Goal: Task Accomplishment & Management: Manage account settings

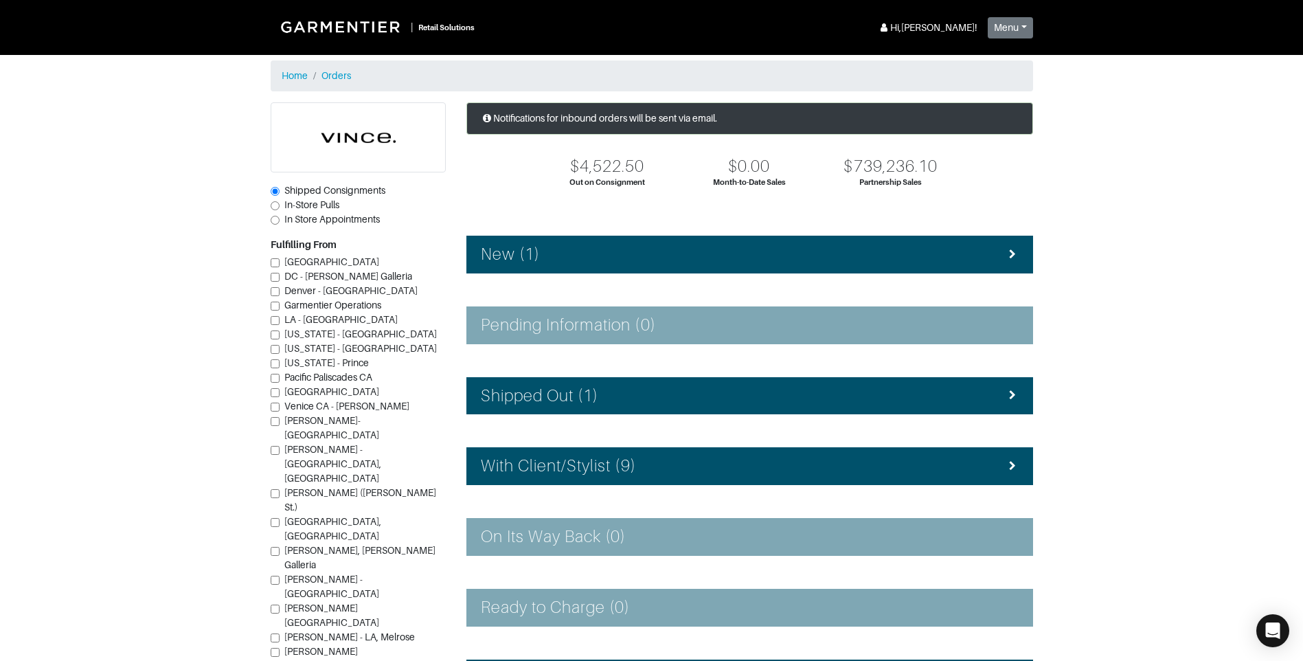
click at [1218, 181] on section "| Retail Solutions Hi, [PERSON_NAME] ! Menu Home Logout Home Orders Shipped Con…" at bounding box center [651, 399] width 1303 height 799
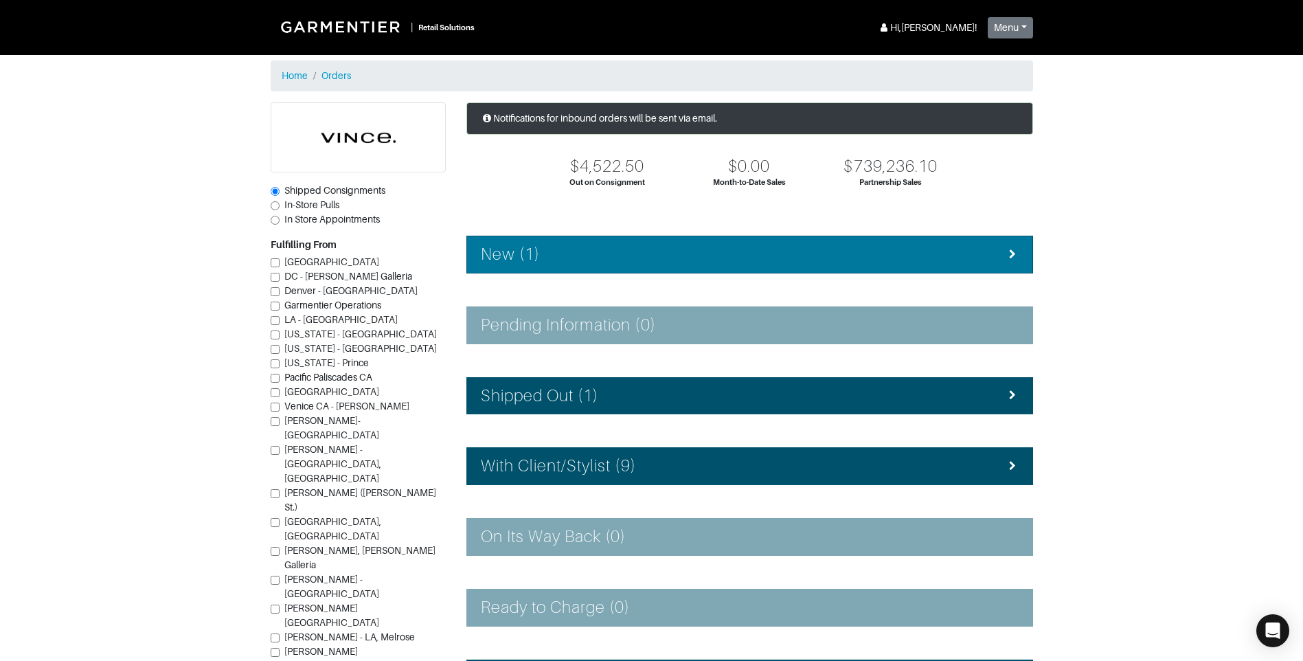
click at [626, 271] on li "New (1)" at bounding box center [749, 255] width 567 height 38
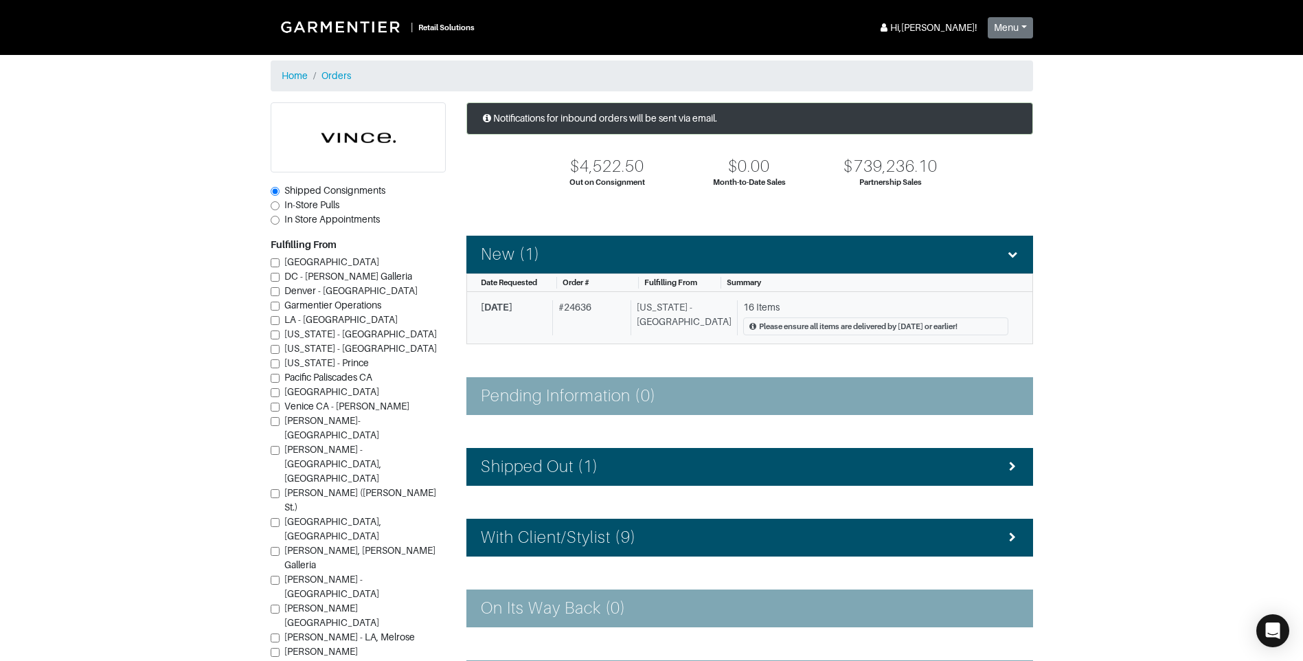
click at [662, 323] on div "[US_STATE] - [GEOGRAPHIC_DATA]" at bounding box center [680, 318] width 101 height 36
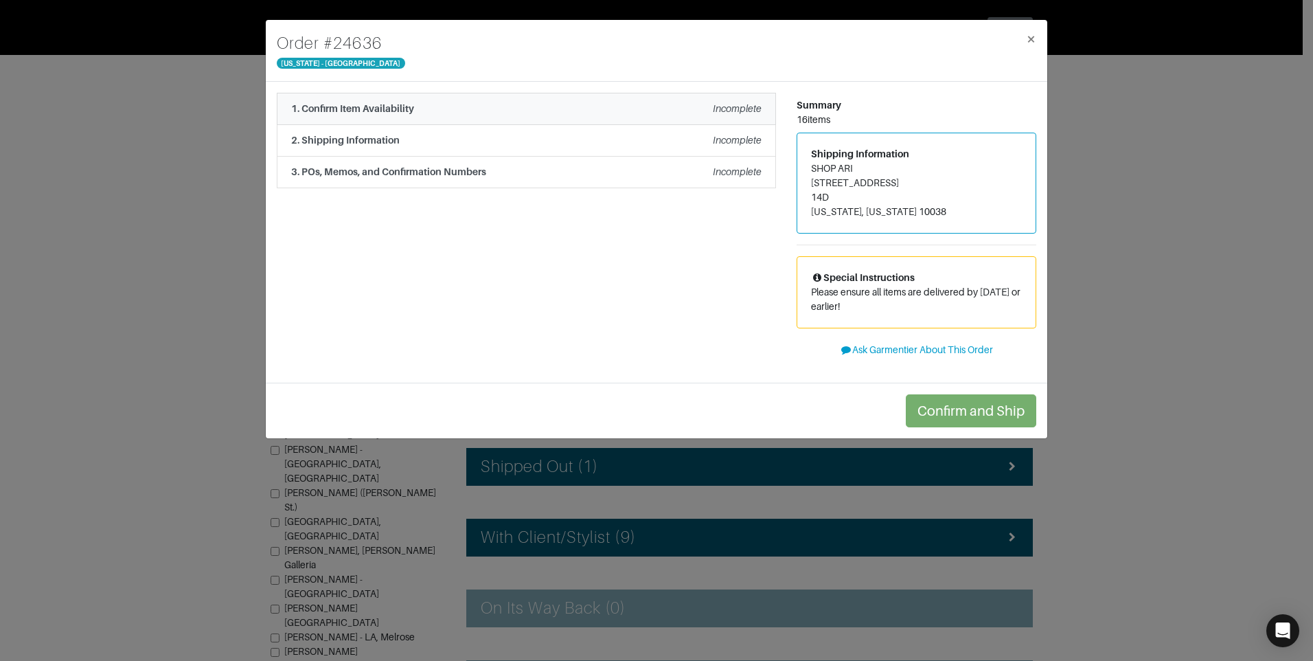
click at [523, 119] on li "1. Confirm Item Availability Incomplete" at bounding box center [526, 109] width 499 height 32
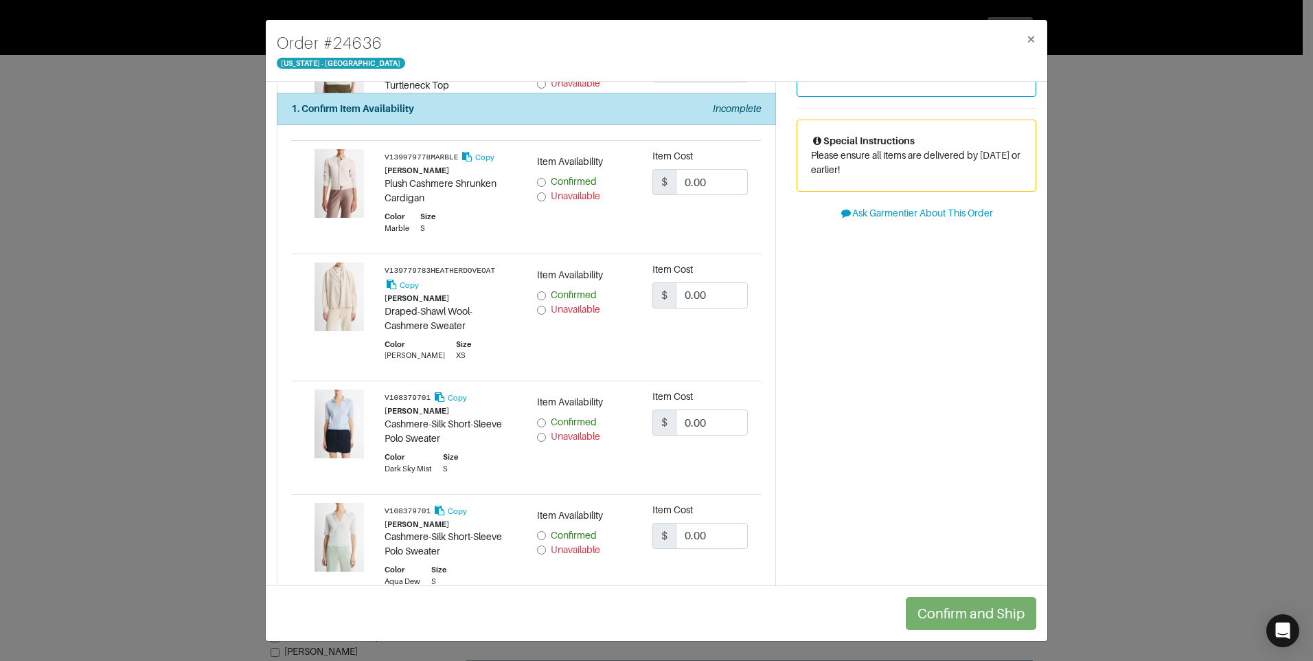
scroll to position [137, 0]
click at [537, 437] on input "Unavailable" at bounding box center [541, 436] width 9 height 9
radio input "true"
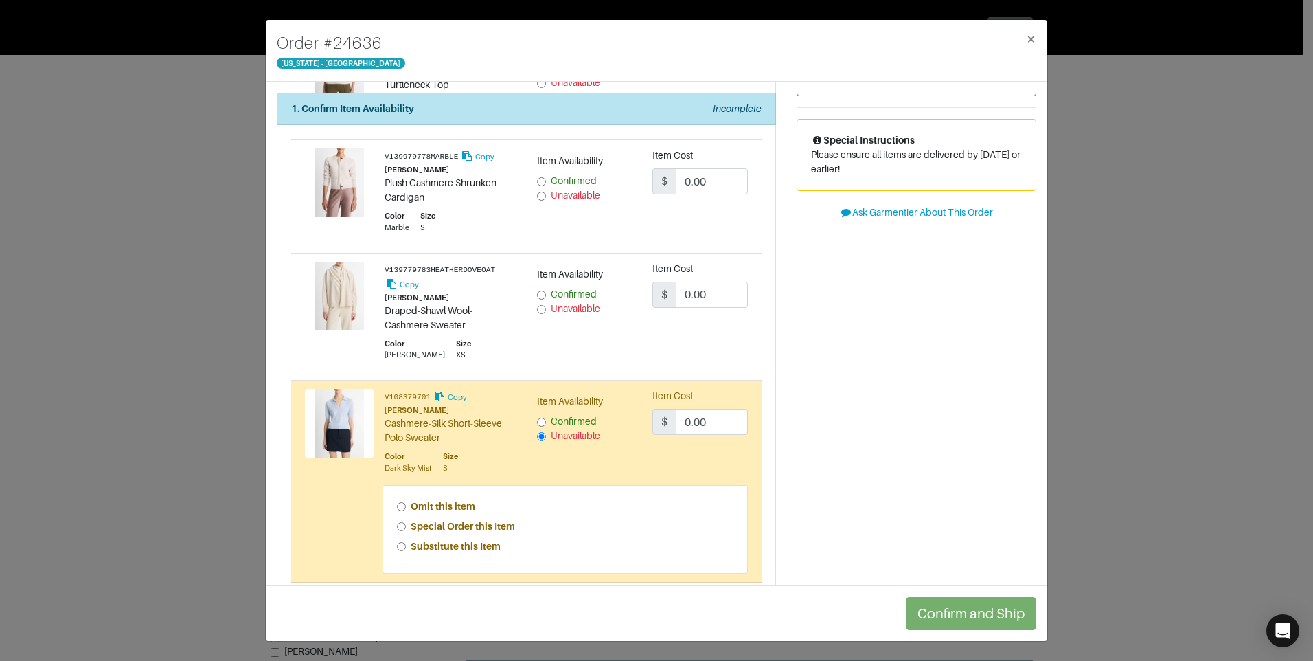
click at [398, 529] on input "Special Order this Item" at bounding box center [401, 526] width 9 height 9
radio input "true"
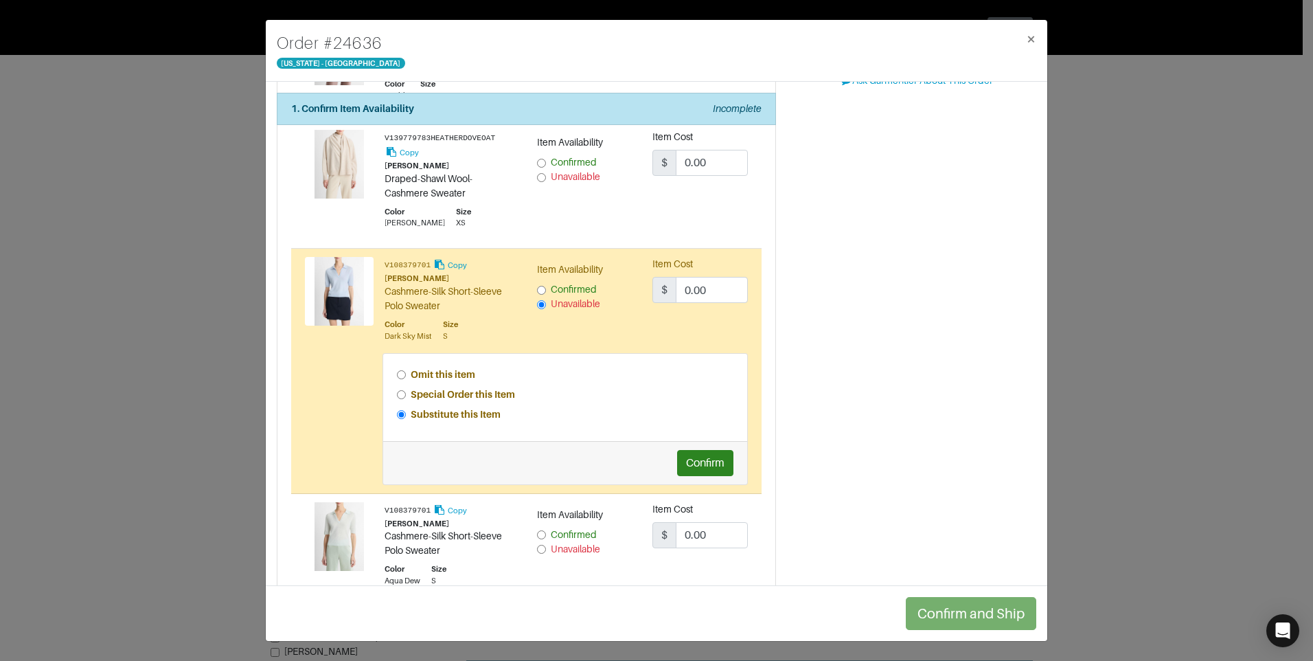
scroll to position [275, 0]
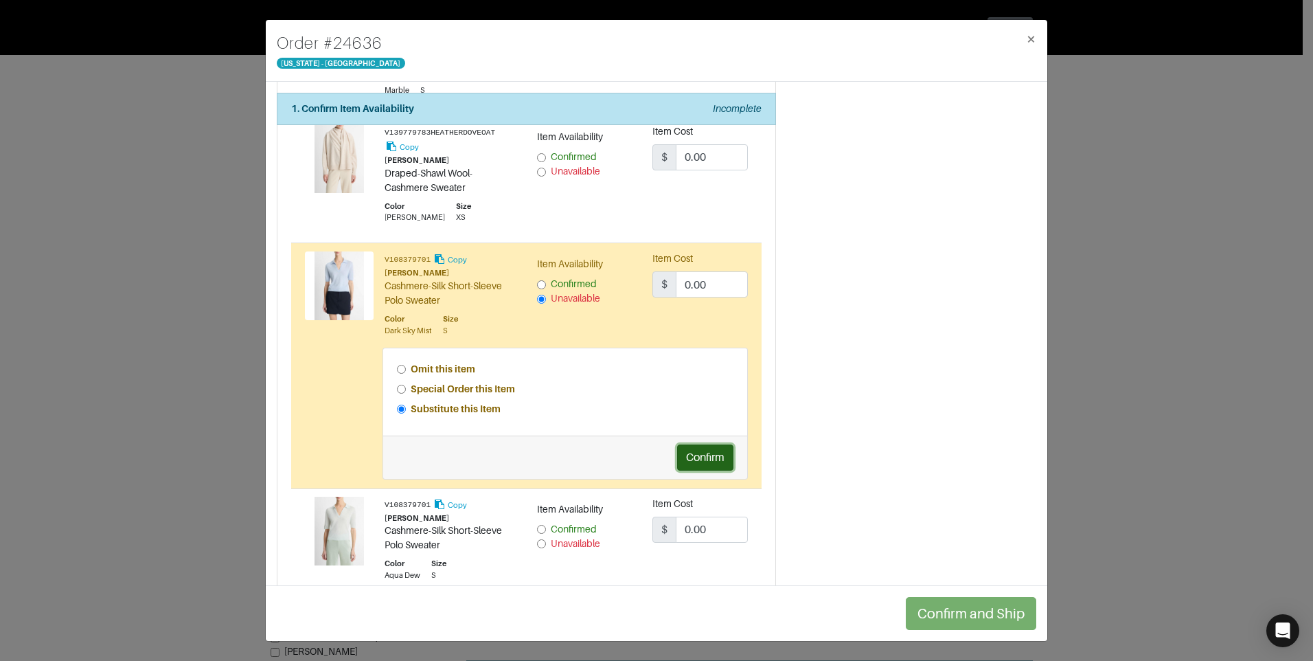
click at [707, 452] on button "Confirm" at bounding box center [705, 457] width 56 height 26
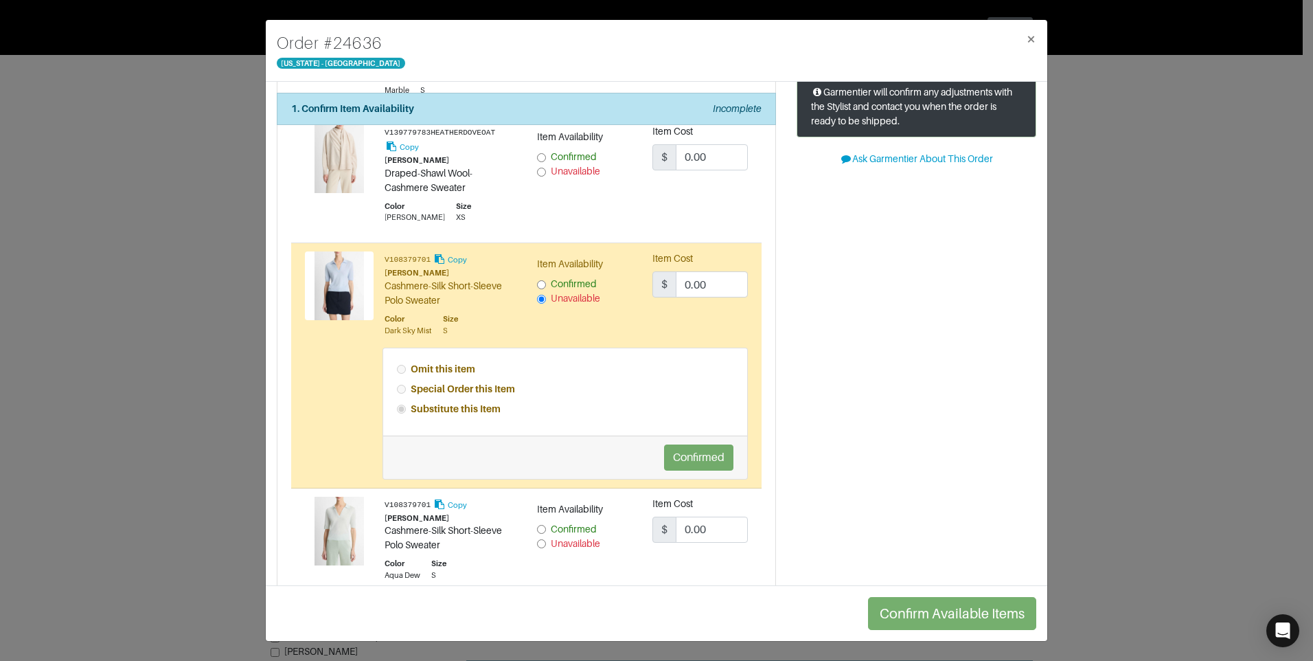
scroll to position [343, 0]
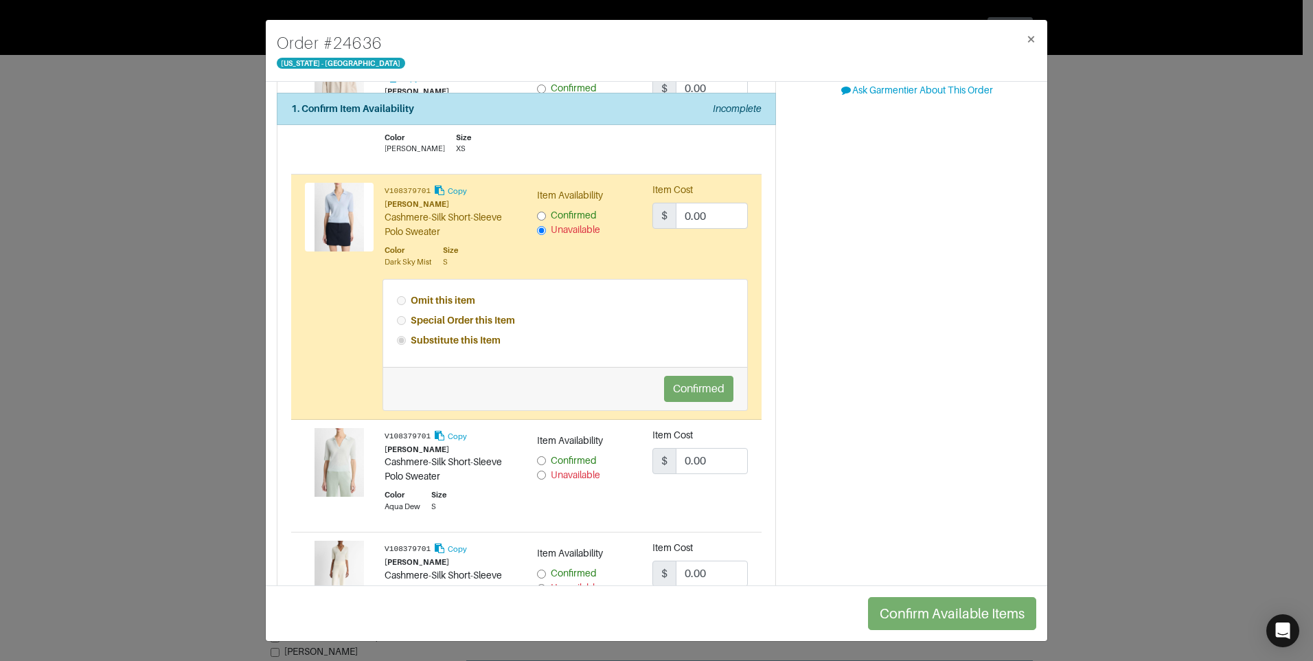
click at [538, 481] on div "Unavailable" at bounding box center [584, 475] width 95 height 14
click at [538, 477] on input "Unavailable" at bounding box center [541, 474] width 9 height 9
radio input "true"
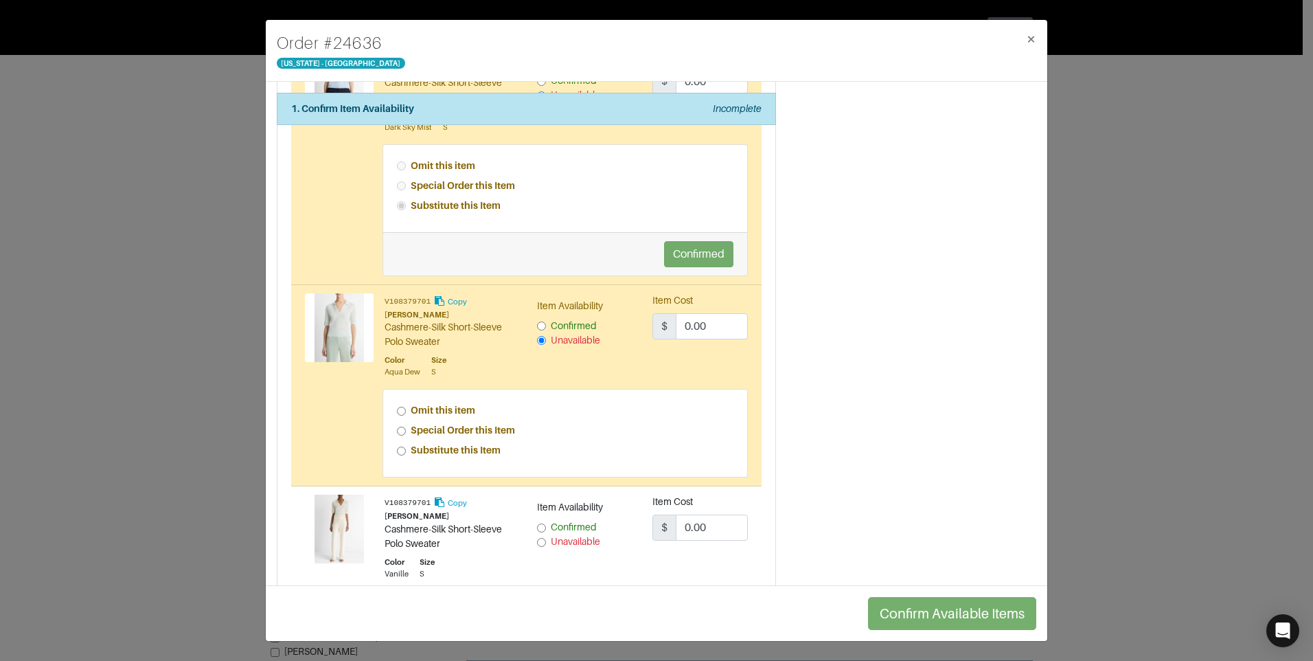
scroll to position [481, 0]
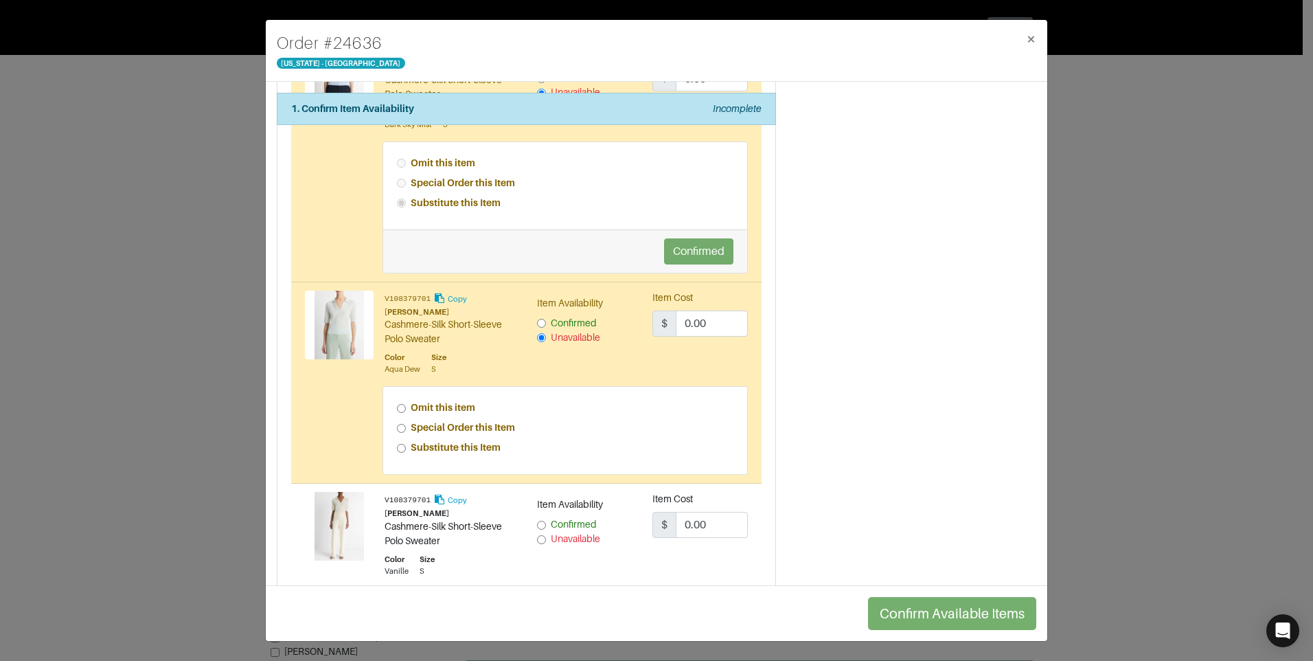
click at [398, 424] on input "Special Order this Item" at bounding box center [401, 428] width 9 height 9
radio input "true"
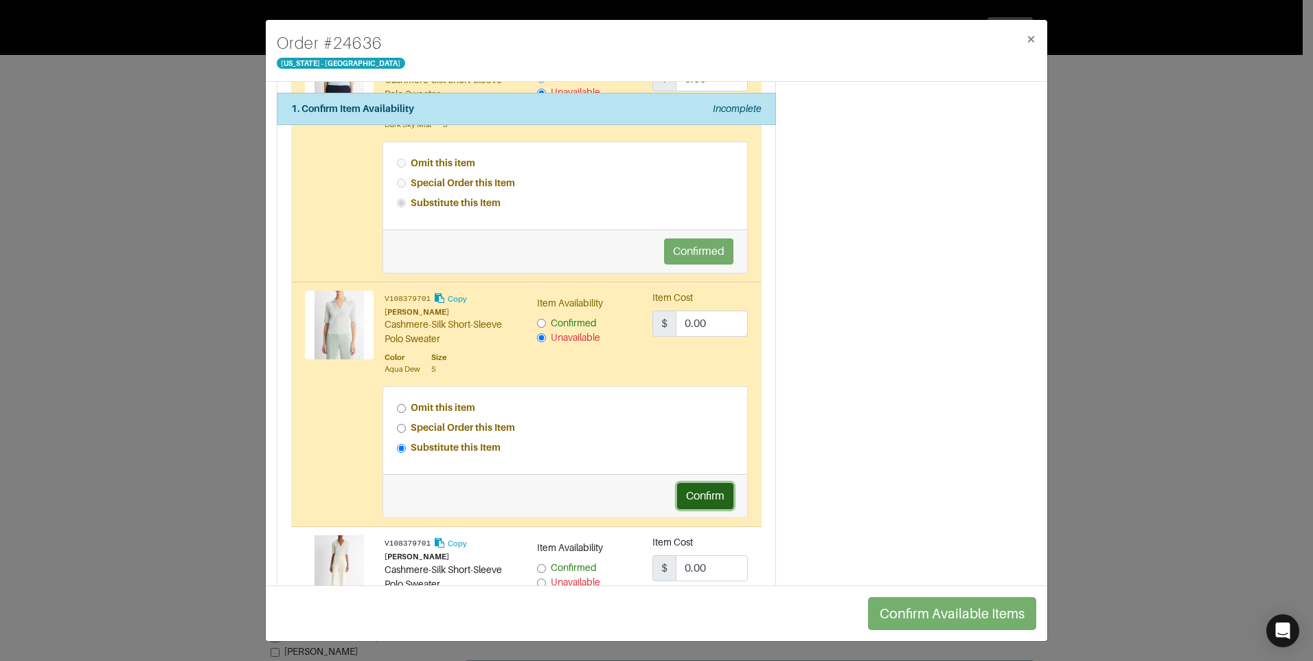
click at [692, 499] on button "Confirm" at bounding box center [705, 496] width 56 height 26
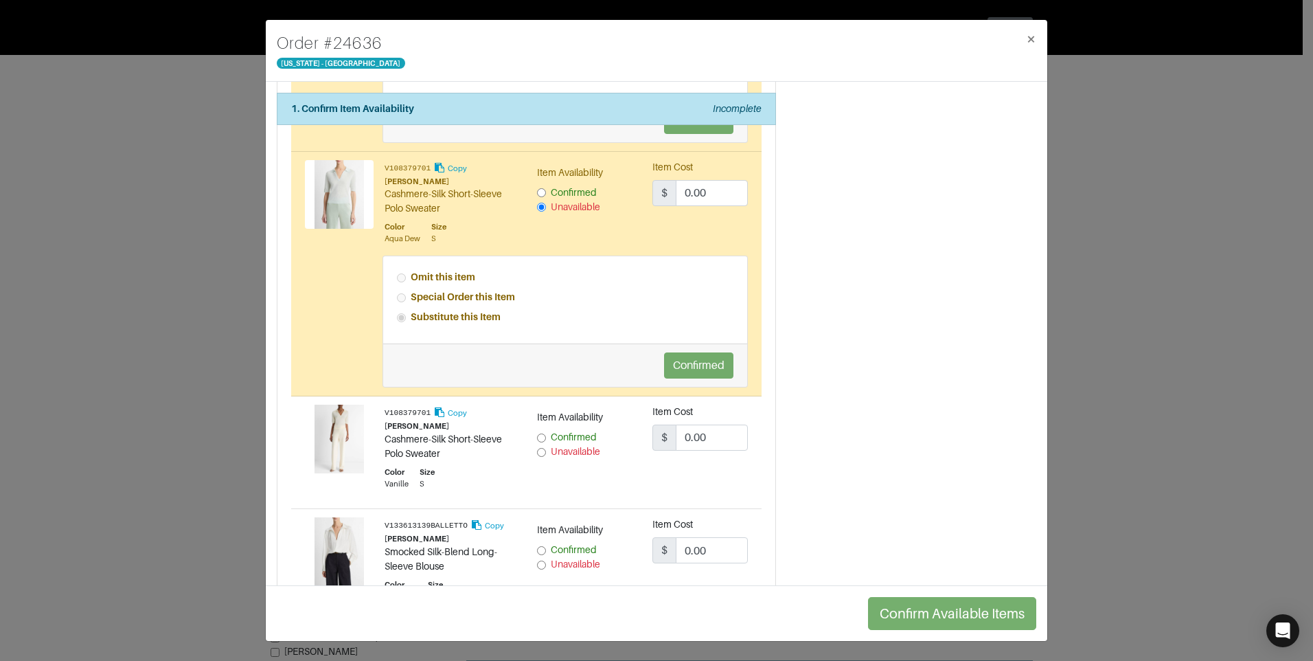
scroll to position [618, 0]
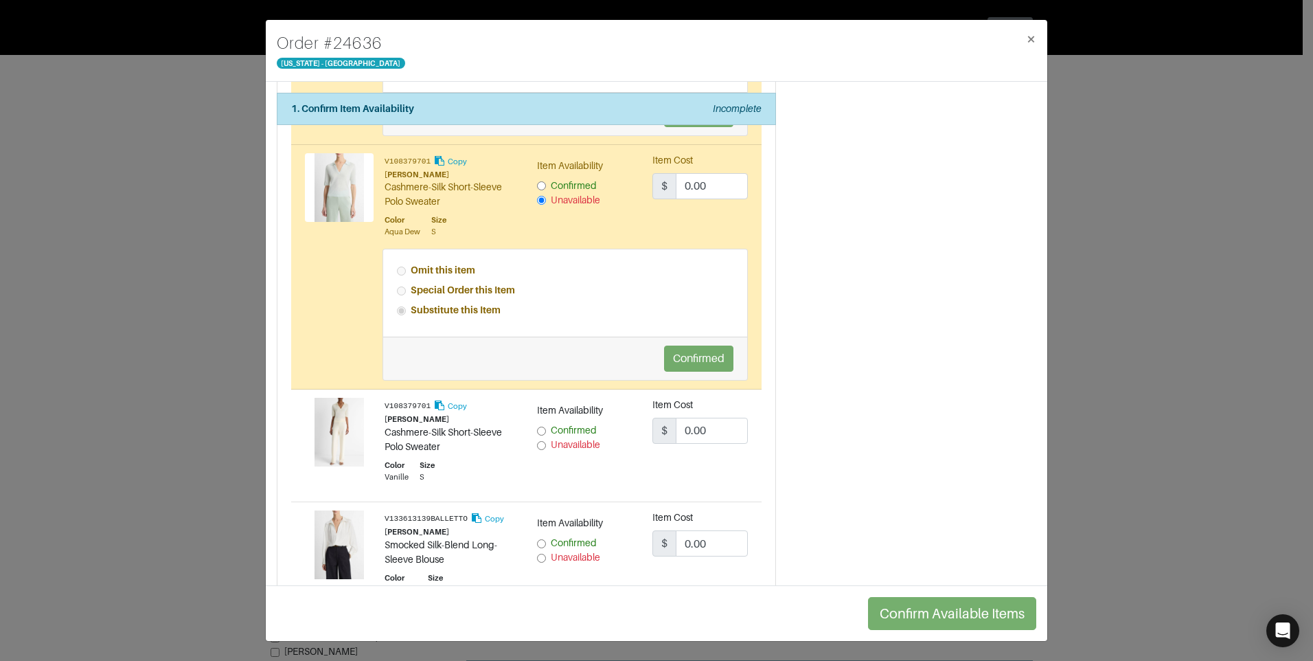
click at [537, 442] on input "Unavailable" at bounding box center [541, 445] width 9 height 9
radio input "true"
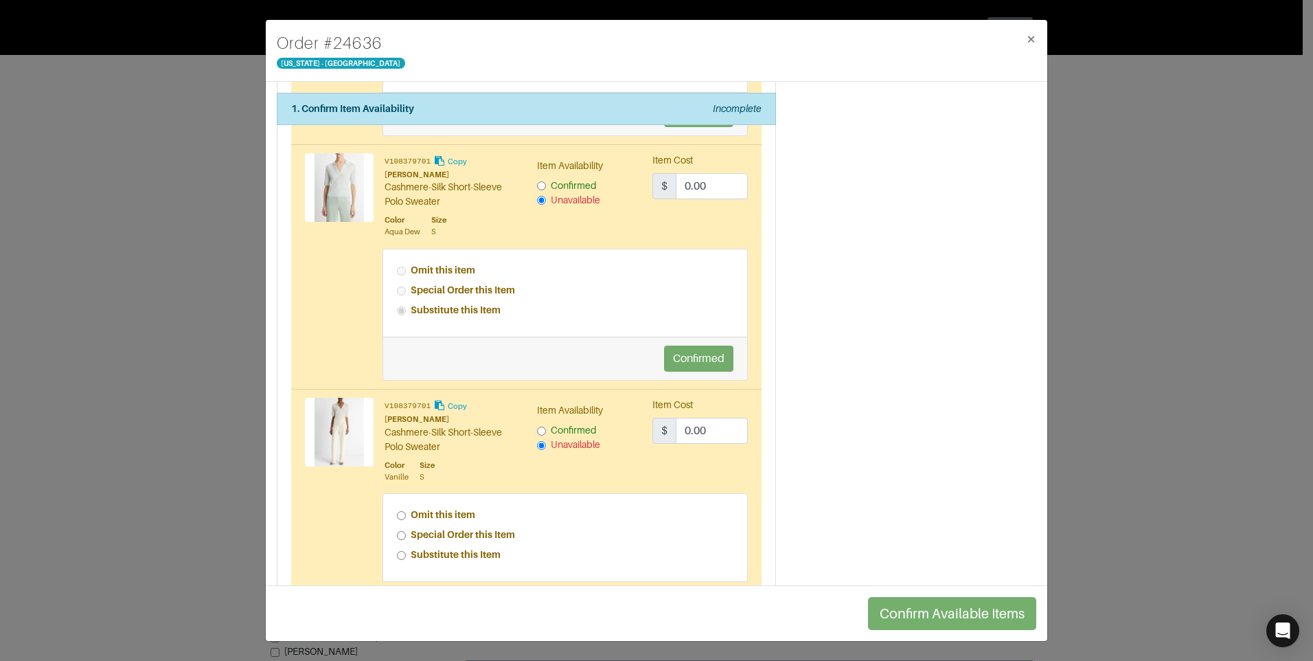
click at [402, 534] on input "Special Order this Item" at bounding box center [401, 535] width 9 height 9
radio input "true"
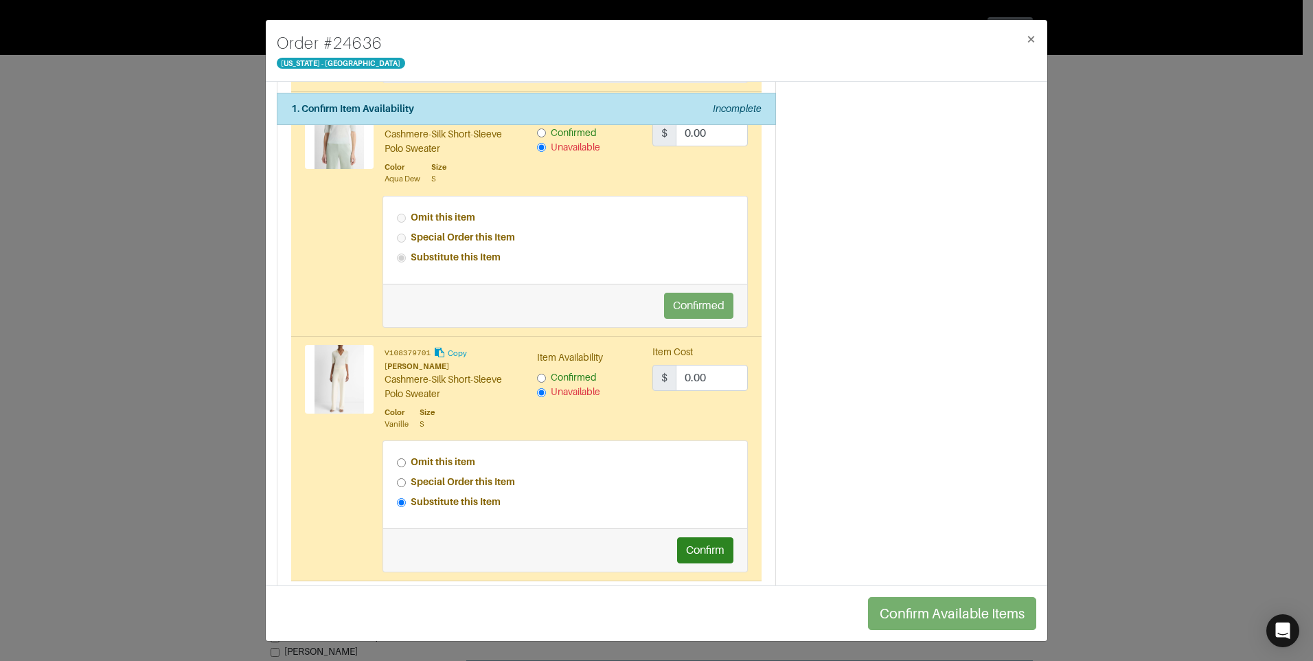
scroll to position [755, 0]
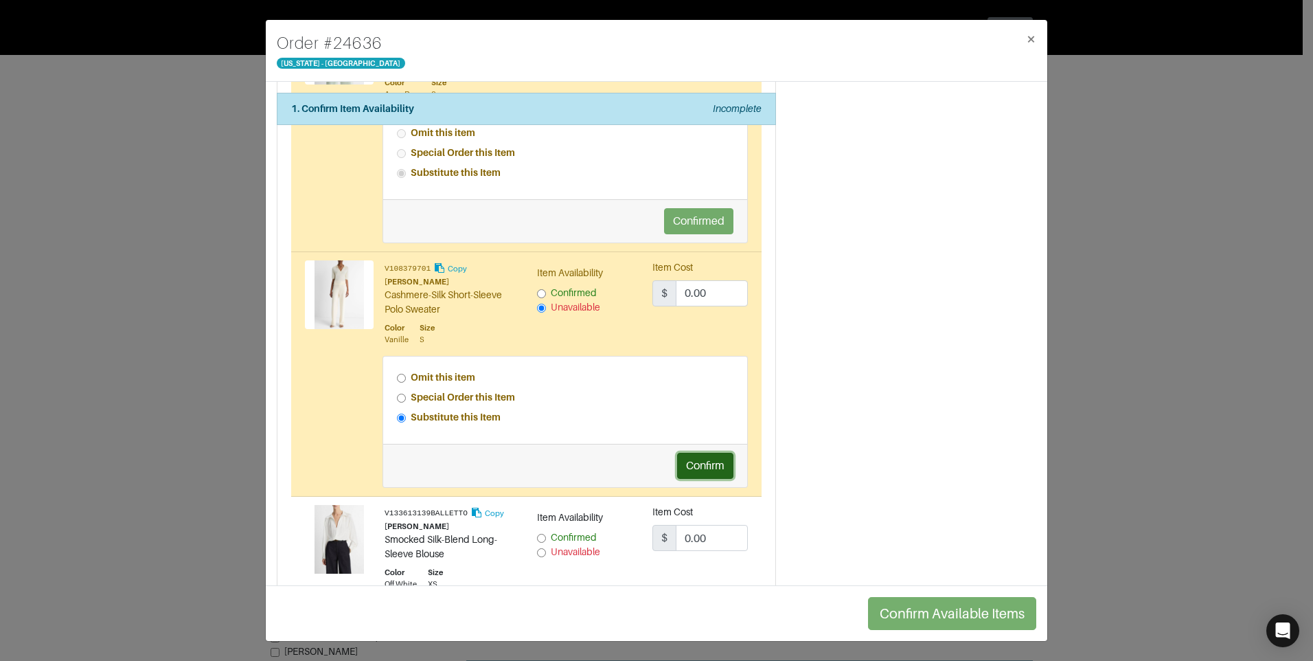
click at [696, 463] on button "Confirm" at bounding box center [705, 466] width 56 height 26
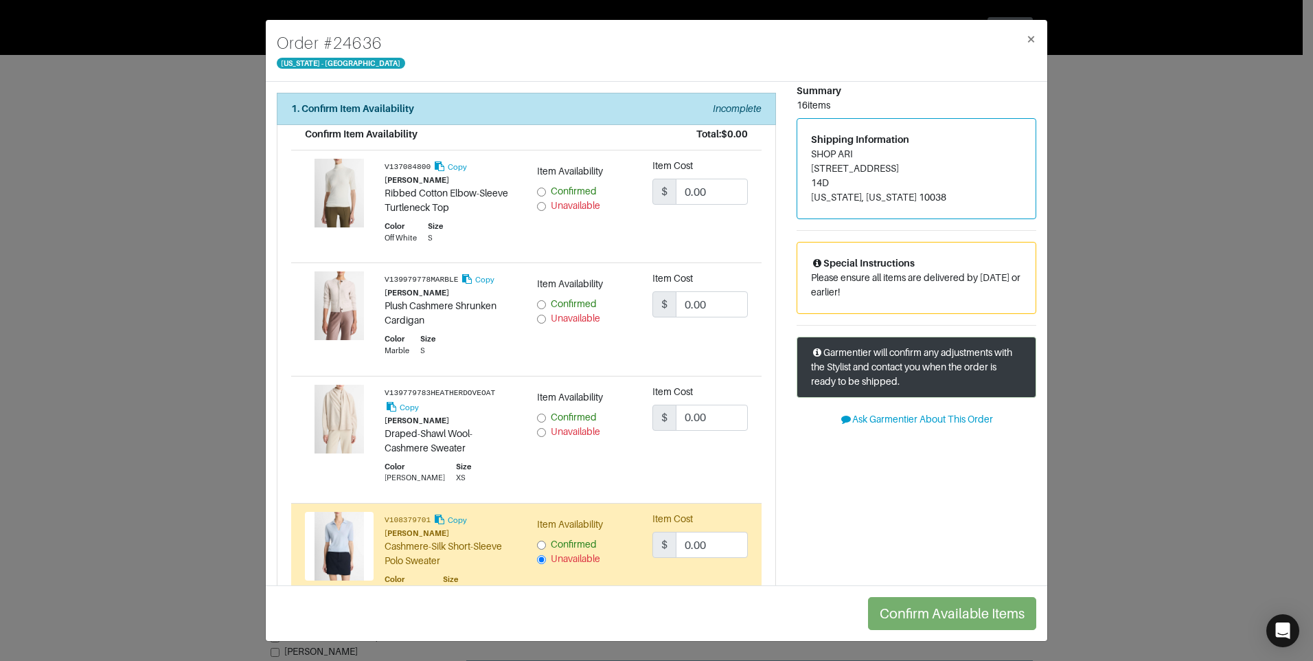
scroll to position [0, 0]
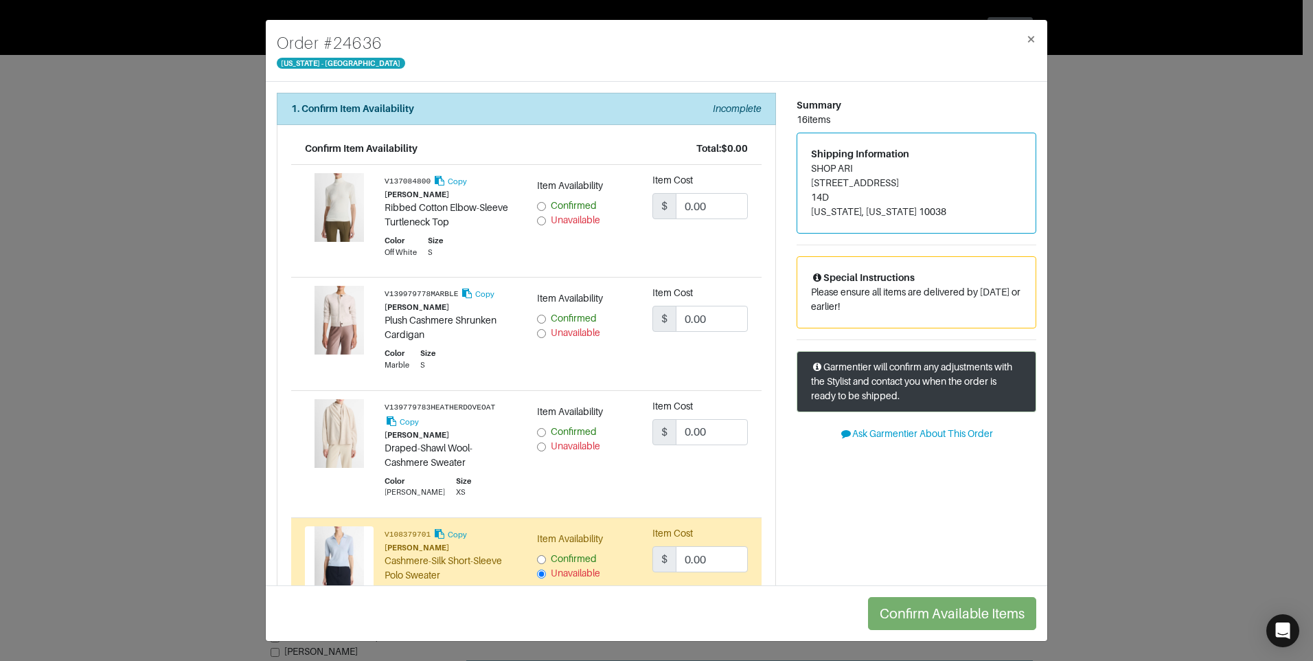
click at [539, 448] on input "Unavailable" at bounding box center [541, 446] width 9 height 9
radio input "true"
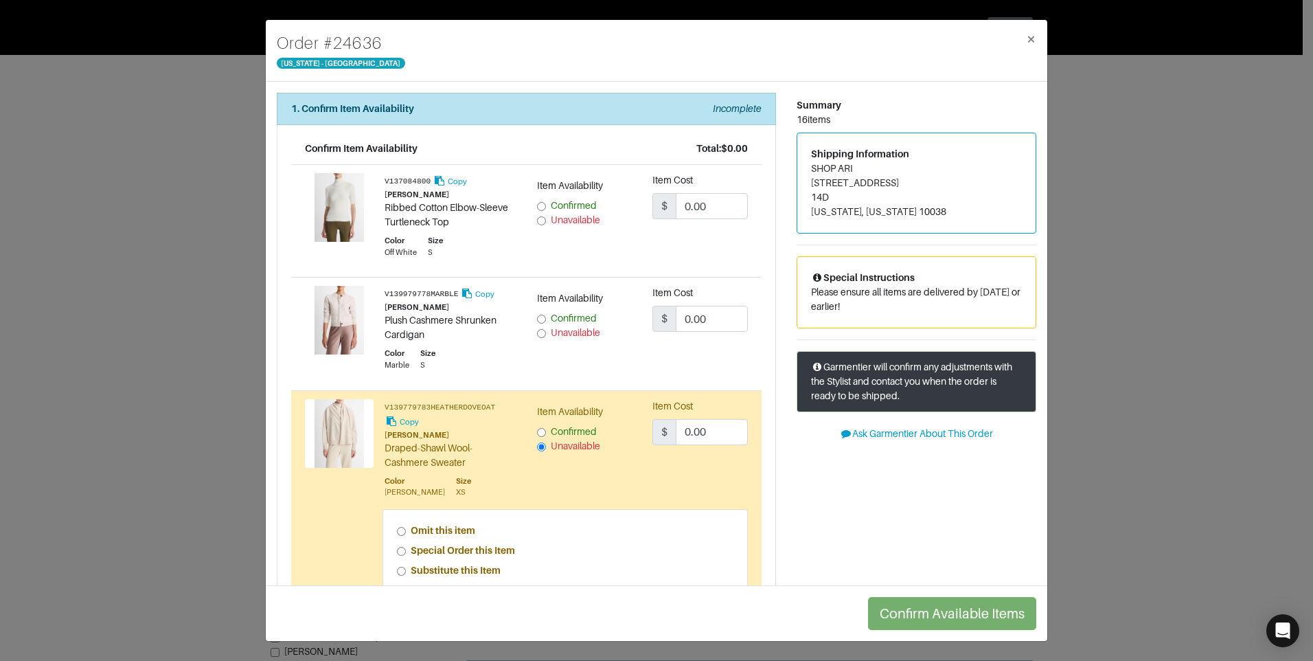
click at [400, 549] on input "Special Order this Item" at bounding box center [401, 551] width 9 height 9
radio input "true"
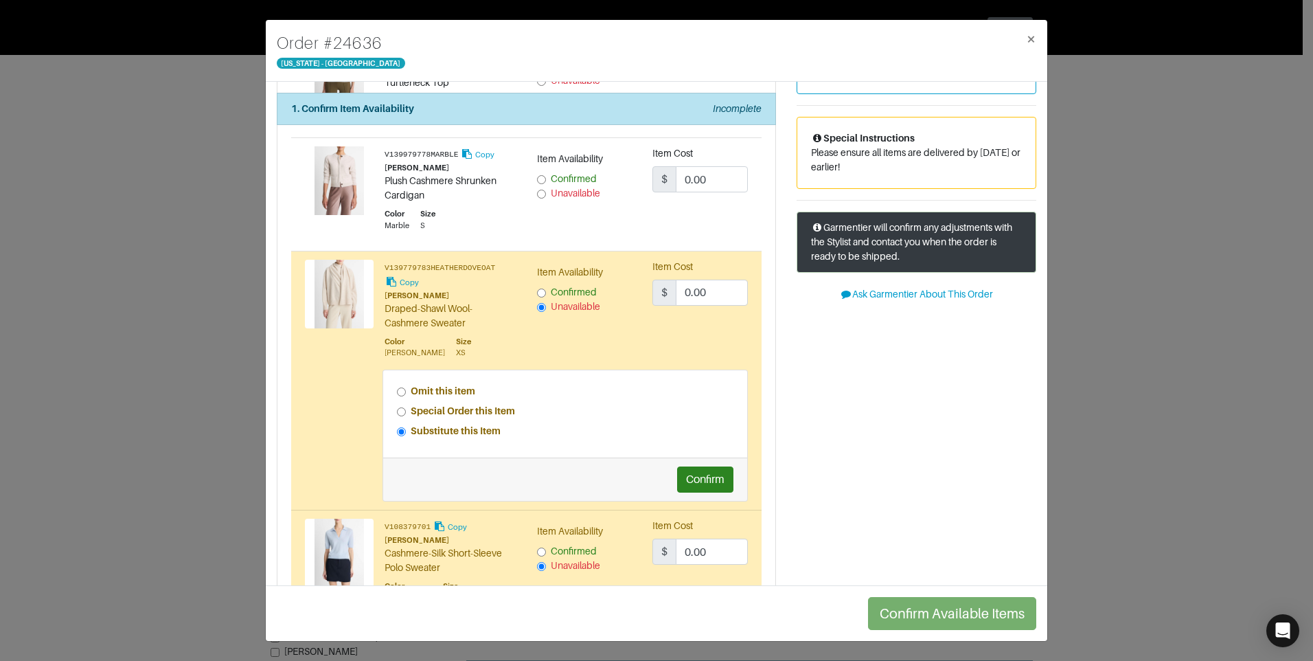
scroll to position [206, 0]
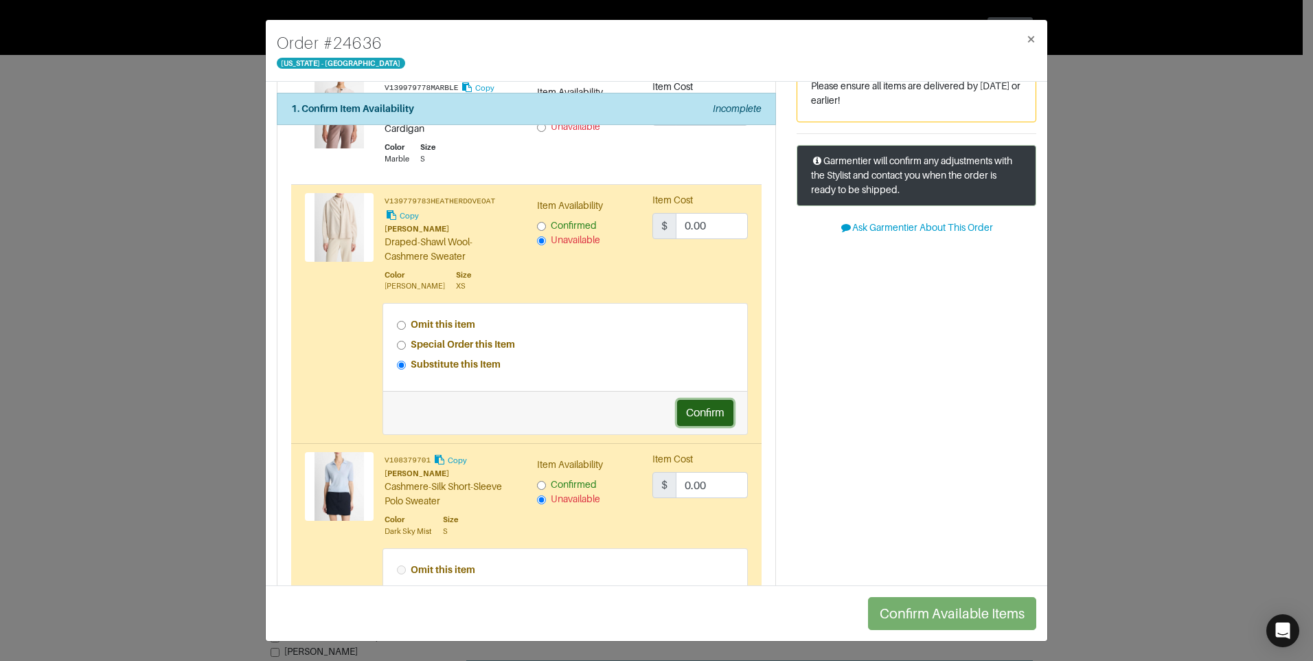
click at [703, 420] on button "Confirm" at bounding box center [705, 413] width 56 height 26
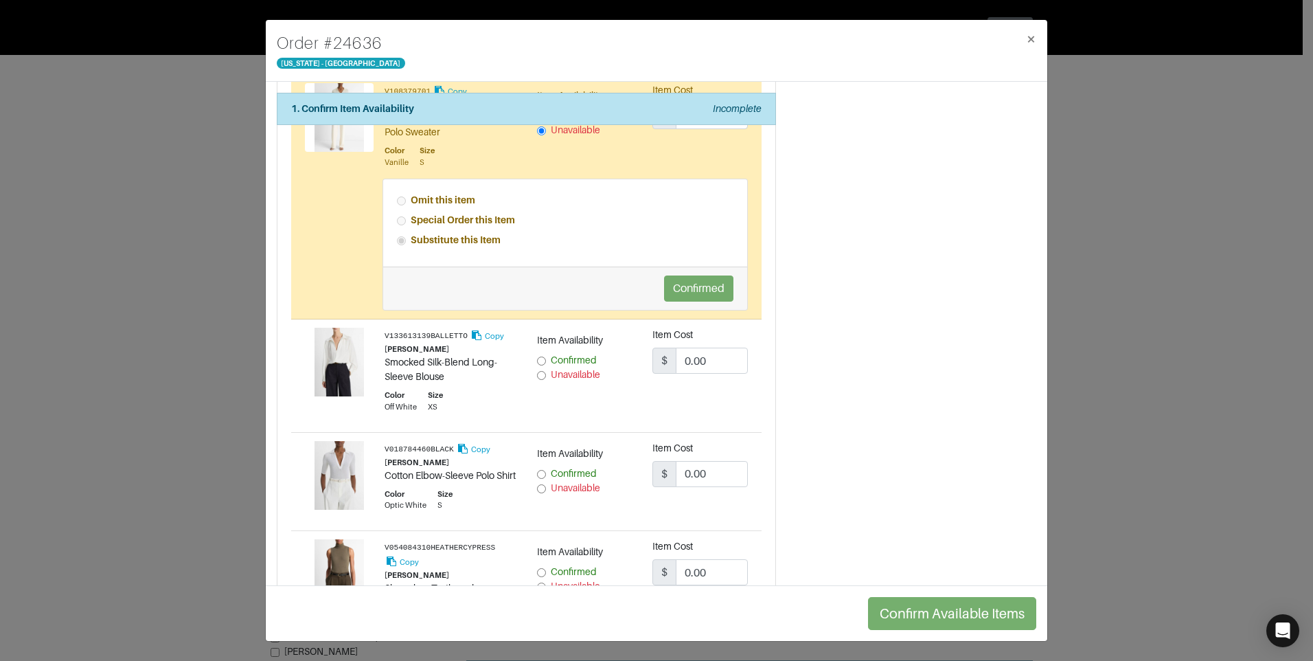
scroll to position [1099, 0]
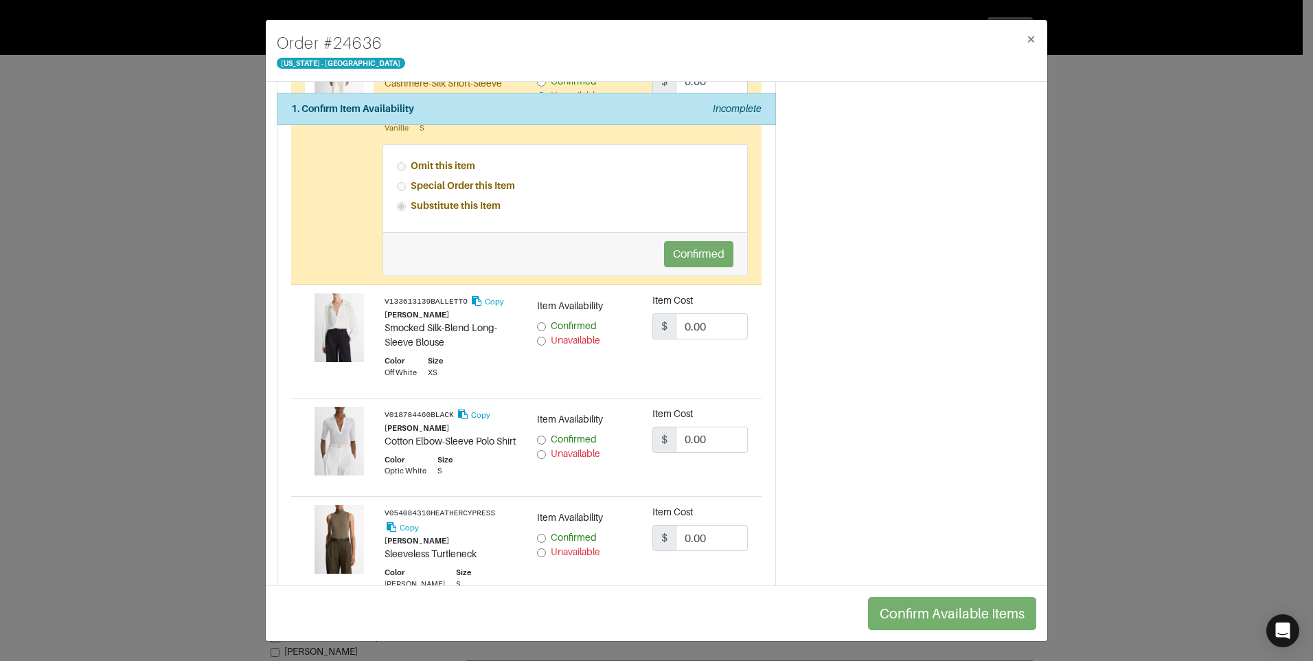
click at [539, 337] on input "Unavailable" at bounding box center [541, 341] width 9 height 9
radio input "true"
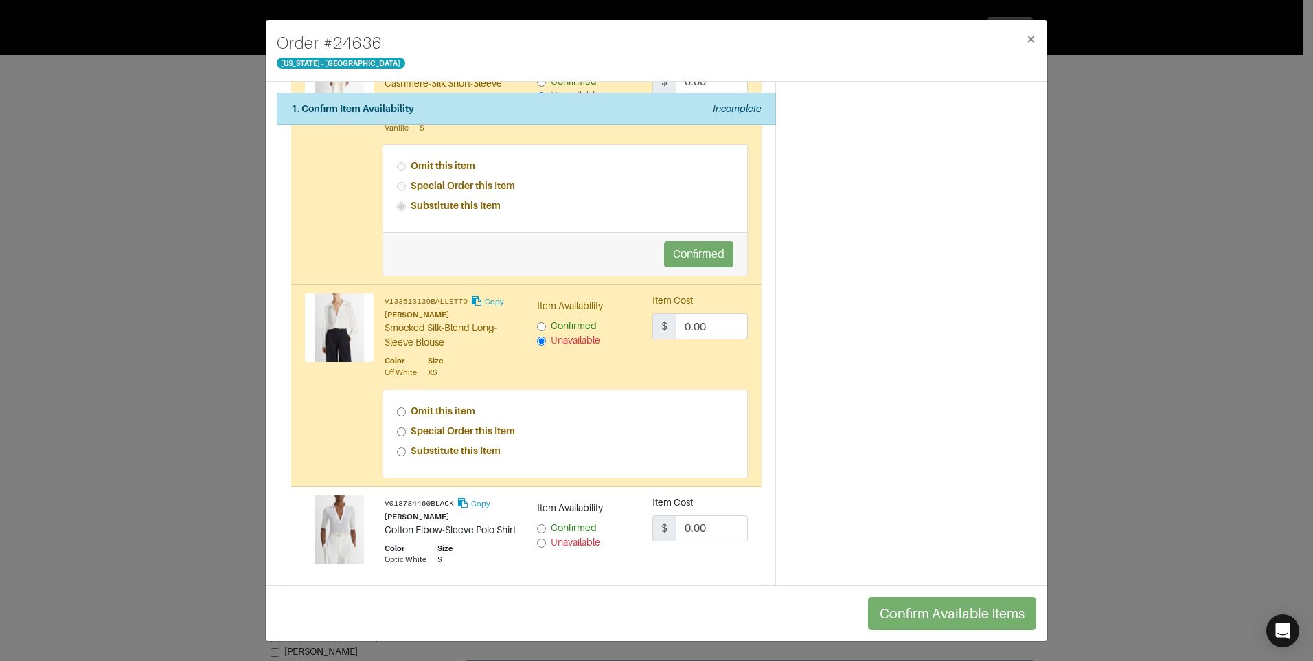
click at [402, 430] on input "Special Order this Item" at bounding box center [401, 431] width 9 height 9
radio input "true"
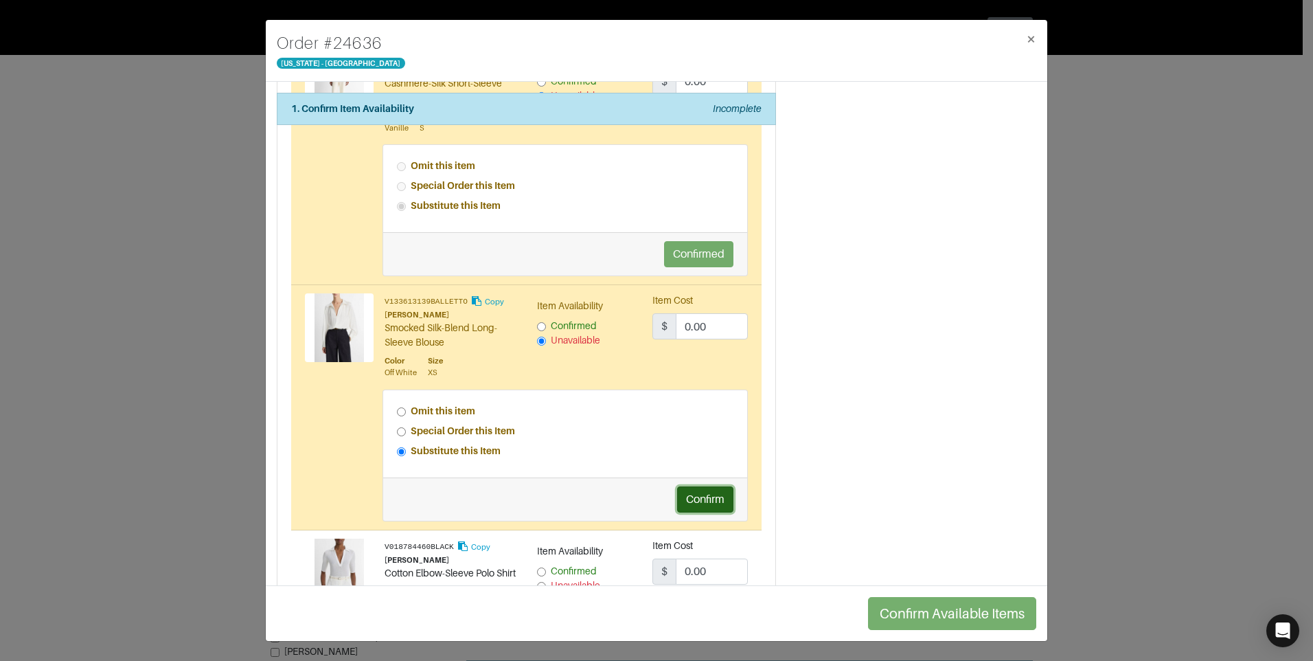
click at [710, 494] on button "Confirm" at bounding box center [705, 499] width 56 height 26
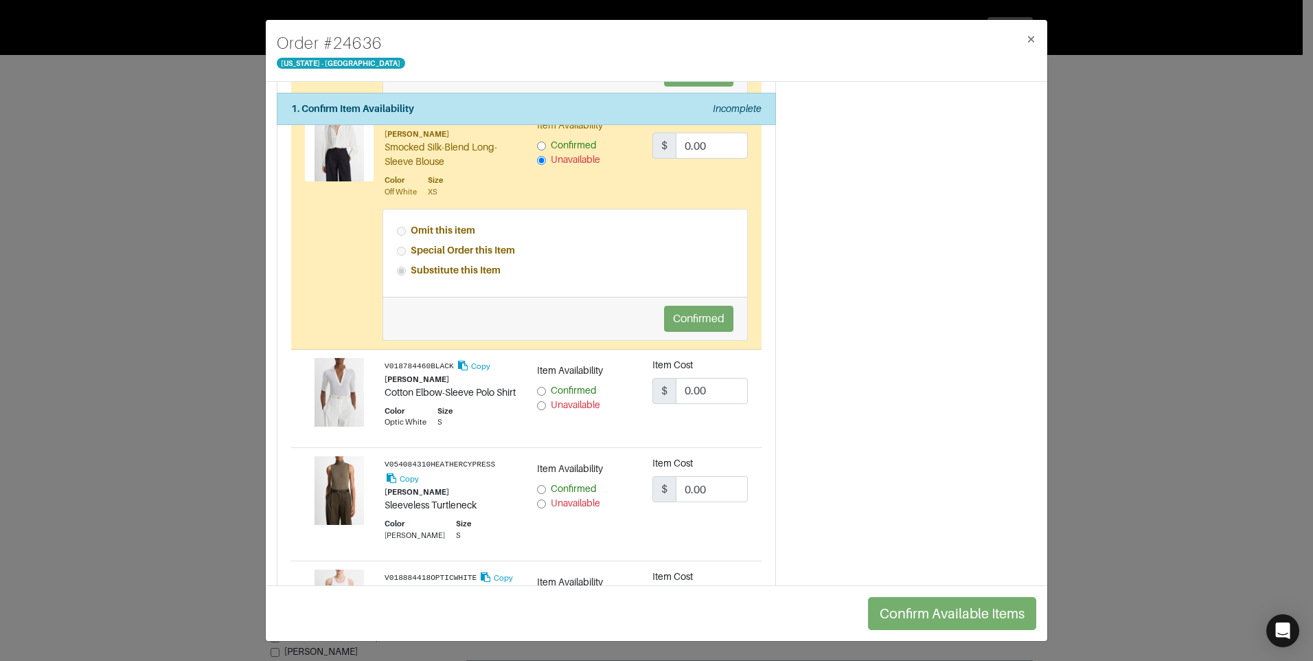
scroll to position [1305, 0]
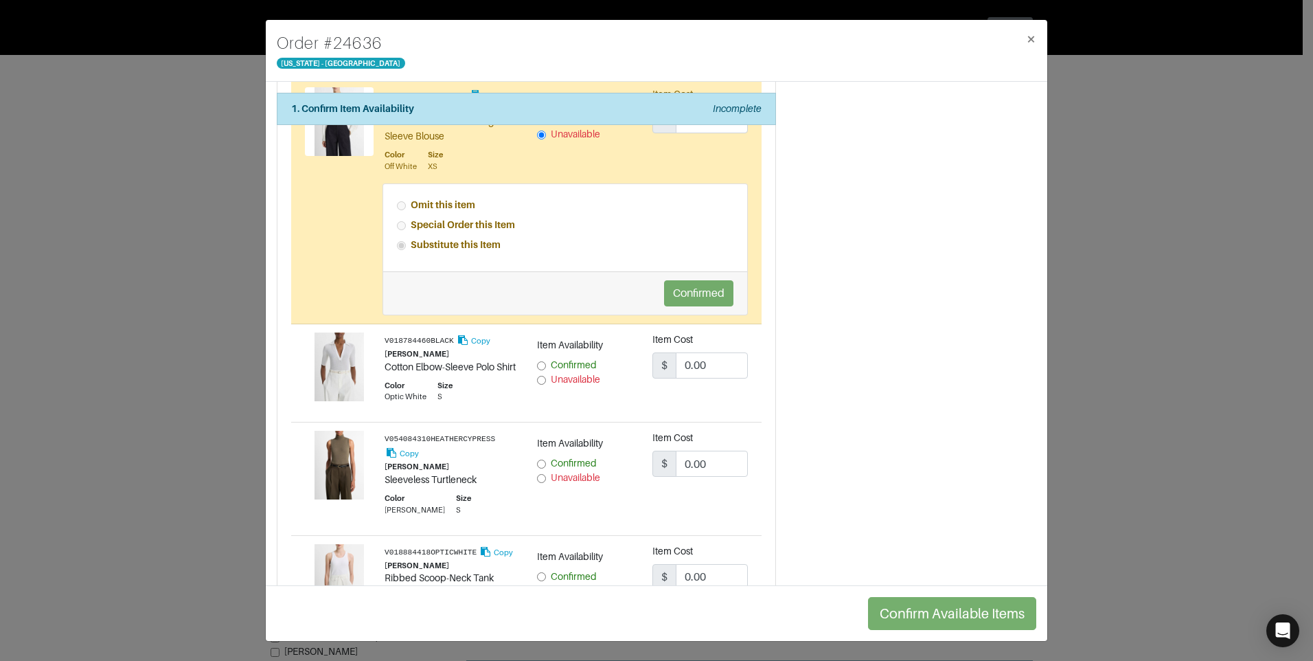
click at [538, 378] on input "Unavailable" at bounding box center [541, 380] width 9 height 9
radio input "true"
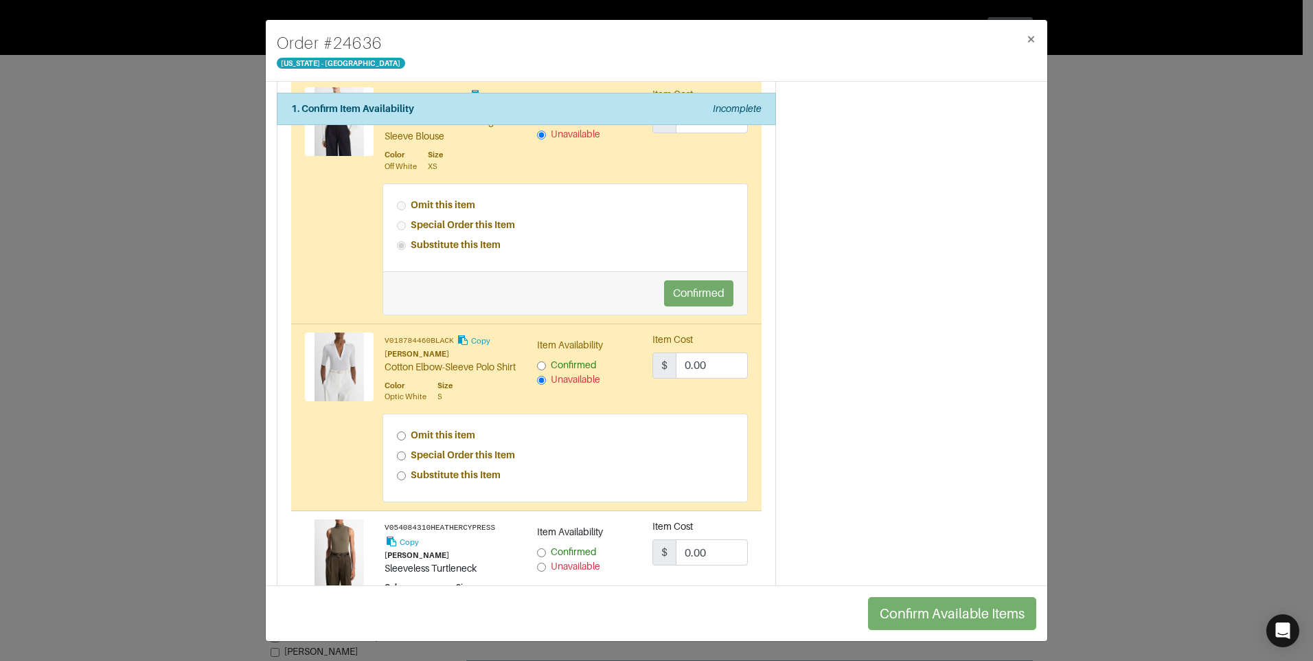
click at [397, 462] on div "Special Order this Item" at bounding box center [565, 455] width 337 height 14
click at [404, 462] on div "Special Order this Item" at bounding box center [565, 455] width 337 height 14
click at [402, 460] on input "Special Order this Item" at bounding box center [401, 455] width 9 height 9
radio input "true"
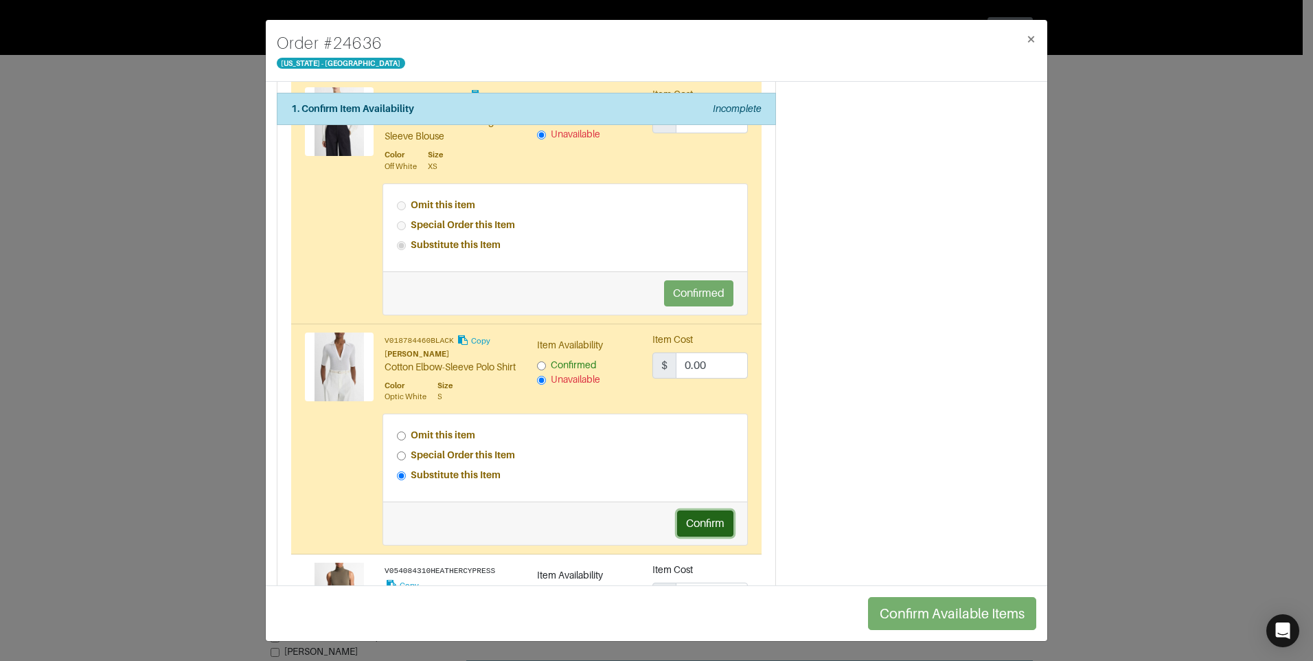
click at [709, 533] on button "Confirm" at bounding box center [705, 523] width 56 height 26
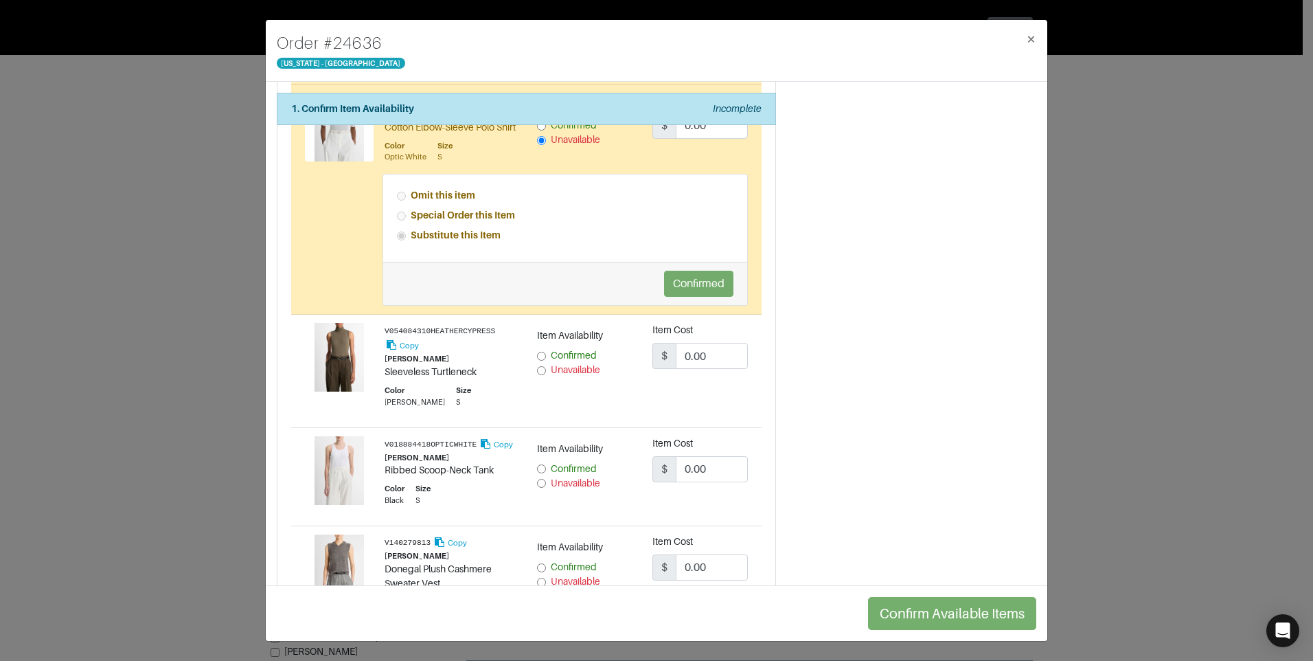
scroll to position [1511, 0]
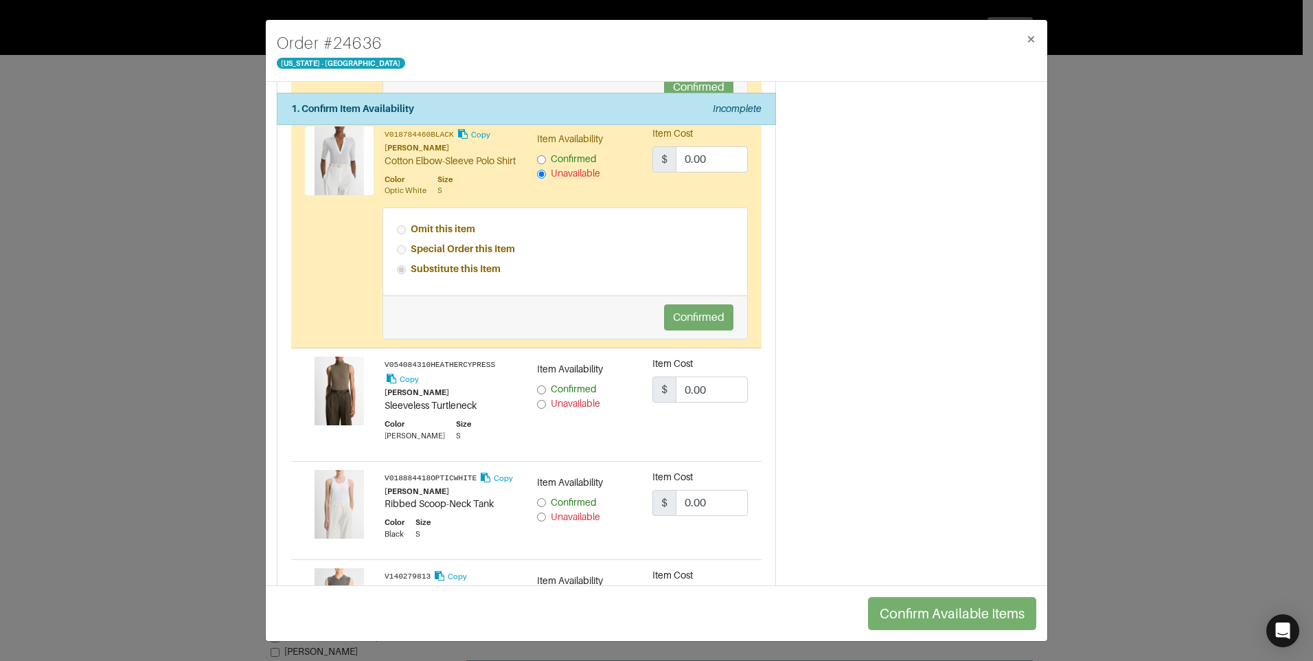
click at [540, 409] on input "Unavailable" at bounding box center [541, 404] width 9 height 9
radio input "true"
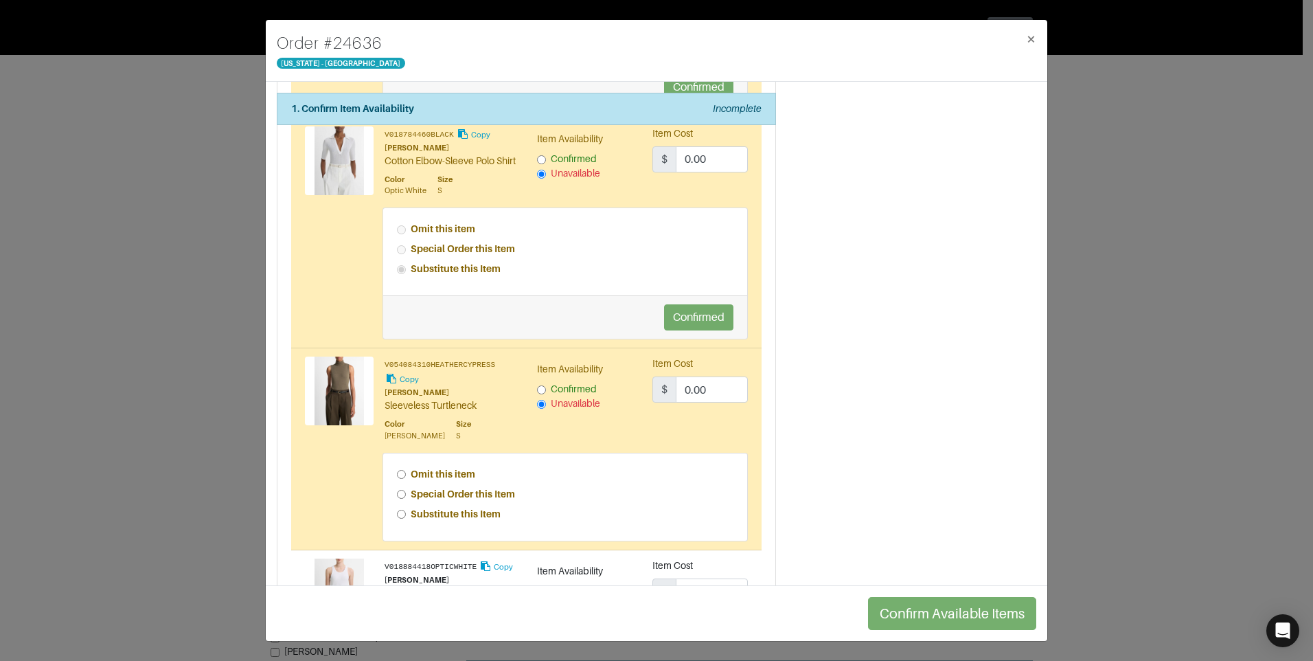
click at [398, 499] on input "Special Order this Item" at bounding box center [401, 494] width 9 height 9
radio input "true"
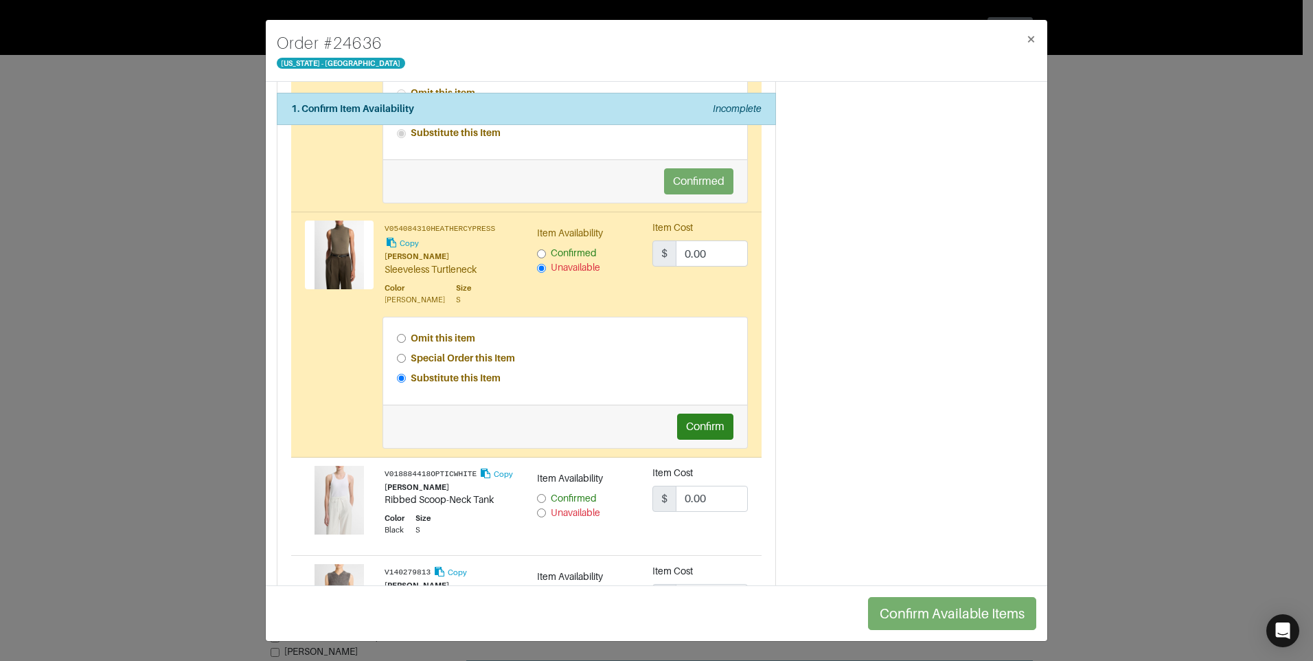
scroll to position [1648, 0]
click at [685, 438] on button "Confirm" at bounding box center [705, 425] width 56 height 26
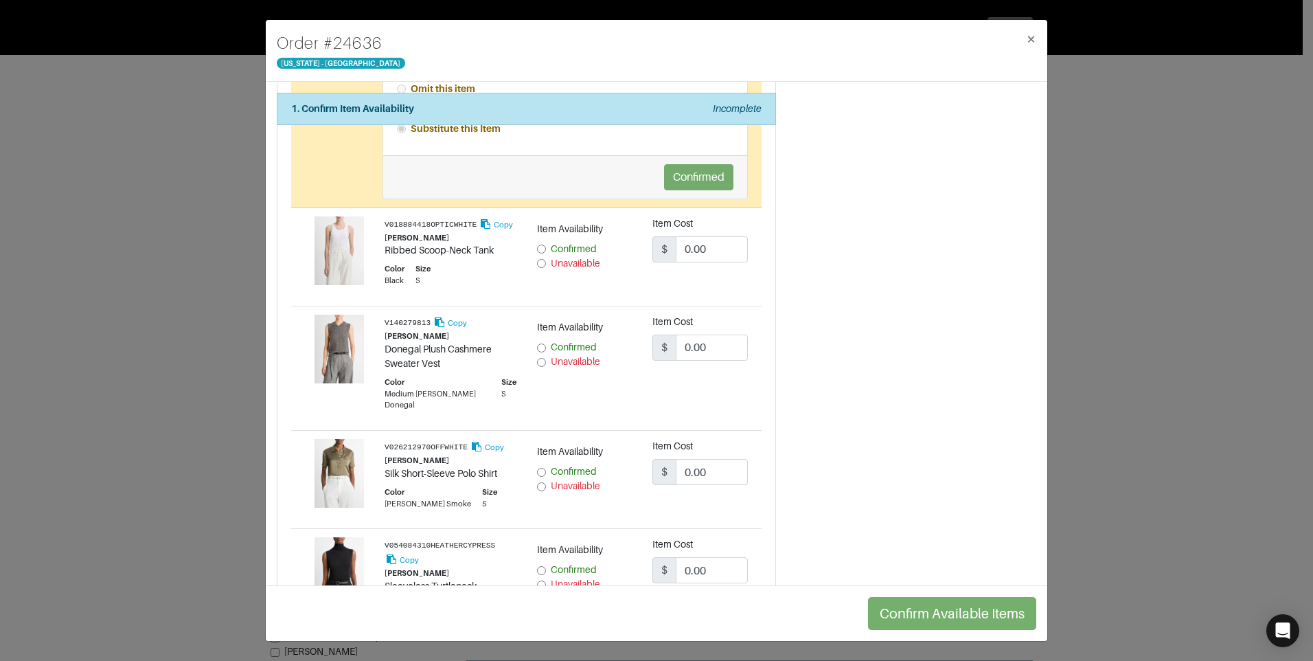
scroll to position [1923, 0]
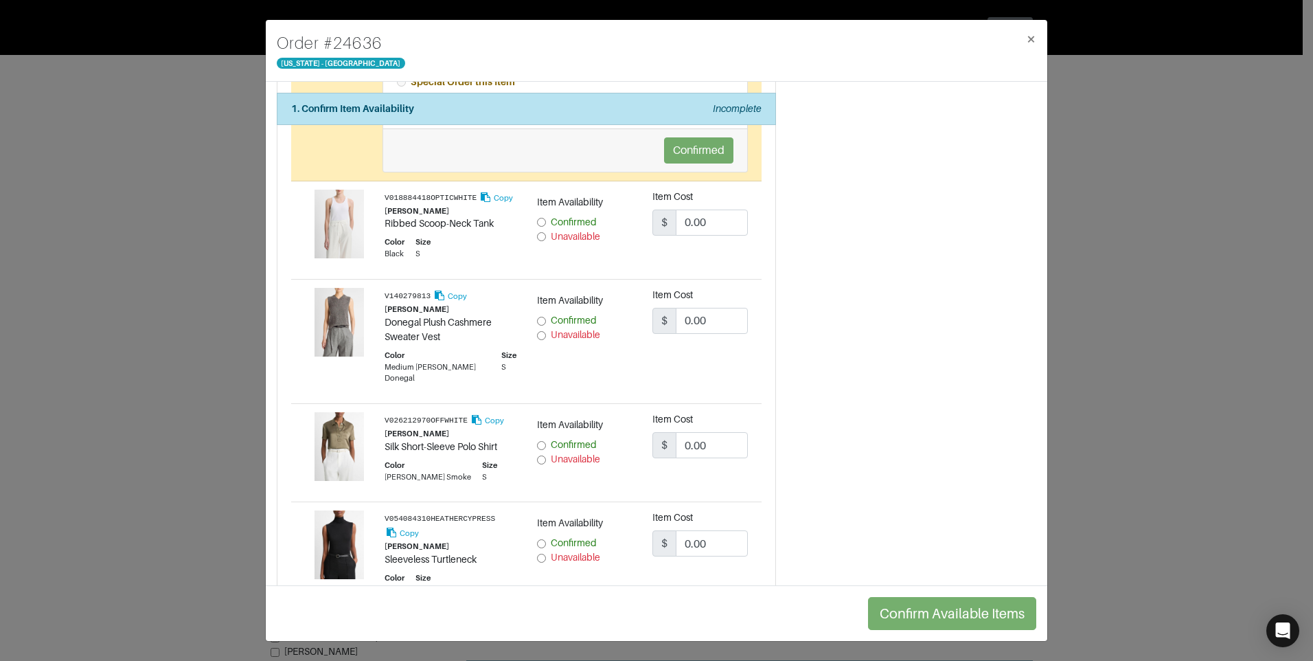
click at [537, 340] on input "Unavailable" at bounding box center [541, 335] width 9 height 9
radio input "true"
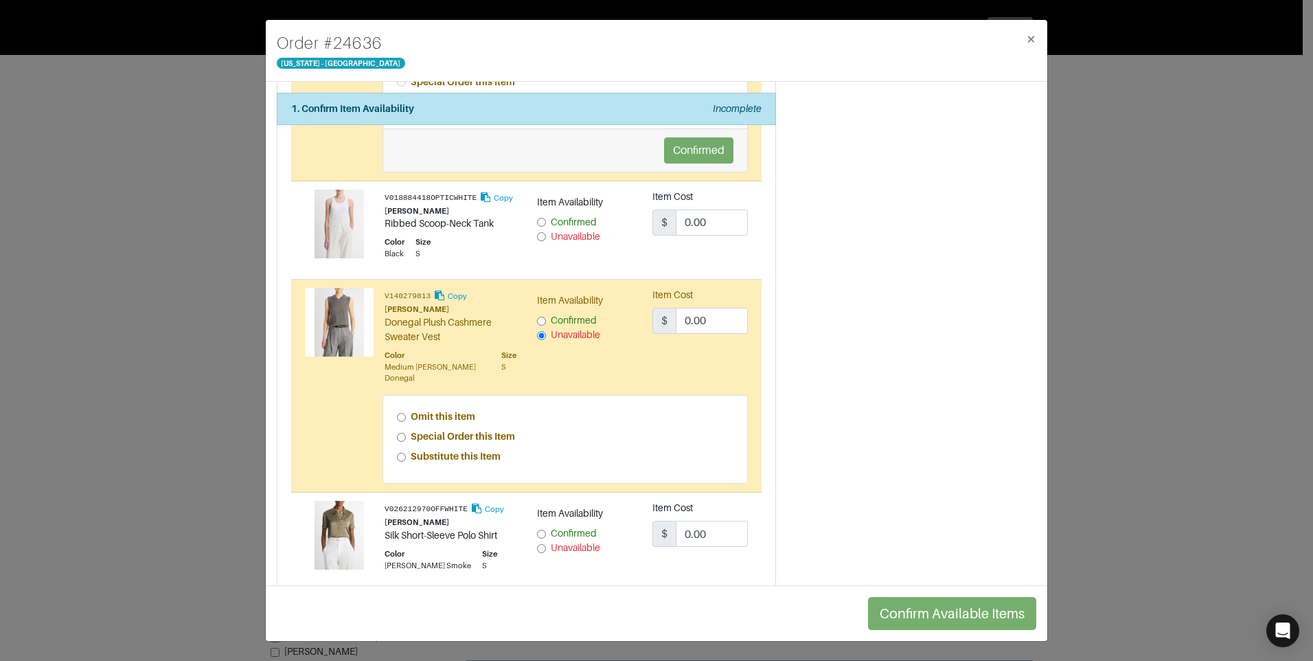
click at [402, 442] on input "Special Order this Item" at bounding box center [401, 437] width 9 height 9
radio input "true"
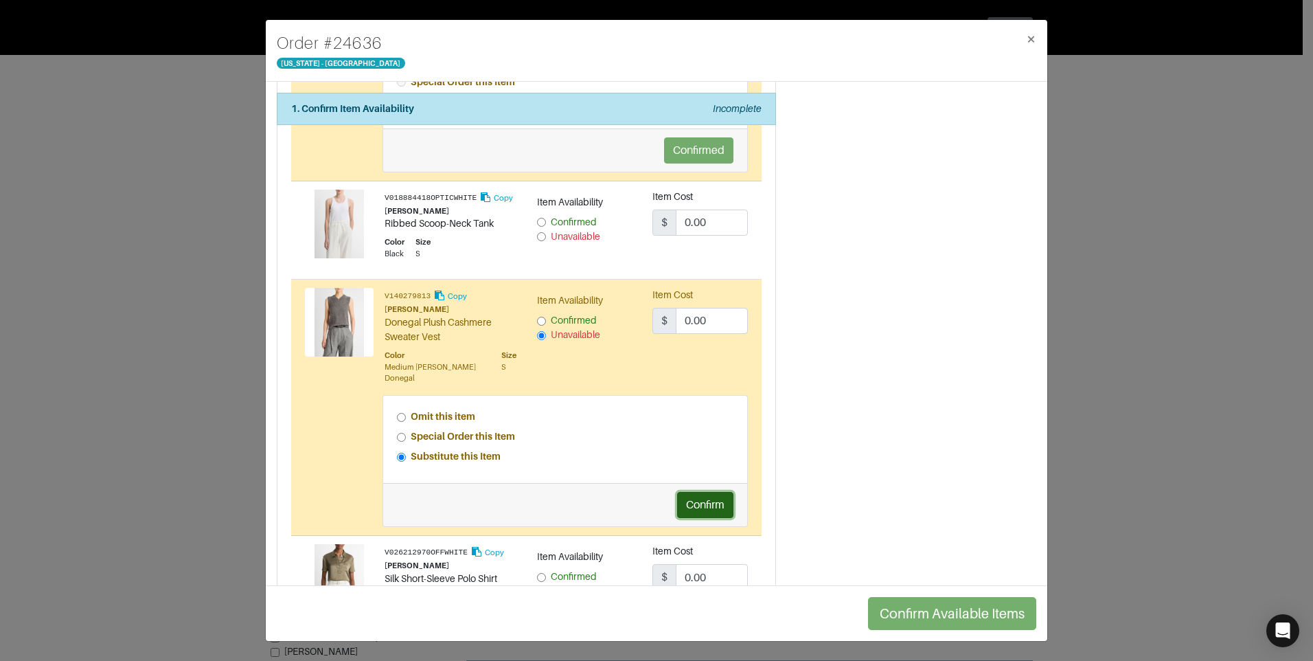
click at [713, 518] on button "Confirm" at bounding box center [705, 505] width 56 height 26
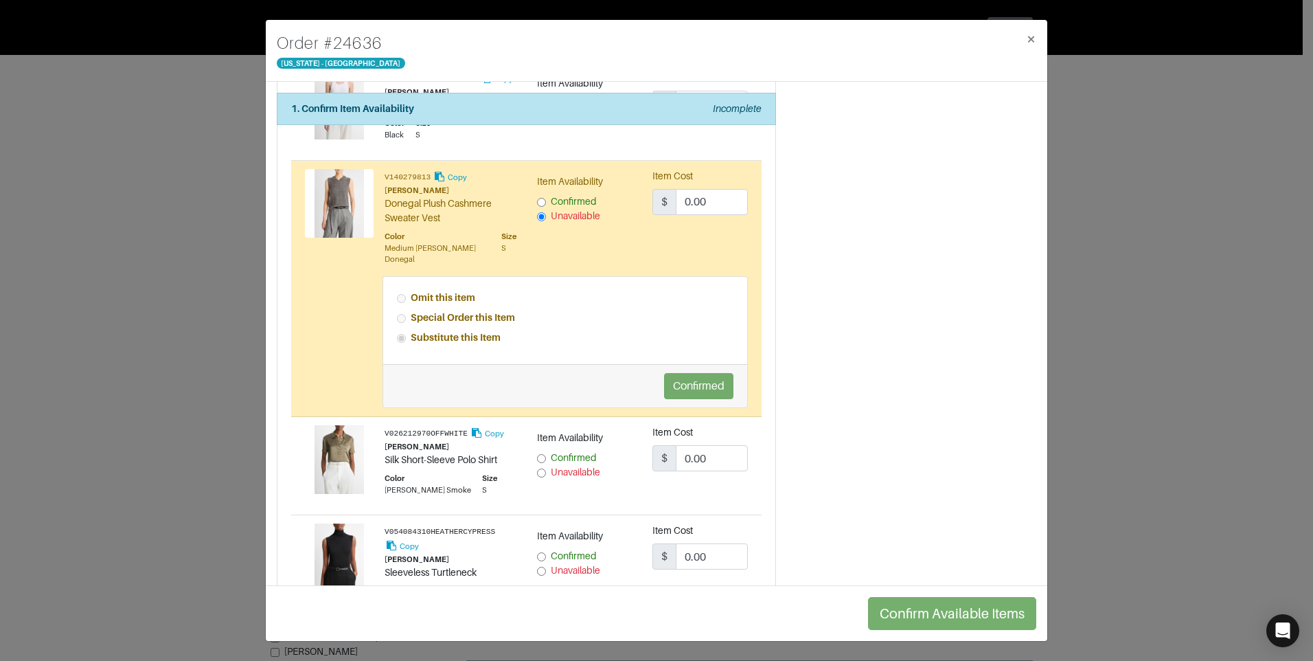
scroll to position [2060, 0]
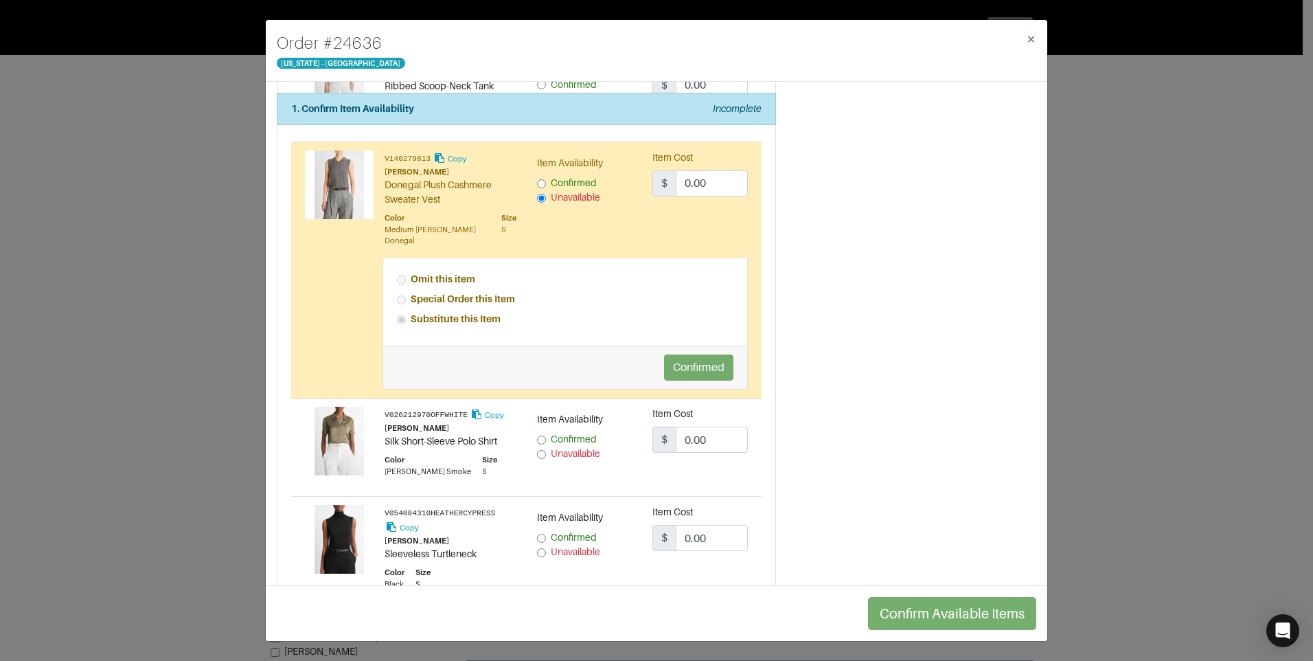
click at [538, 459] on input "Unavailable" at bounding box center [541, 454] width 9 height 9
radio input "true"
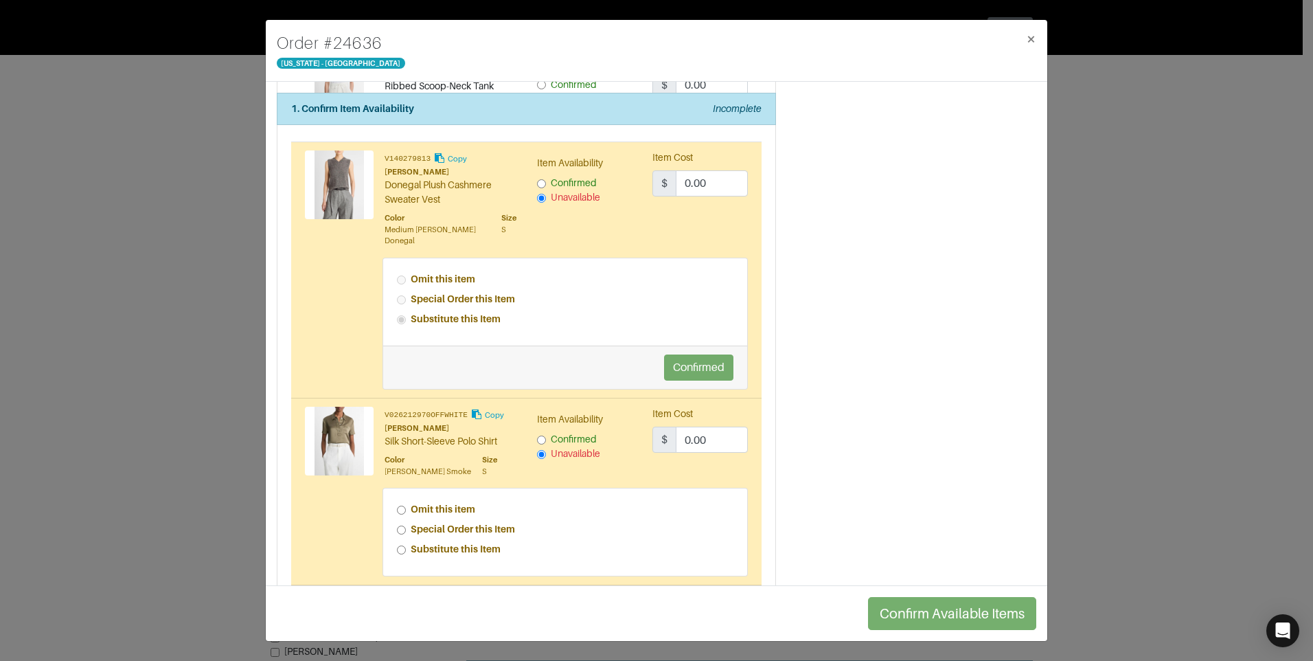
click at [393, 541] on div "Omit this item Special Order this Item Substitute this Item" at bounding box center [565, 531] width 365 height 87
click at [407, 536] on div "Special Order this Item" at bounding box center [565, 529] width 337 height 14
click at [398, 534] on input "Special Order this Item" at bounding box center [401, 529] width 9 height 9
radio input "true"
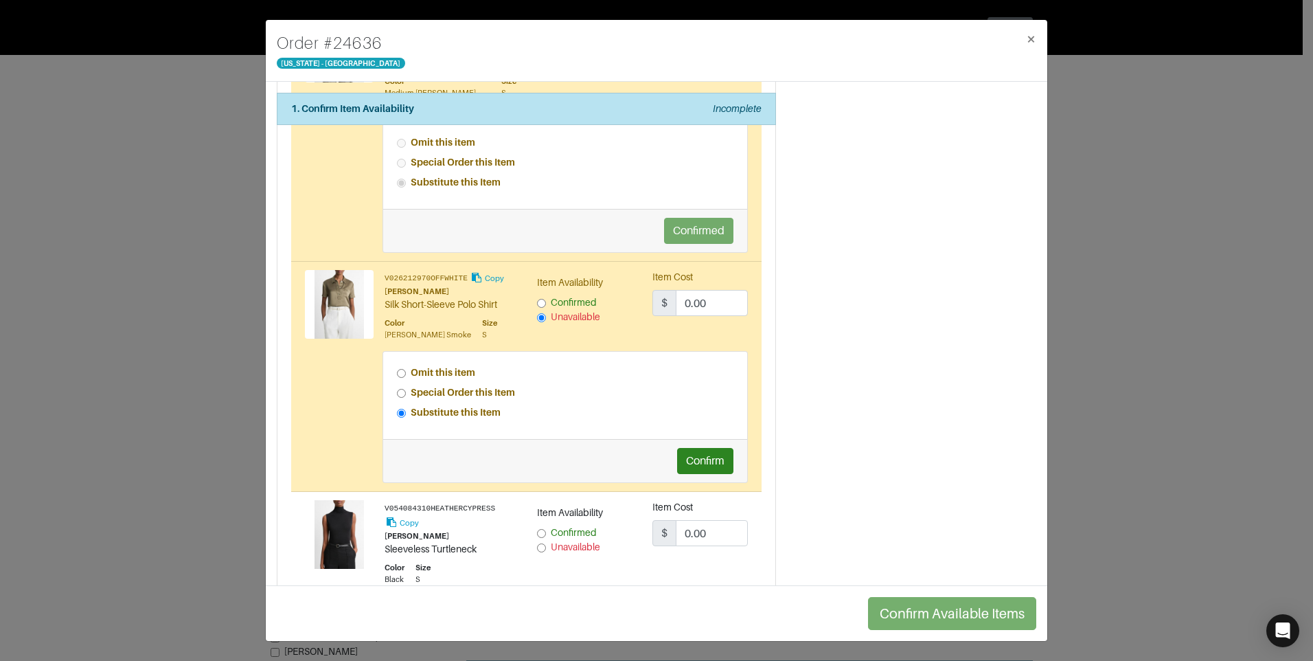
scroll to position [2198, 0]
click at [704, 470] on button "Confirm" at bounding box center [705, 460] width 56 height 26
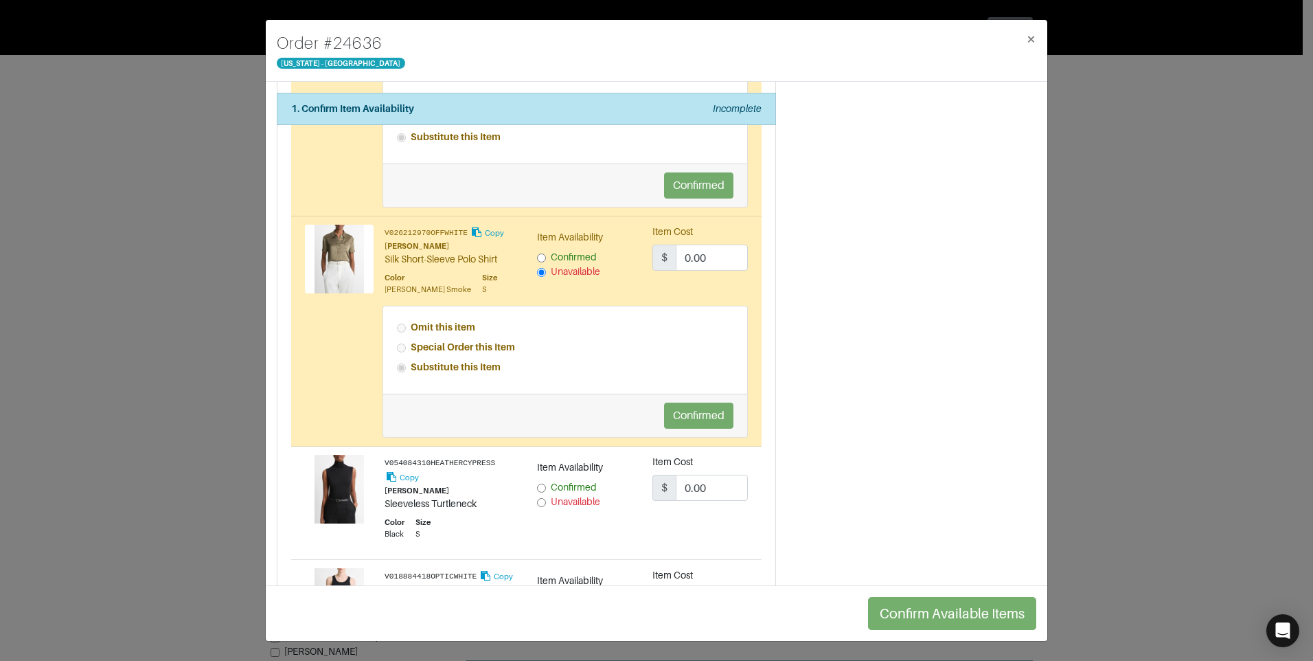
scroll to position [2266, 0]
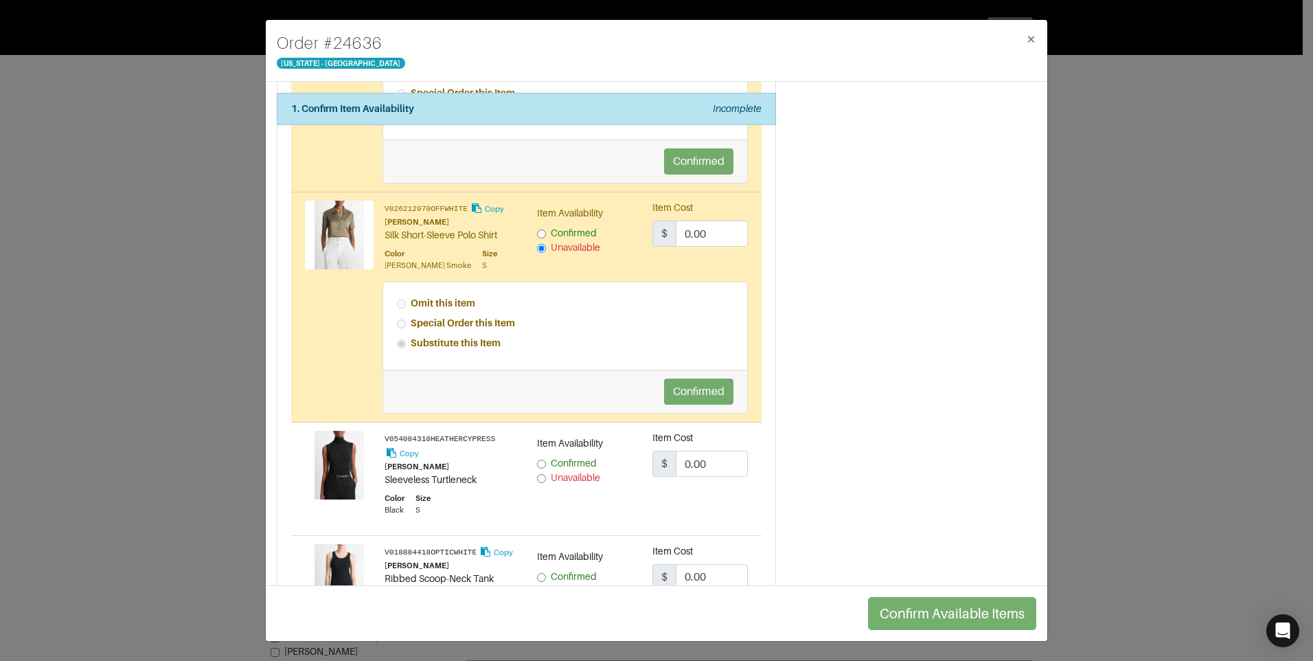
click at [538, 468] on input "Confirmed" at bounding box center [541, 463] width 9 height 9
radio input "true"
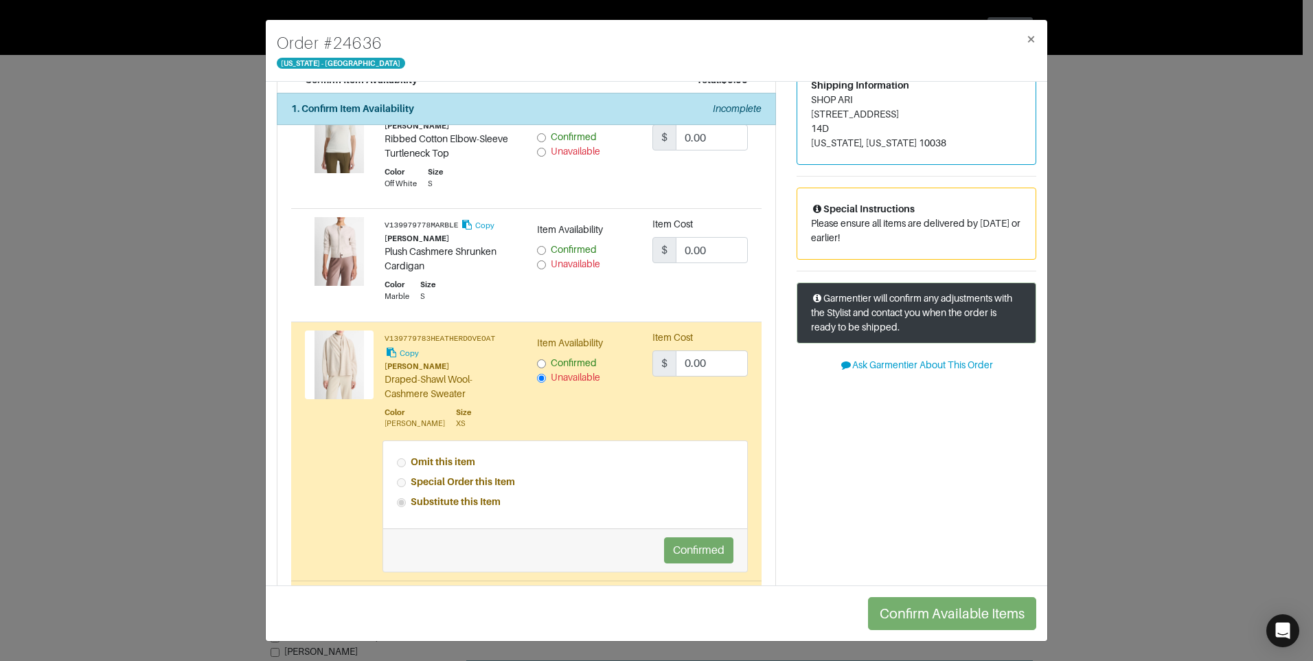
scroll to position [0, 0]
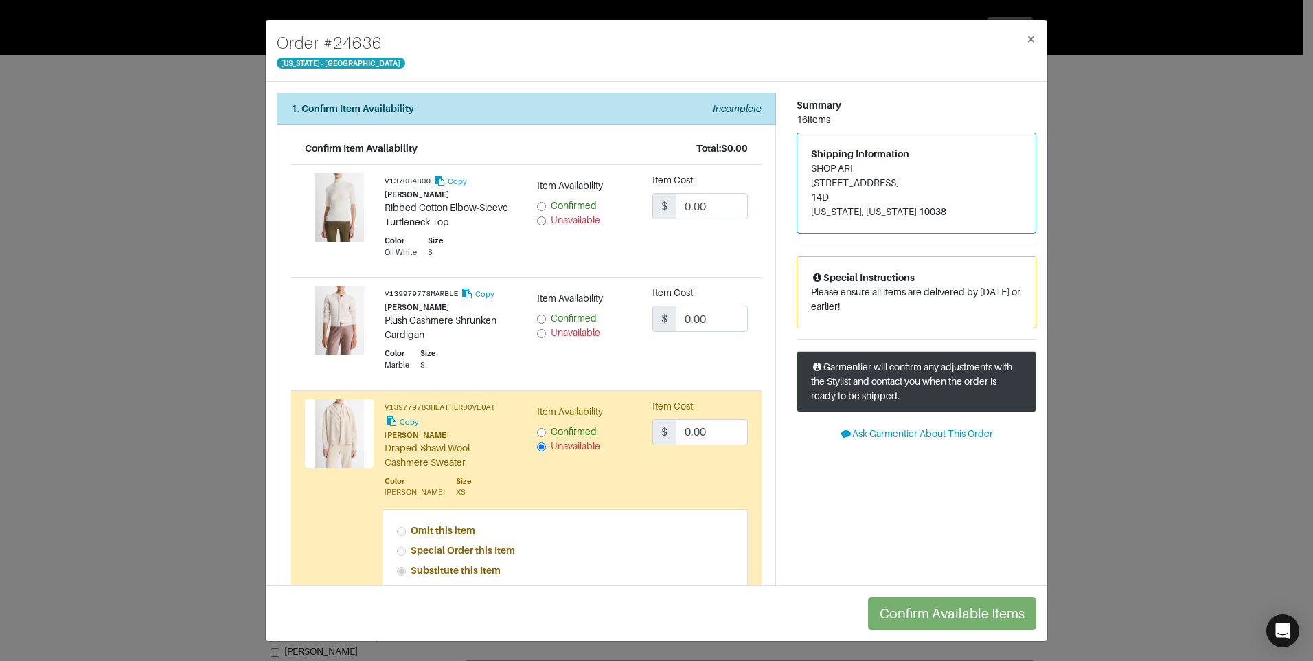
click at [539, 333] on input "Unavailable" at bounding box center [541, 333] width 9 height 9
radio input "true"
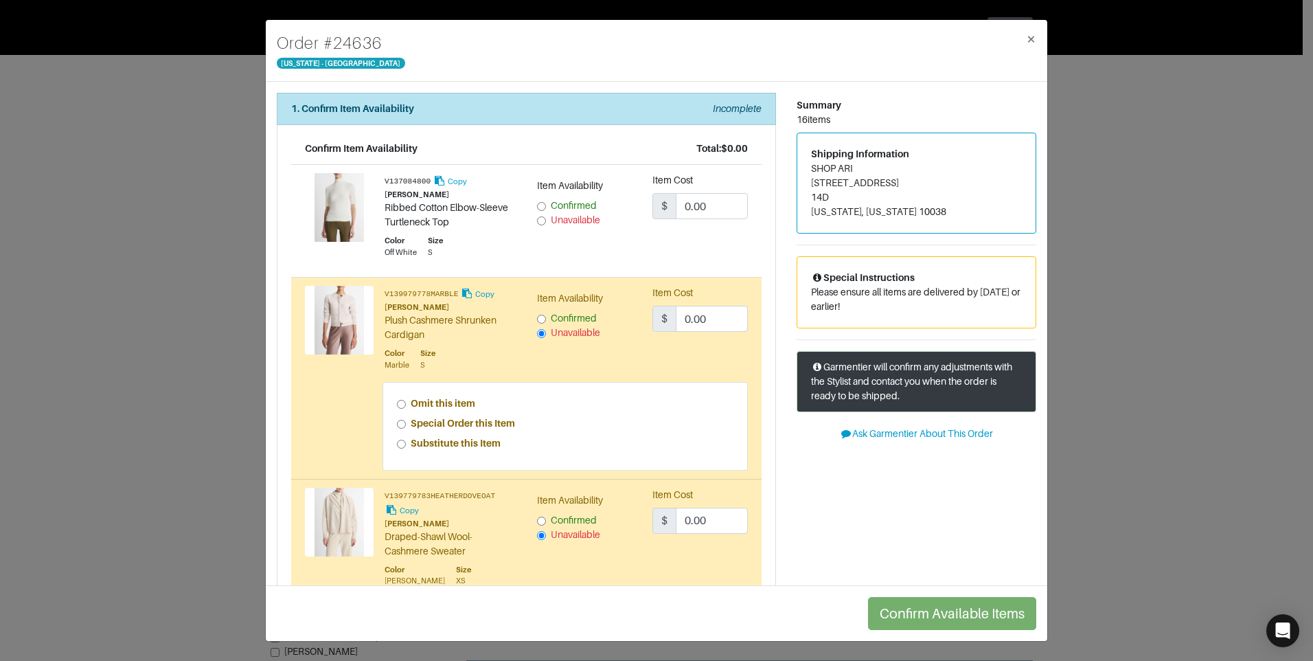
click at [400, 428] on input "Special Order this Item" at bounding box center [401, 424] width 9 height 9
radio input "true"
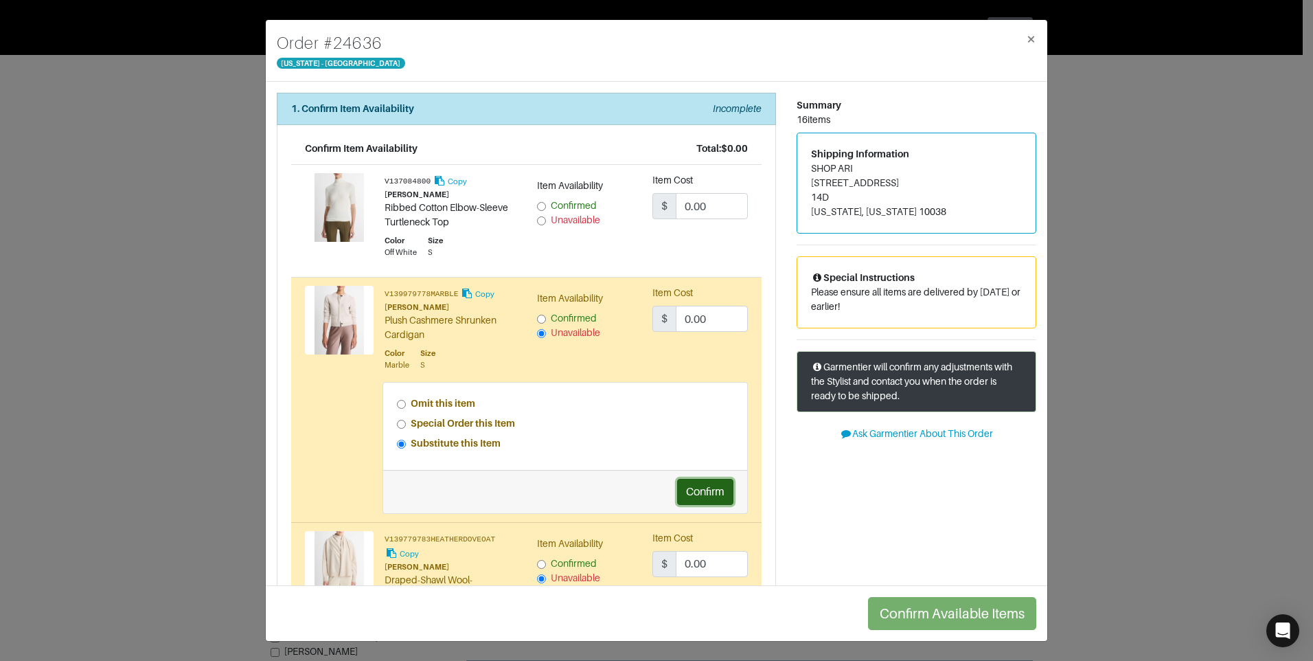
click at [683, 494] on button "Confirm" at bounding box center [705, 492] width 56 height 26
click at [538, 222] on input "Unavailable" at bounding box center [541, 220] width 9 height 9
radio input "true"
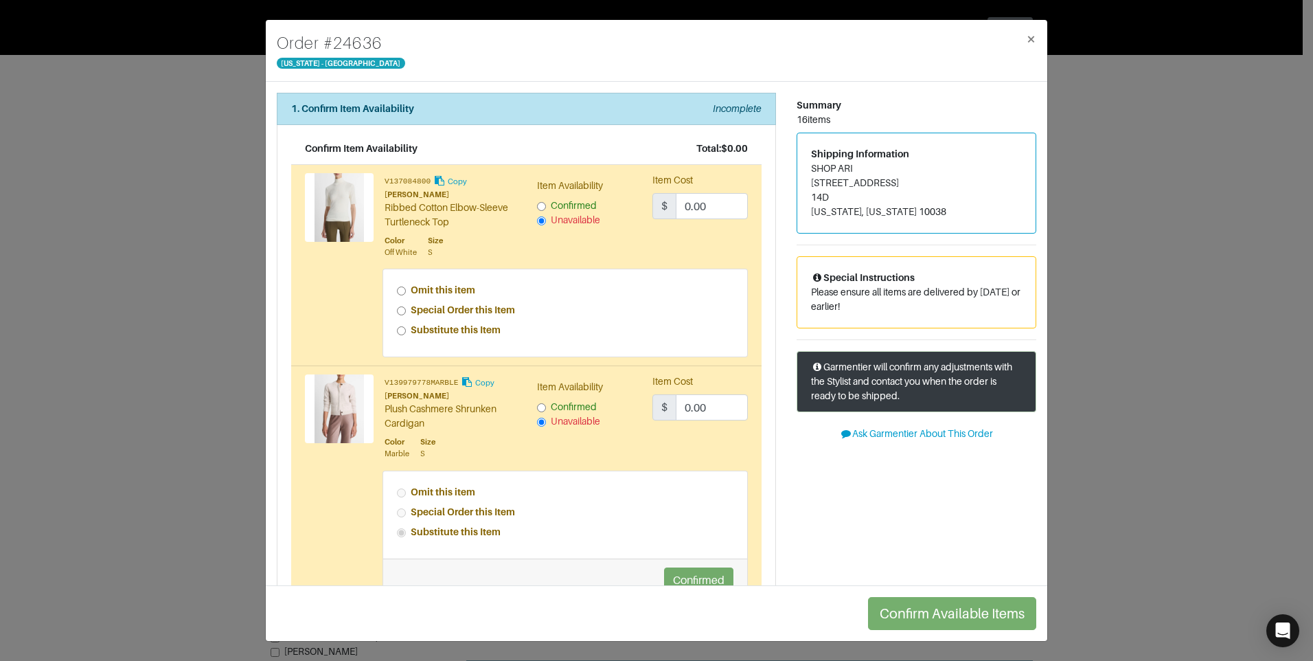
click at [401, 309] on input "Special Order this Item" at bounding box center [401, 310] width 9 height 9
radio input "true"
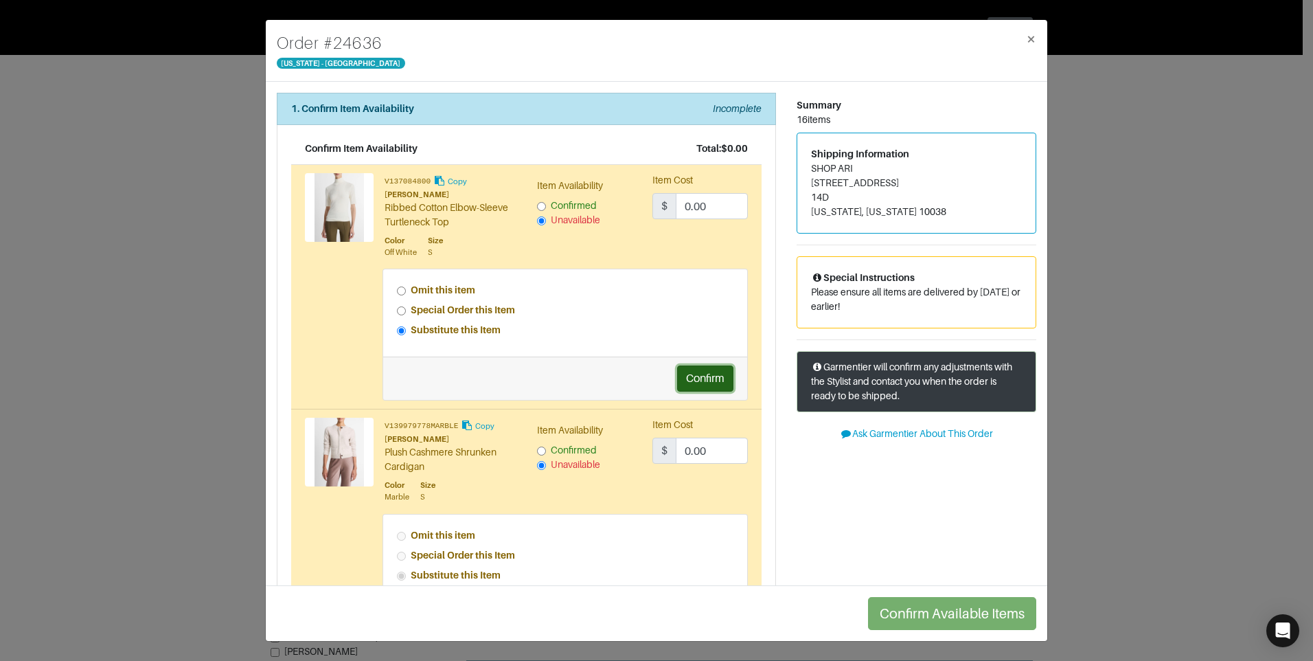
click at [707, 383] on button "Confirm" at bounding box center [705, 378] width 56 height 26
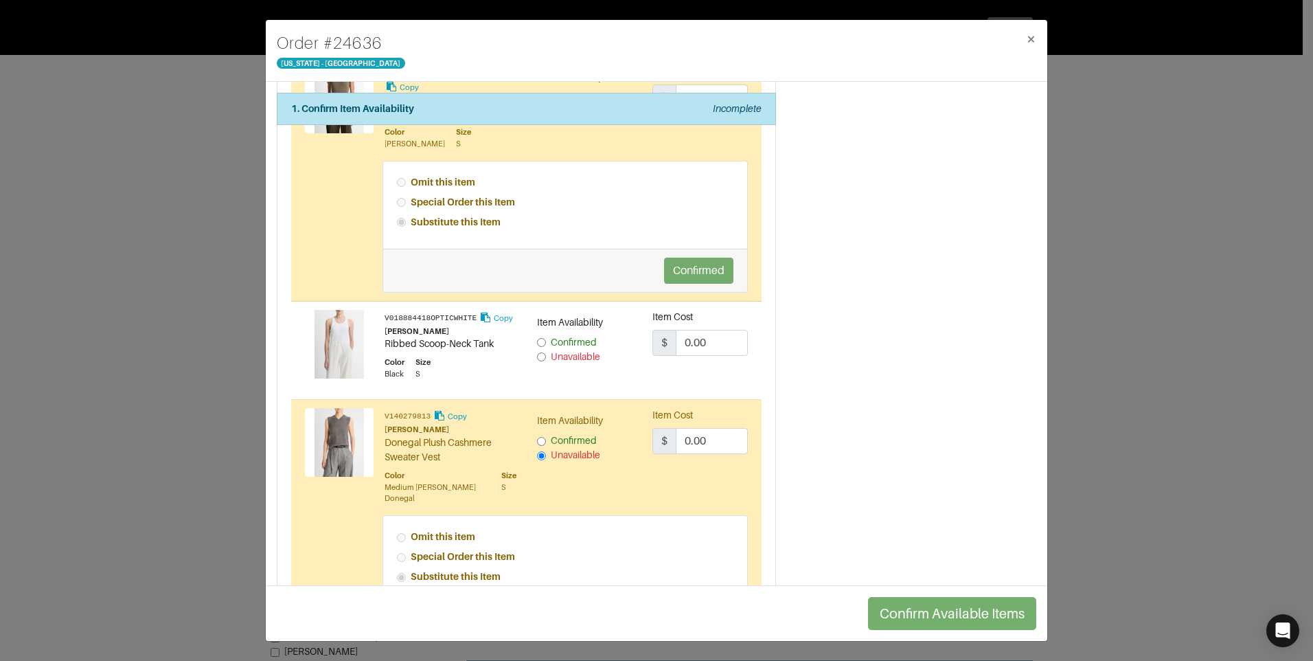
scroll to position [2060, 0]
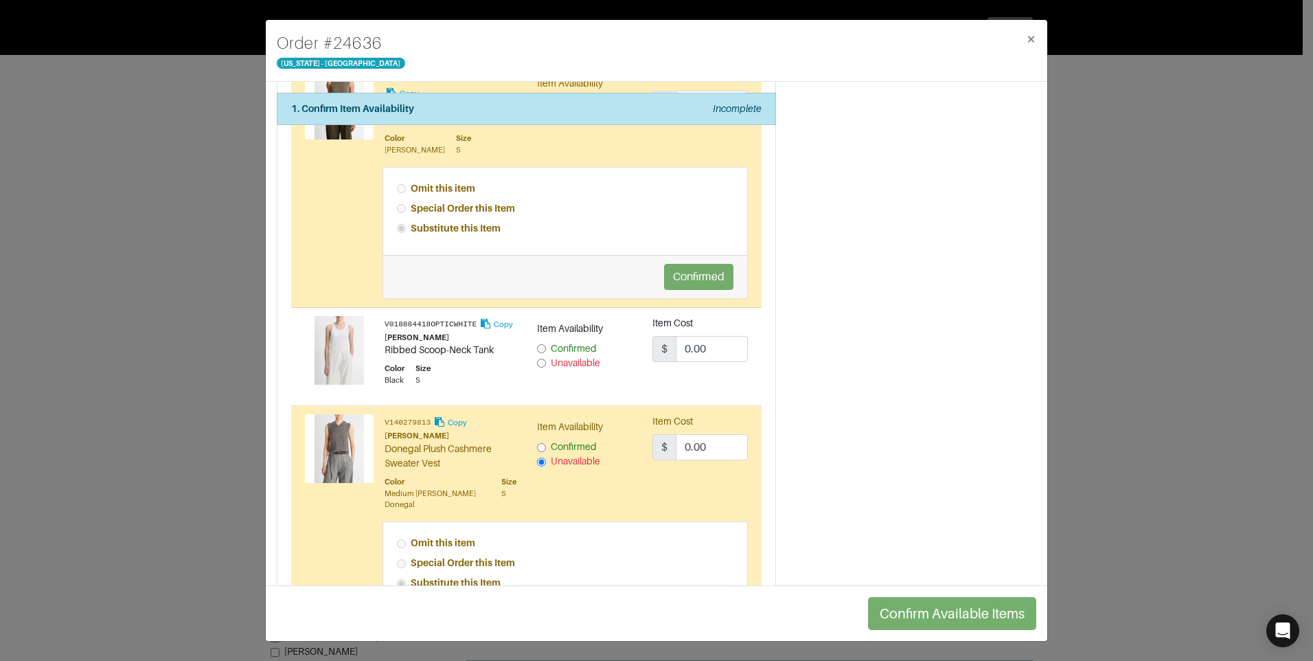
click at [541, 353] on input "Confirmed" at bounding box center [541, 348] width 9 height 9
radio input "true"
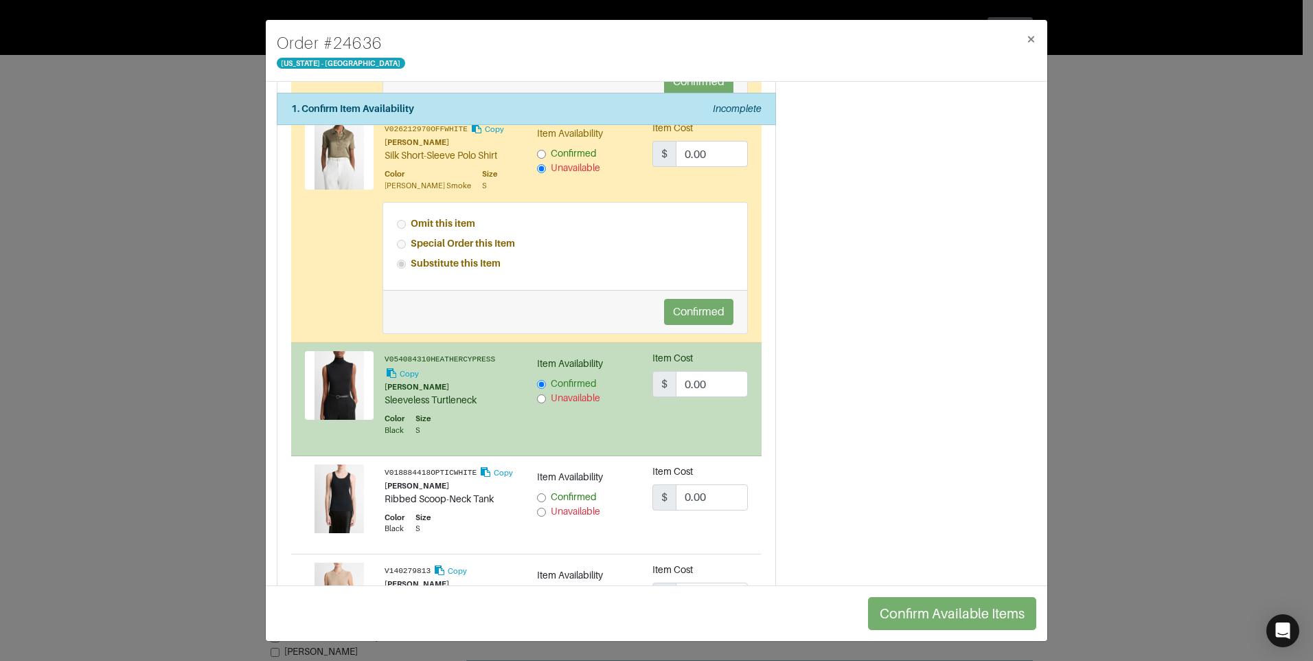
scroll to position [2678, 0]
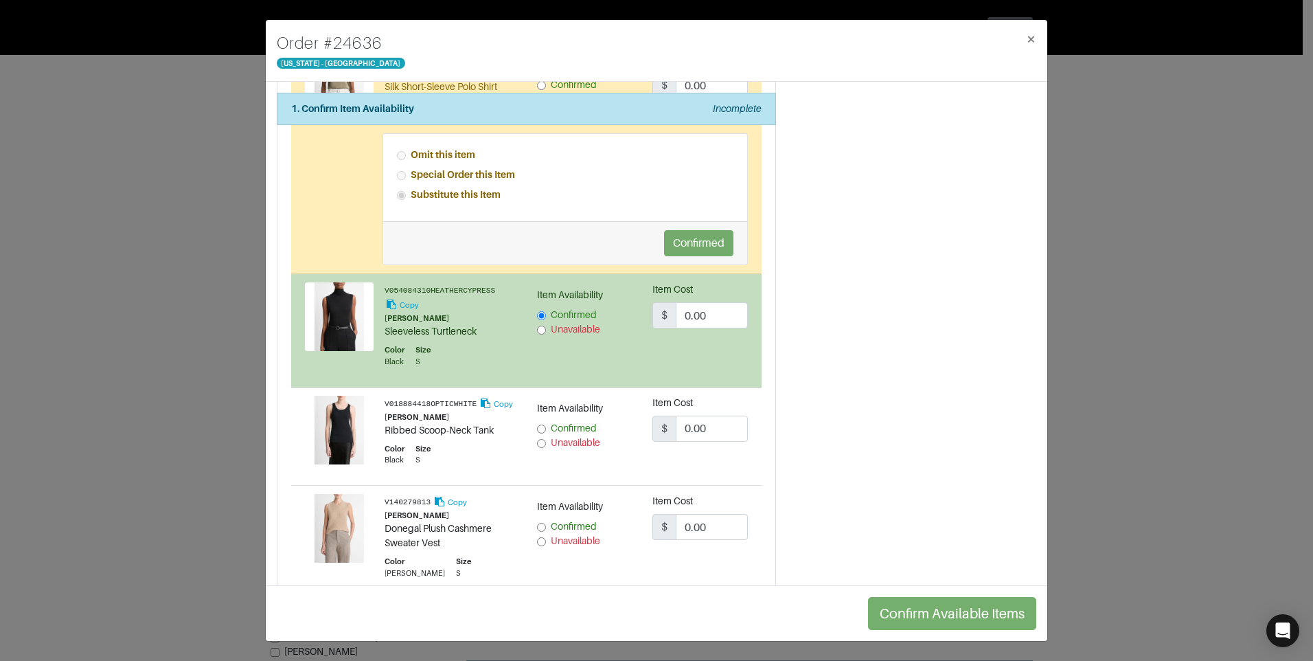
click at [537, 448] on input "Unavailable" at bounding box center [541, 443] width 9 height 9
radio input "true"
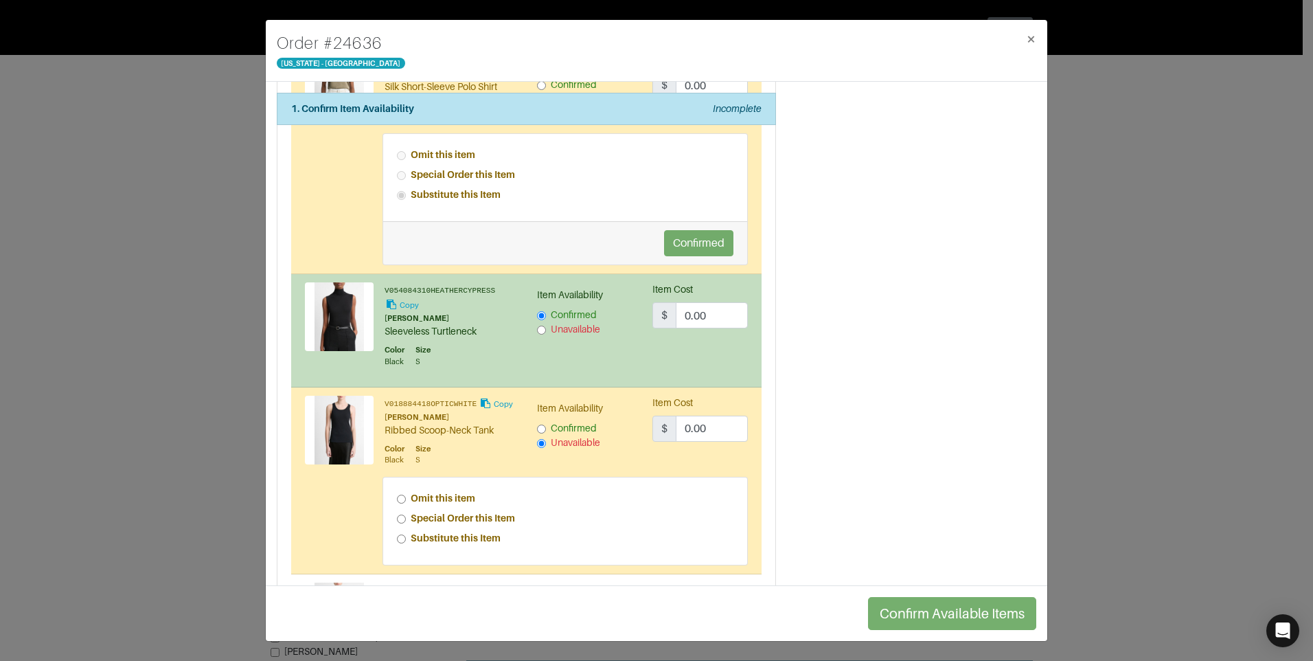
click at [397, 523] on input "Special Order this Item" at bounding box center [401, 518] width 9 height 9
radio input "true"
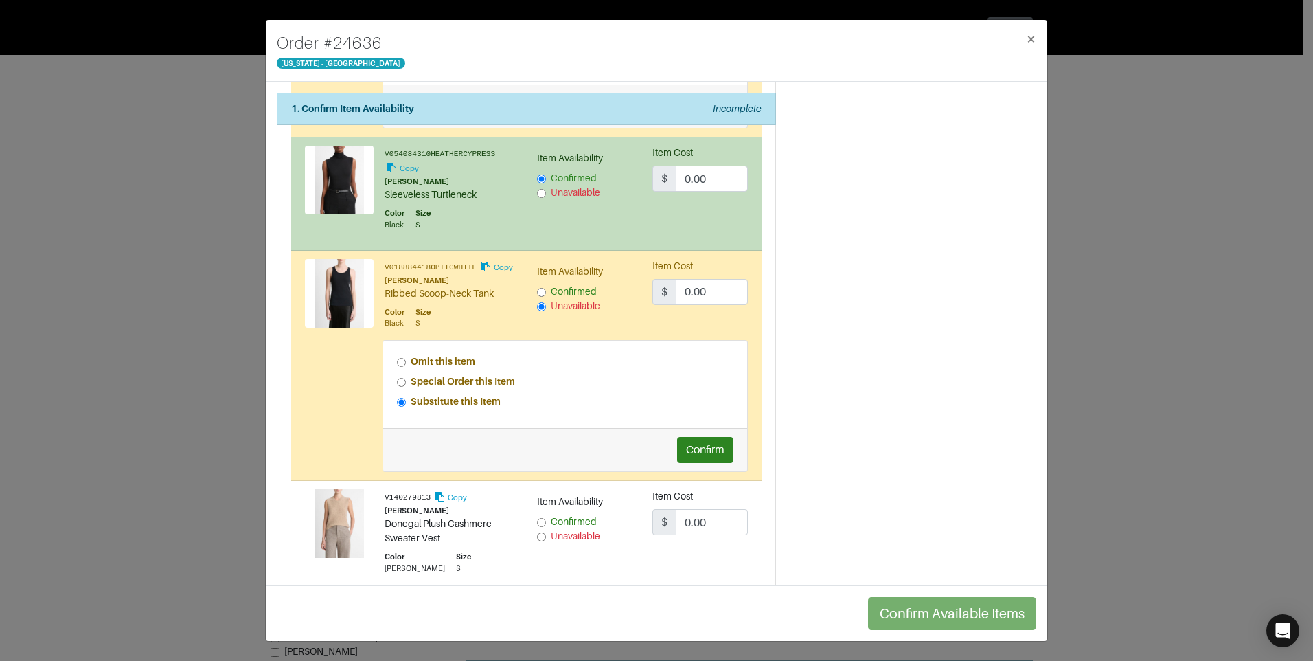
scroll to position [2816, 0]
click at [685, 461] on button "Confirm" at bounding box center [705, 449] width 56 height 26
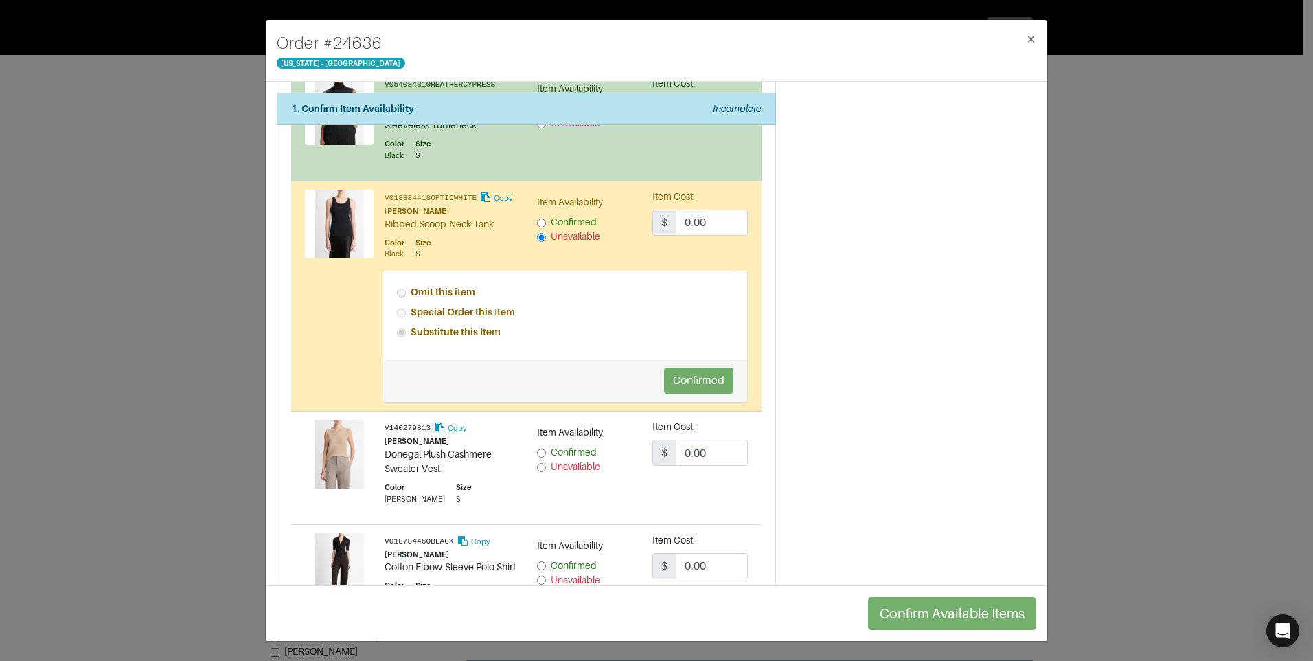
click at [538, 472] on input "Unavailable" at bounding box center [541, 467] width 9 height 9
radio input "true"
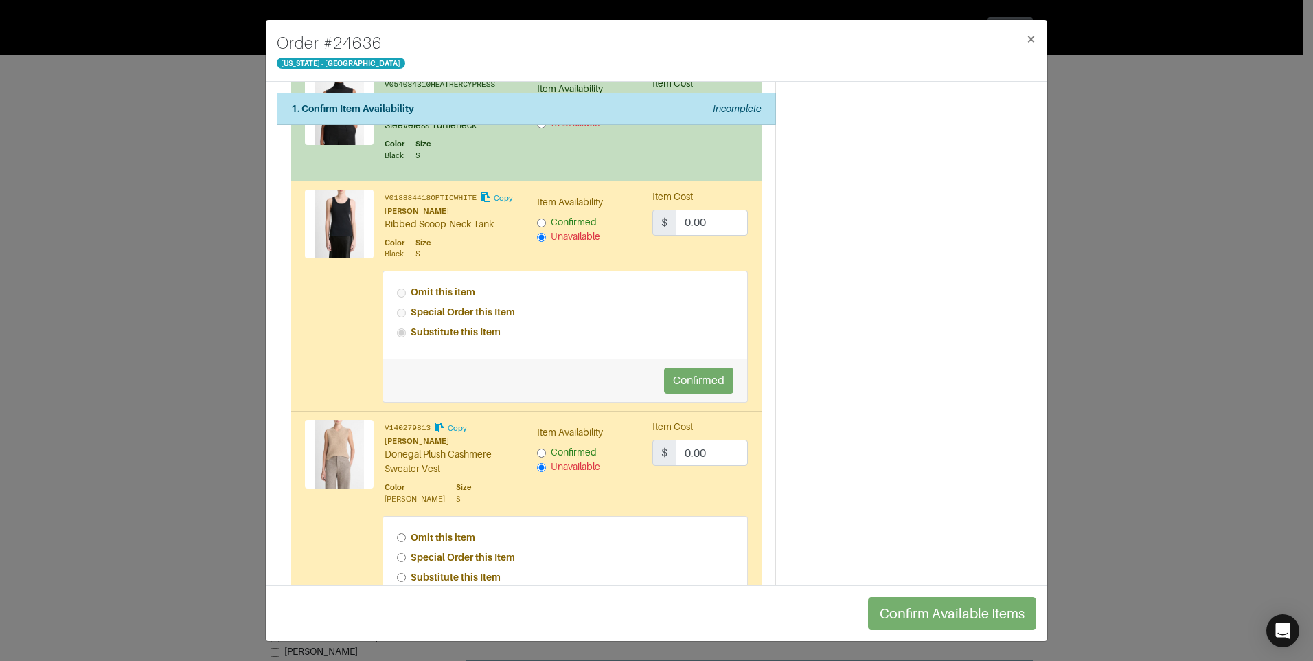
scroll to position [2953, 0]
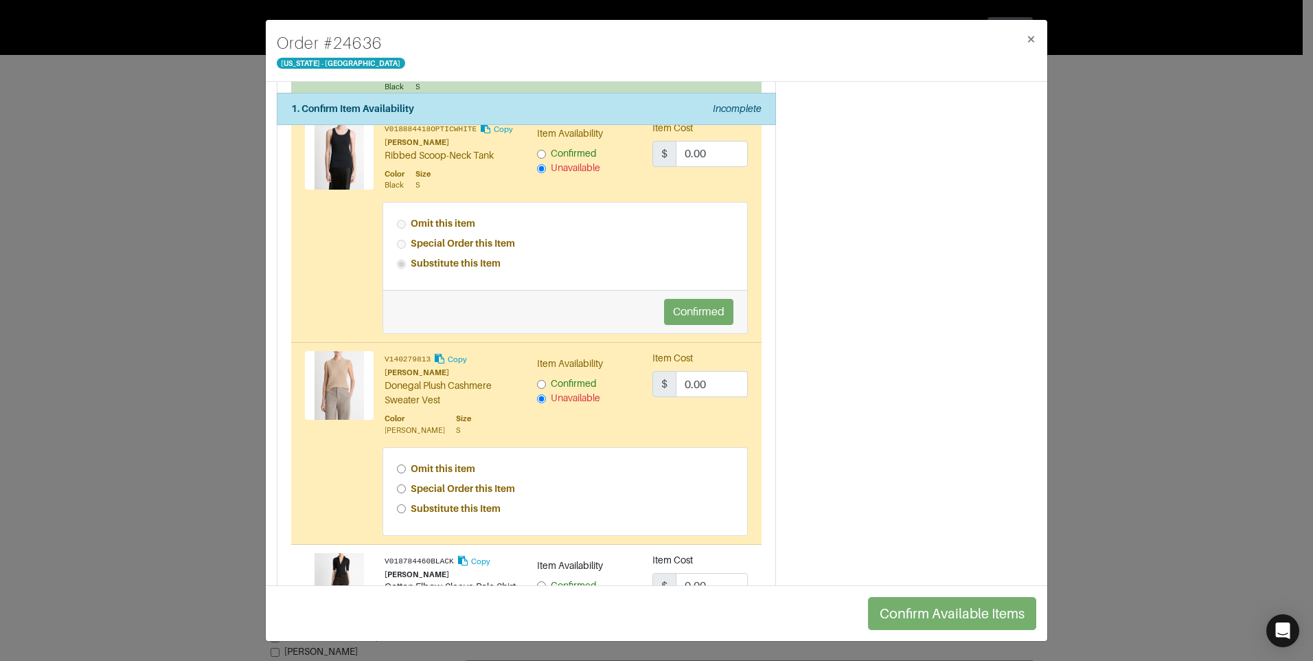
click at [399, 493] on input "Special Order this Item" at bounding box center [401, 488] width 9 height 9
radio input "true"
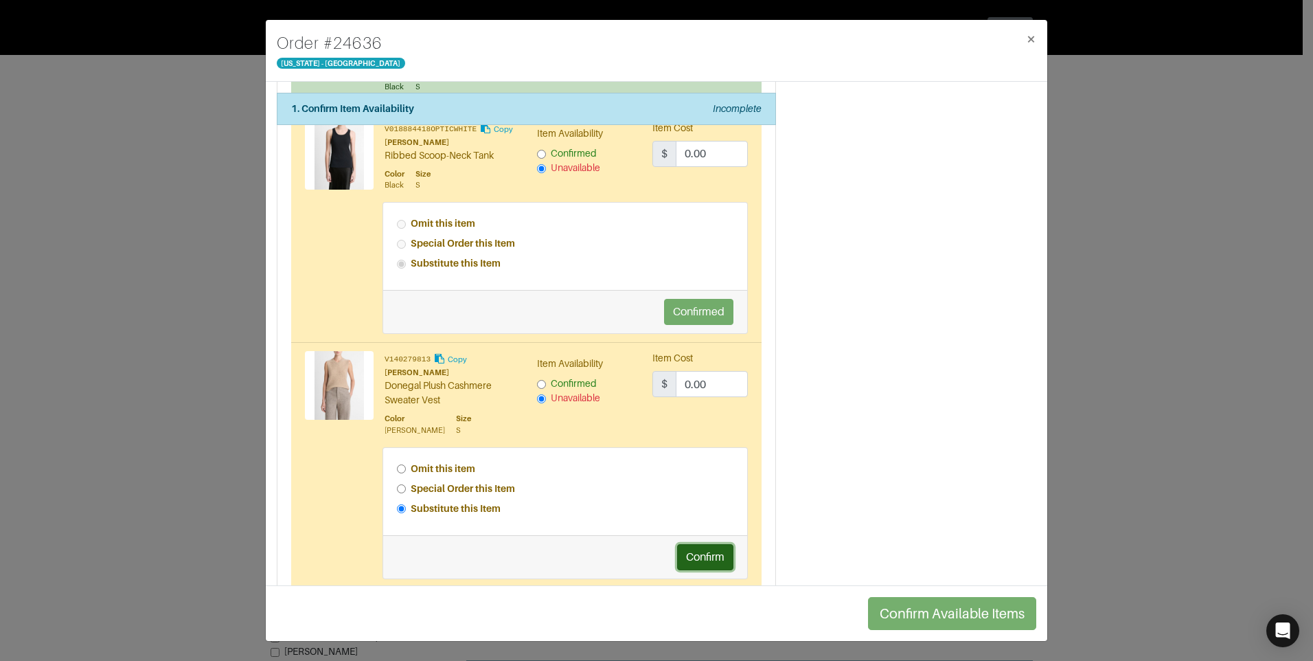
click at [707, 569] on button "Confirm" at bounding box center [705, 557] width 56 height 26
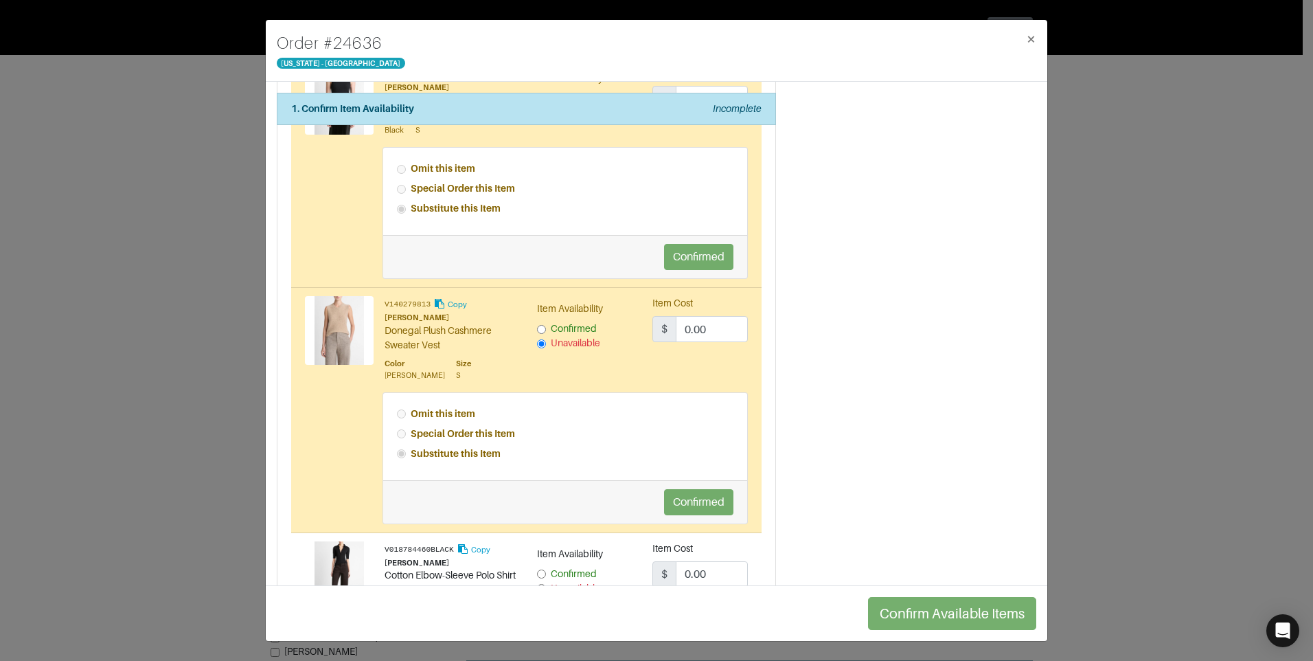
scroll to position [3228, 0]
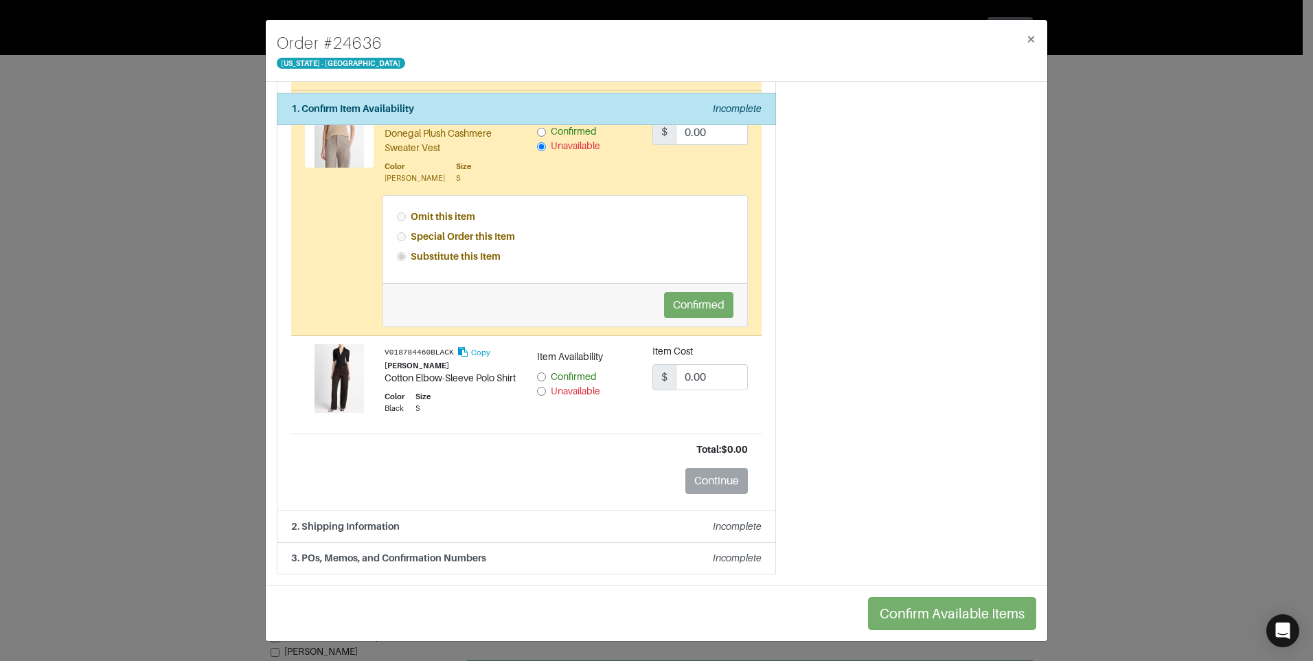
click at [540, 387] on input "Unavailable" at bounding box center [541, 391] width 9 height 9
radio input "true"
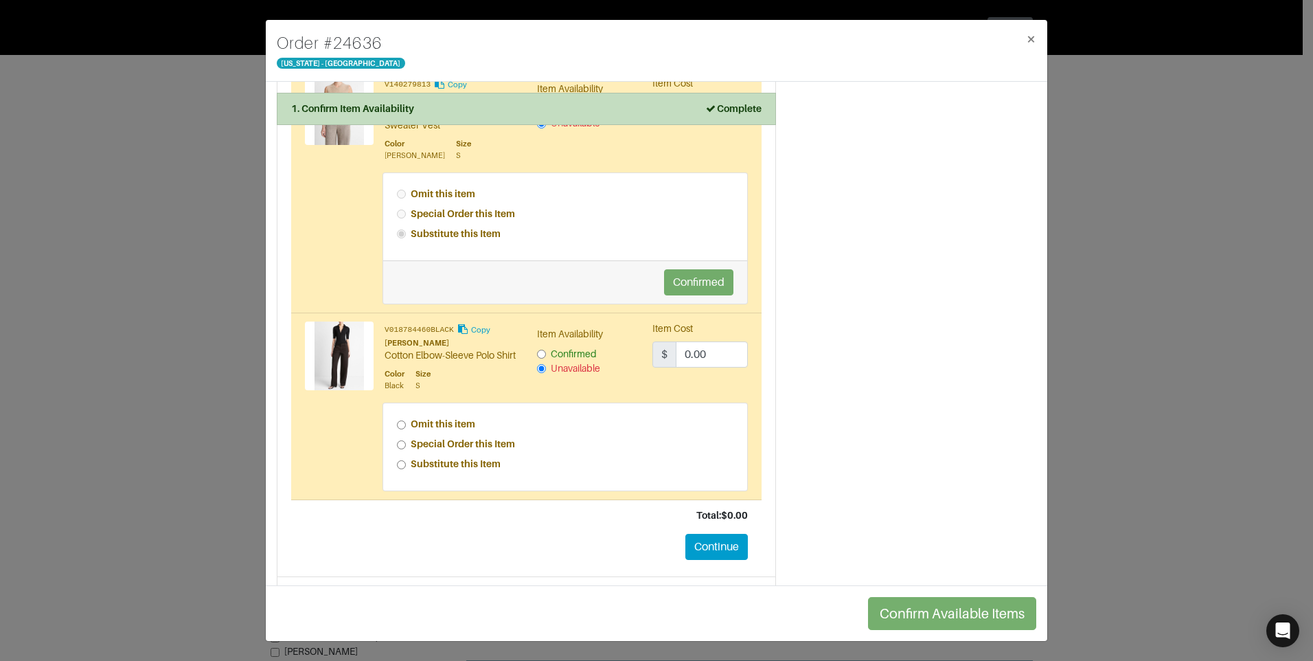
click at [398, 449] on input "Special Order this Item" at bounding box center [401, 444] width 9 height 9
radio input "true"
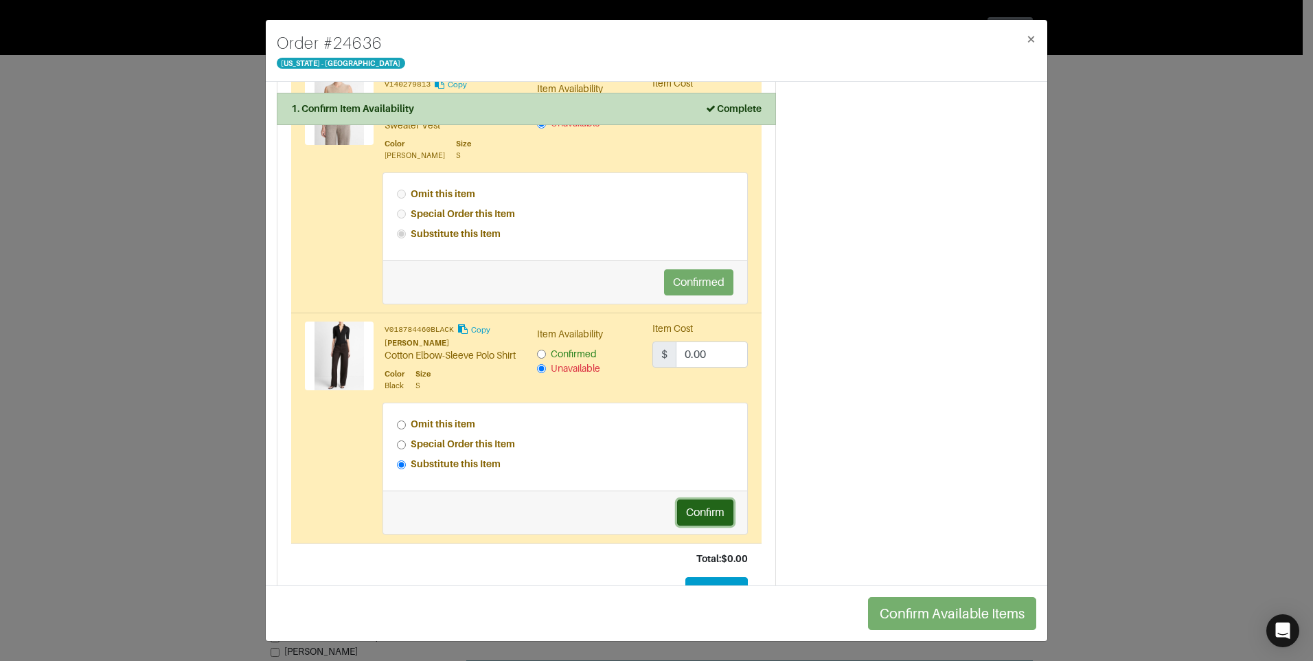
click at [717, 525] on button "Confirm" at bounding box center [705, 512] width 56 height 26
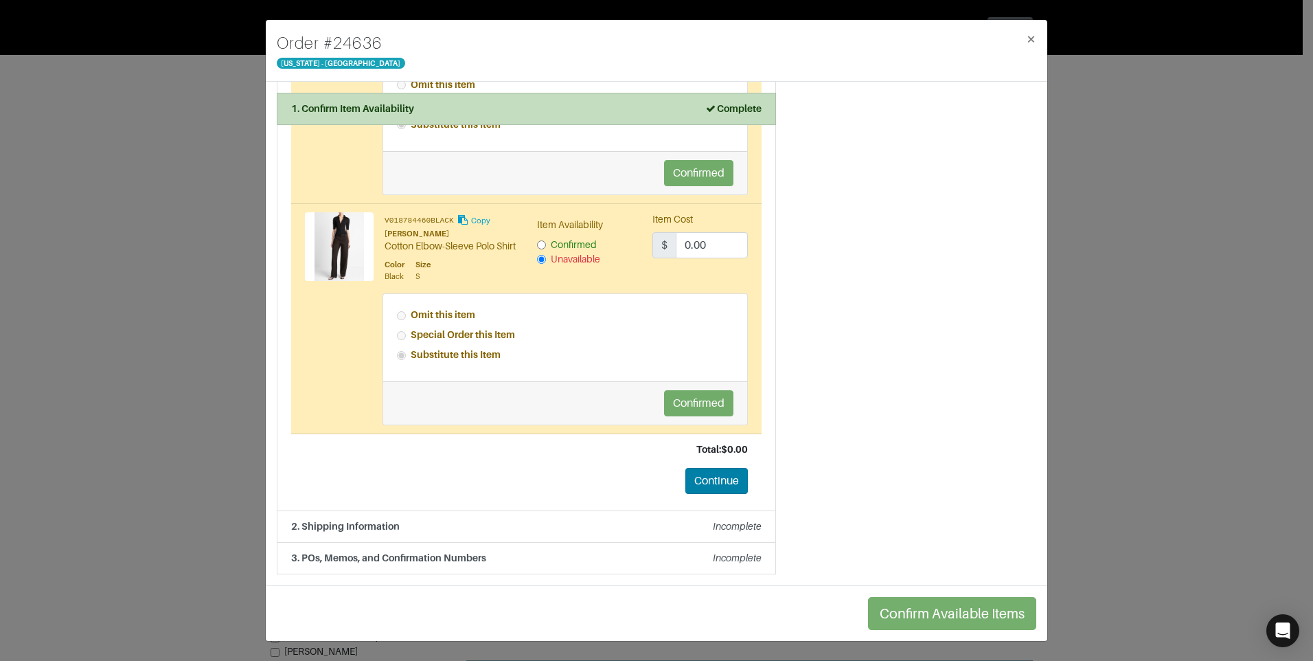
scroll to position [3366, 0]
drag, startPoint x: 713, startPoint y: 487, endPoint x: 685, endPoint y: 473, distance: 30.7
click at [713, 488] on button "Continue" at bounding box center [716, 481] width 62 height 26
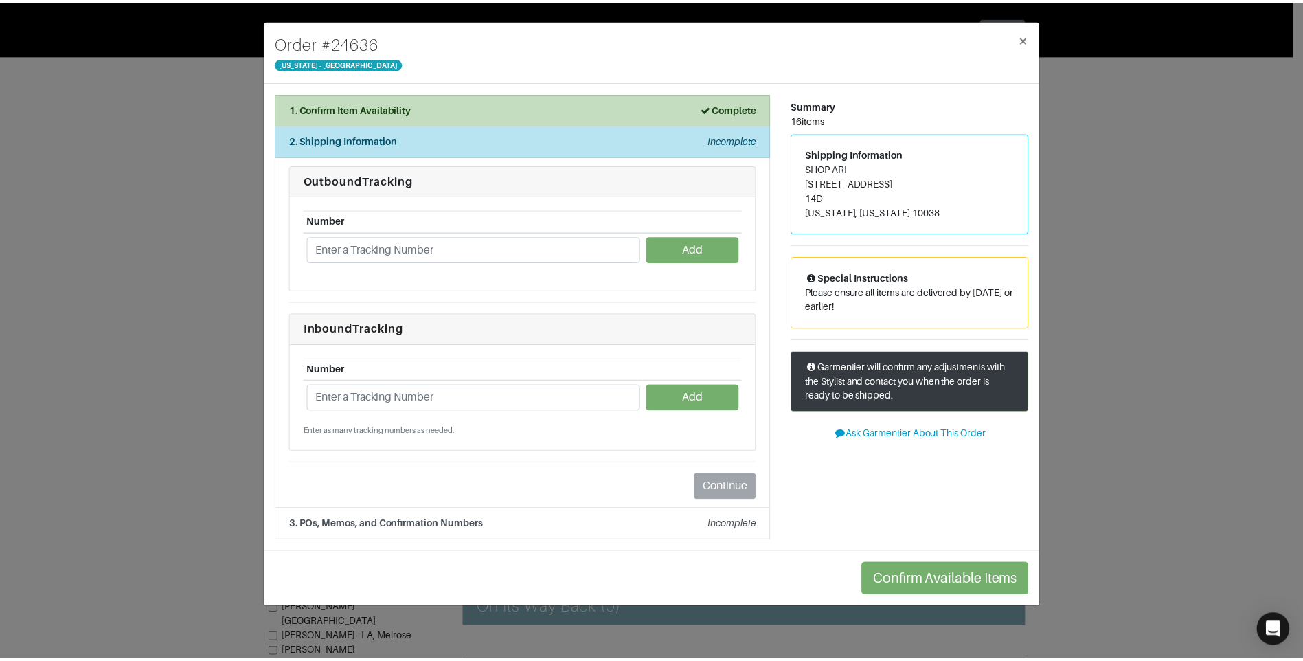
scroll to position [0, 0]
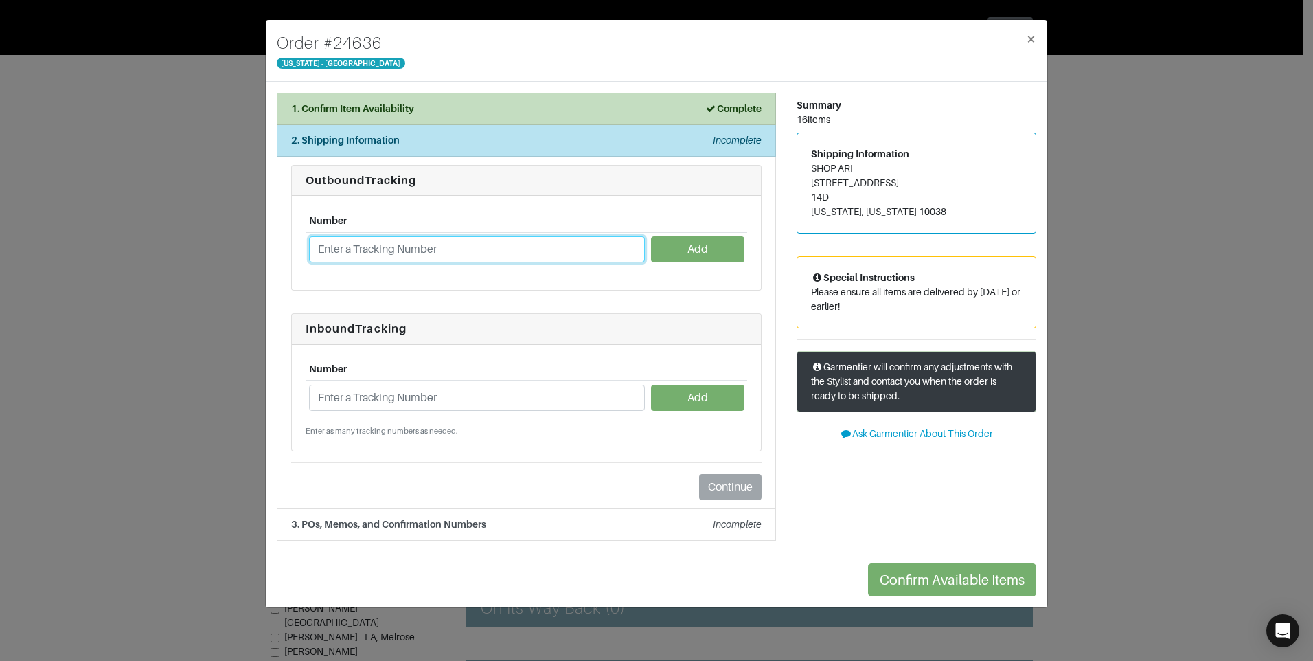
click at [408, 256] on input "text" at bounding box center [477, 249] width 336 height 26
paste input "1ZJ22C950210439468"
type input "1ZJ22C950210439468"
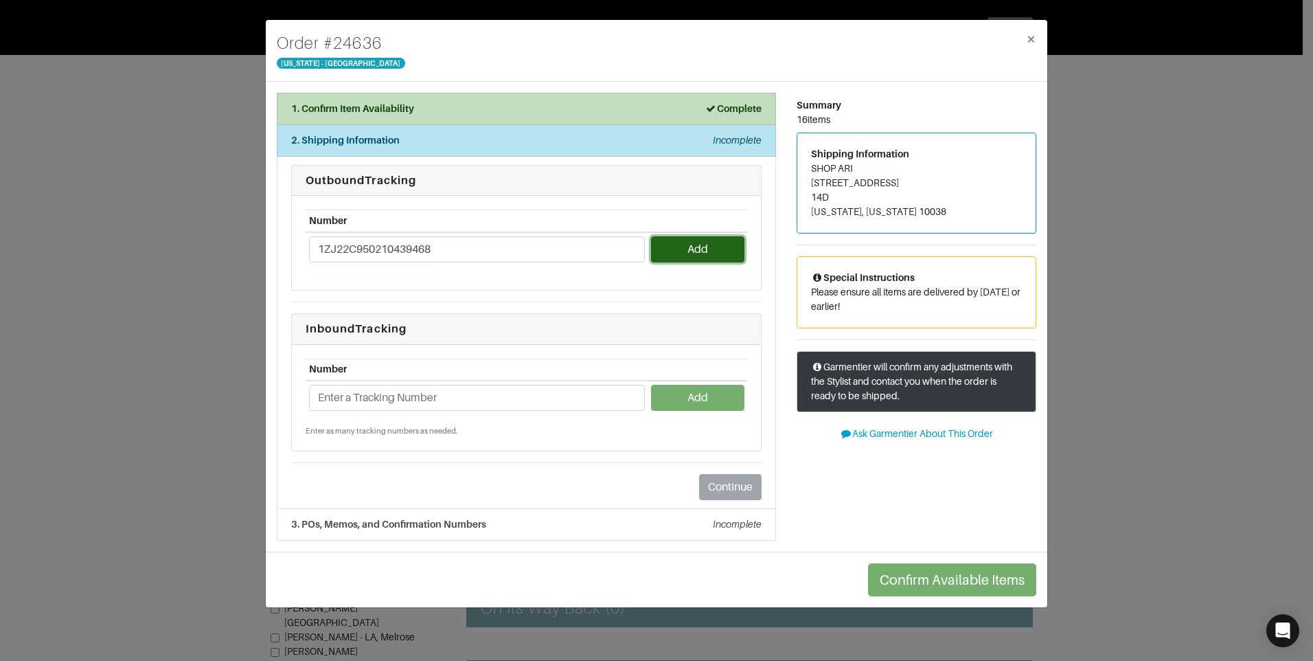
click at [683, 247] on button "Add" at bounding box center [697, 249] width 93 height 26
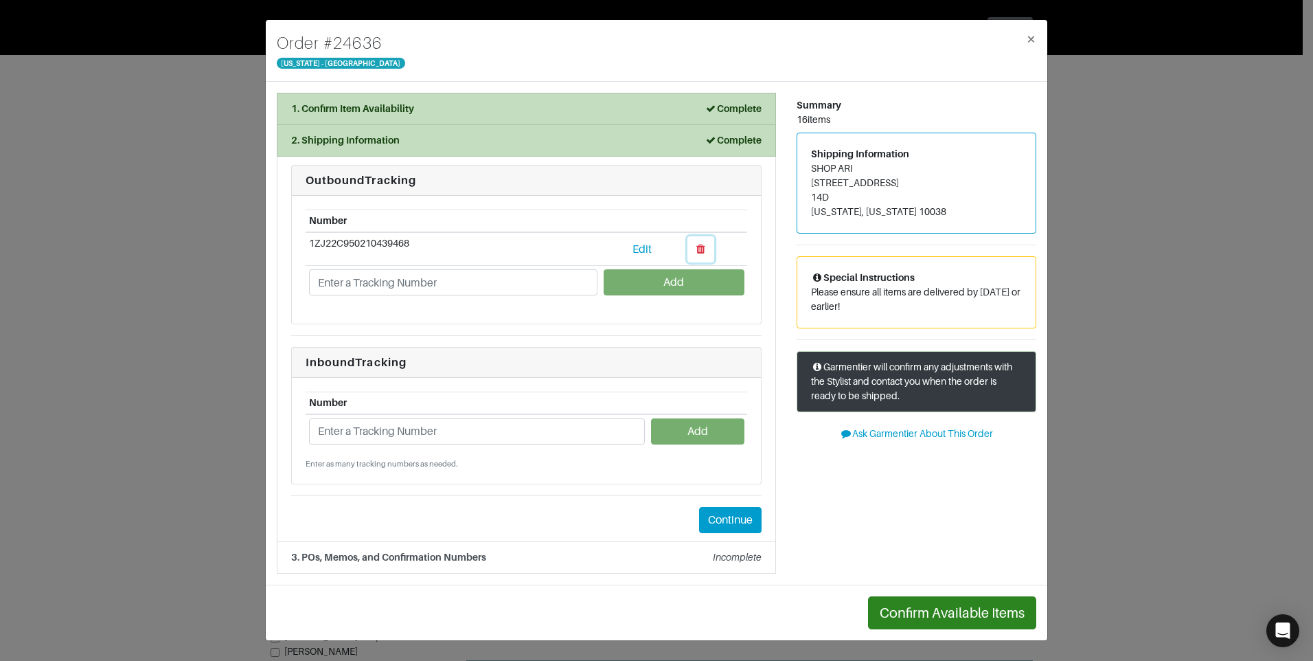
click at [699, 247] on icon "button" at bounding box center [700, 248] width 9 height 11
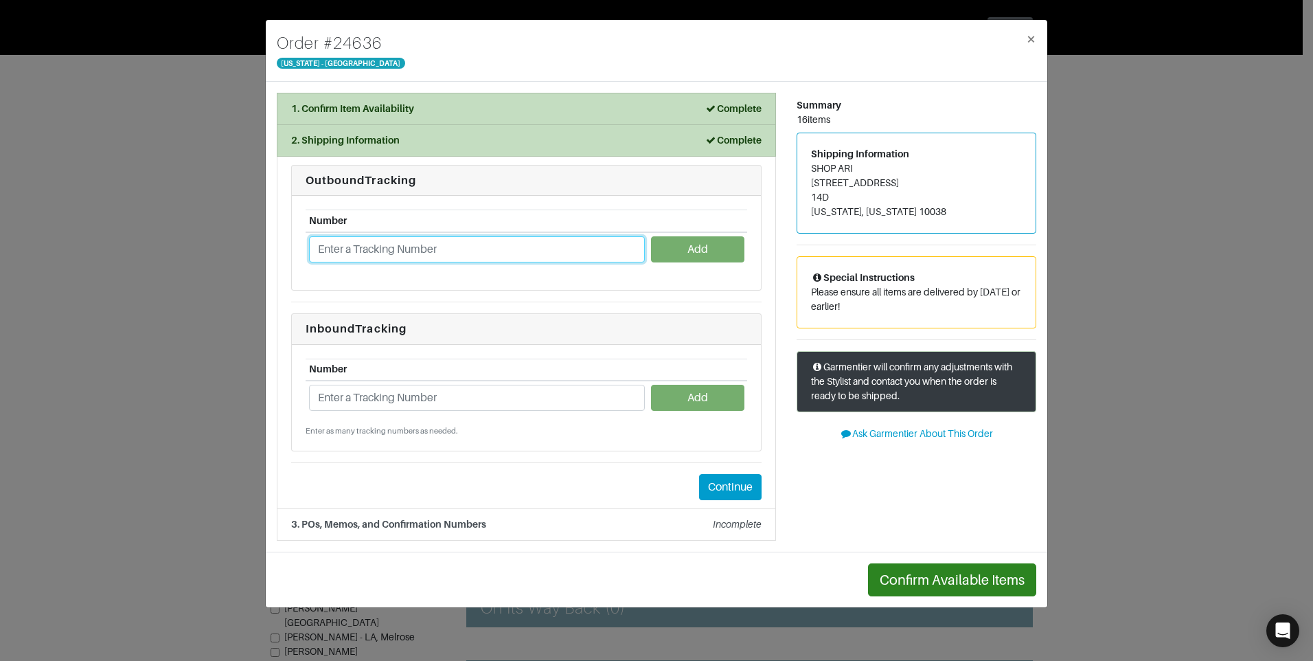
click at [494, 258] on input "text" at bounding box center [477, 249] width 336 height 26
paste input "1ZJ22C951330021225"
type input "1ZJ22C951330021225"
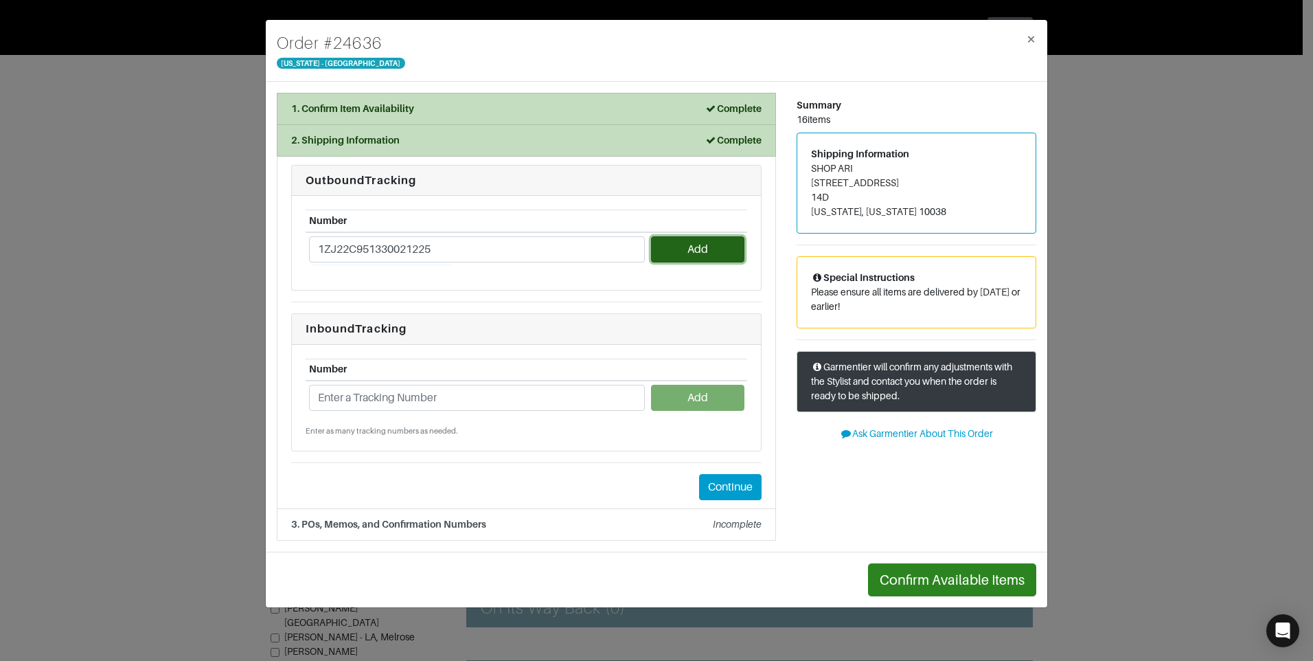
click at [673, 259] on button "Add" at bounding box center [697, 249] width 93 height 26
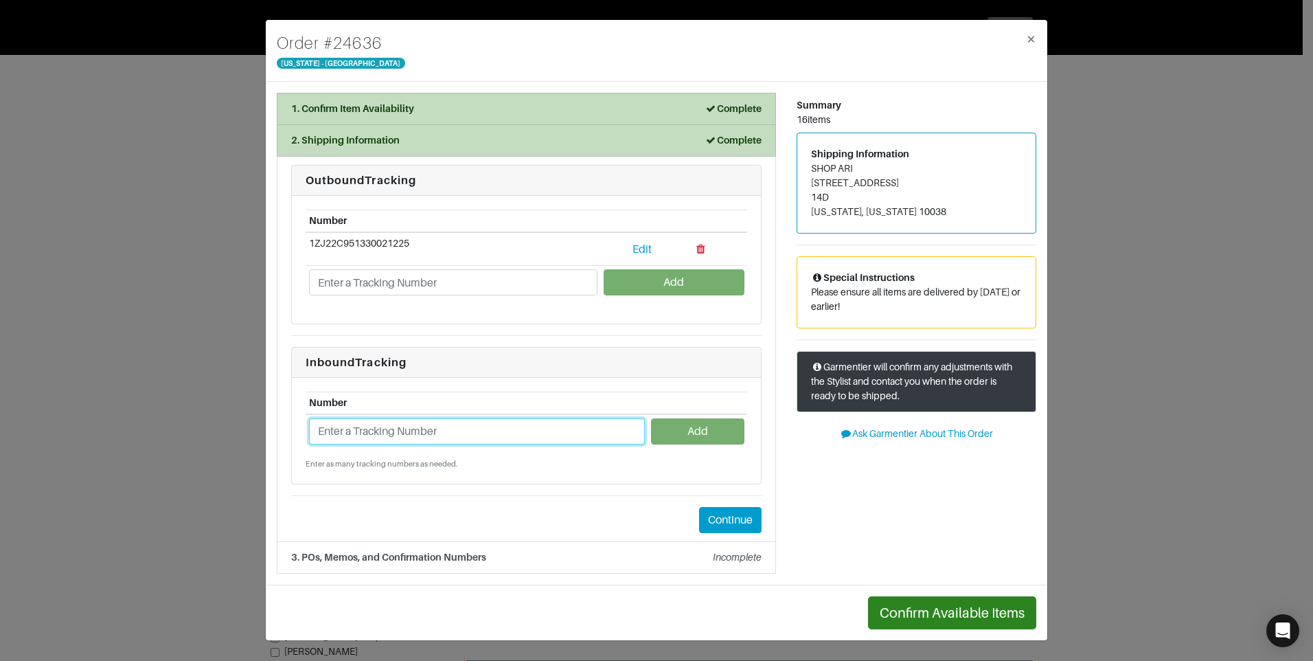
click at [468, 431] on input "text" at bounding box center [477, 431] width 336 height 26
paste input "1ZJ22C958700755477"
type input "1ZJ22C958700755477"
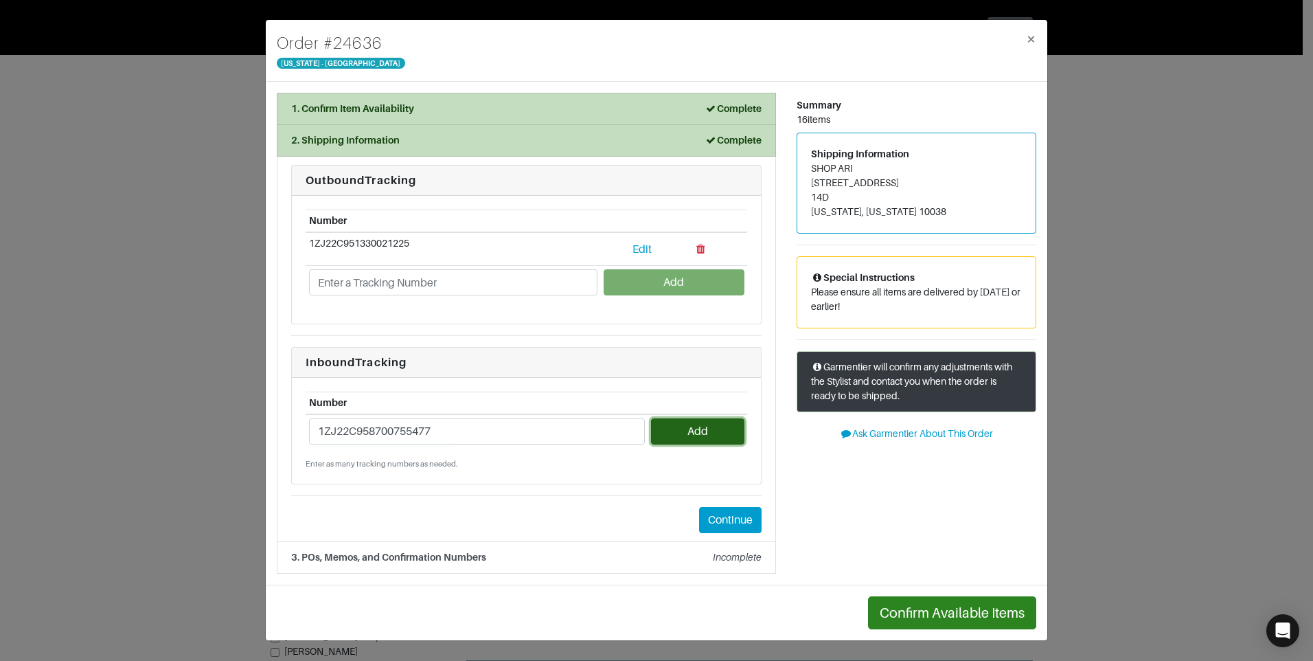
click at [725, 431] on button "Add" at bounding box center [697, 431] width 93 height 26
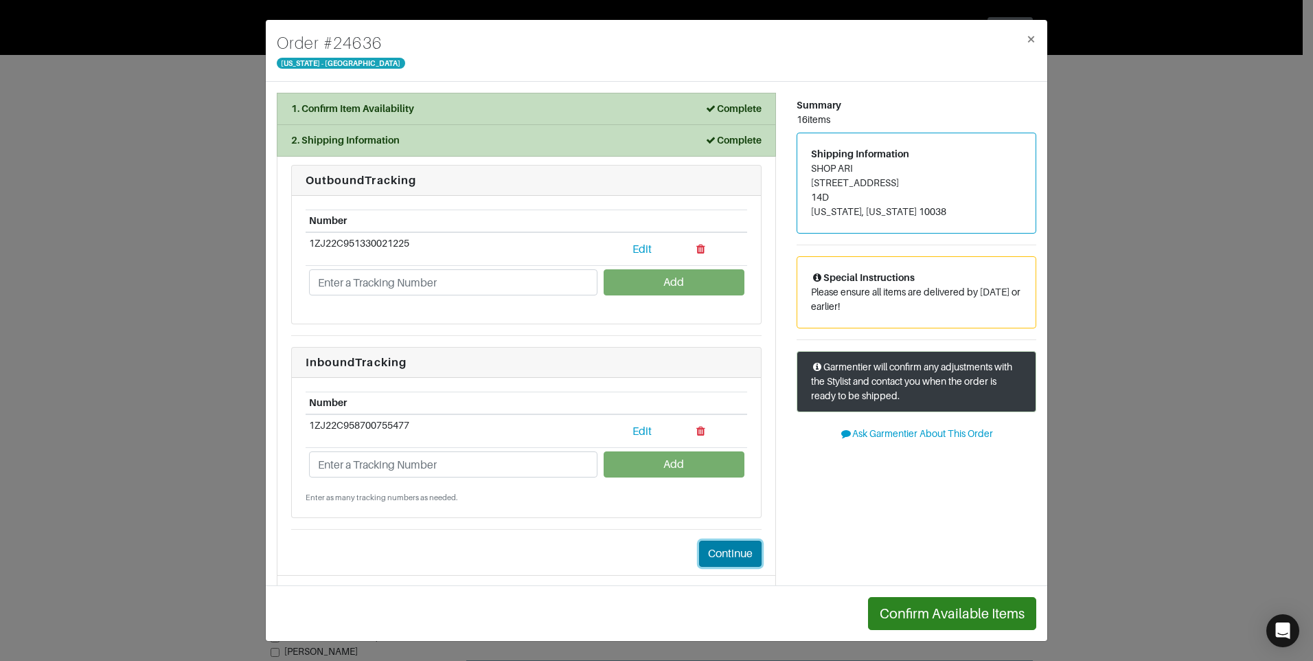
click at [736, 558] on button "Continue" at bounding box center [730, 553] width 62 height 26
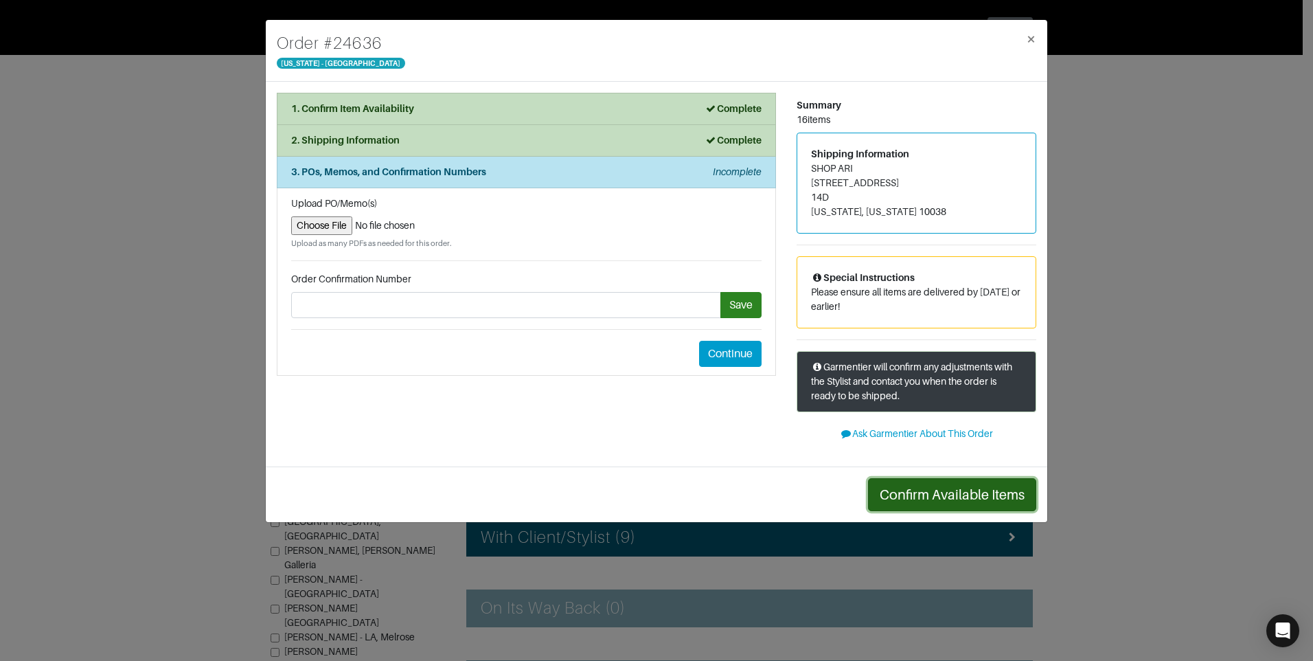
drag, startPoint x: 989, startPoint y: 501, endPoint x: 559, endPoint y: 309, distance: 470.7
click at [523, 367] on div "Order # 24636 [US_STATE] - [GEOGRAPHIC_DATA] × 1. Confirm Item Availability Com…" at bounding box center [656, 270] width 783 height 503
click at [364, 41] on h4 "Order # 24636" at bounding box center [341, 43] width 128 height 25
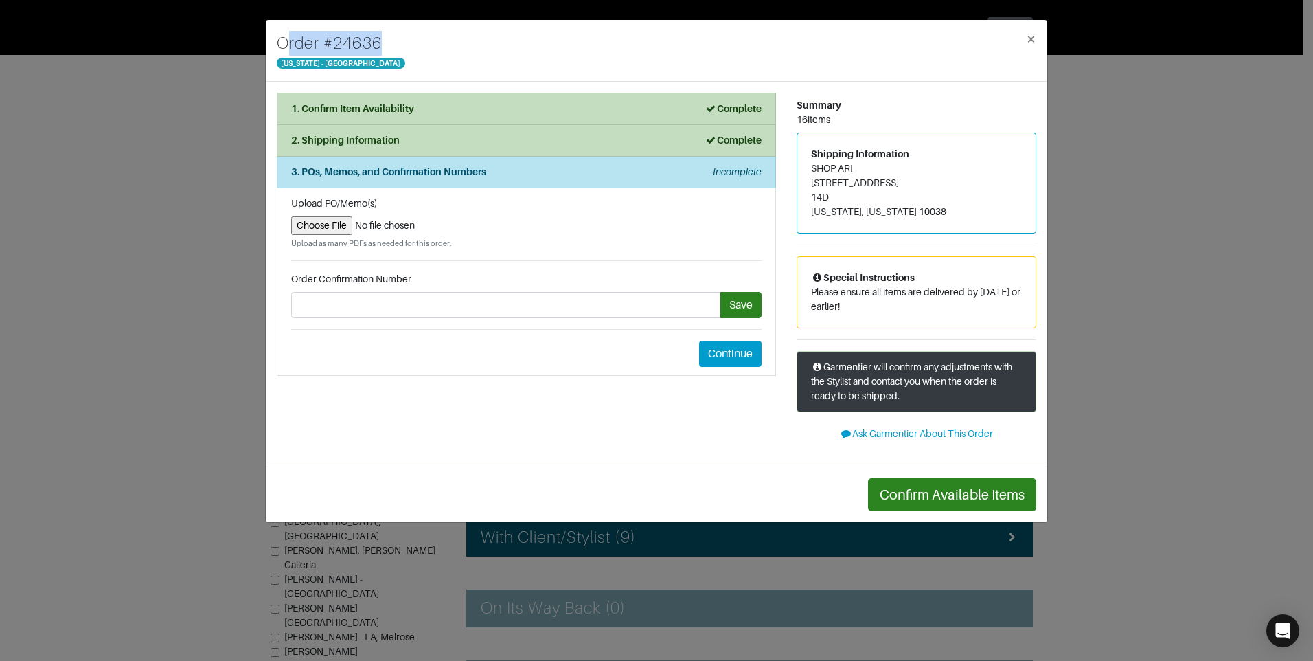
click at [364, 41] on h4 "Order # 24636" at bounding box center [341, 43] width 128 height 25
drag, startPoint x: 364, startPoint y: 41, endPoint x: 319, endPoint y: 30, distance: 46.6
click at [317, 30] on div "Order # 24636 [US_STATE] - [GEOGRAPHIC_DATA] ×" at bounding box center [657, 51] width 782 height 62
click at [333, 42] on h4 "Order # 24636" at bounding box center [341, 43] width 128 height 25
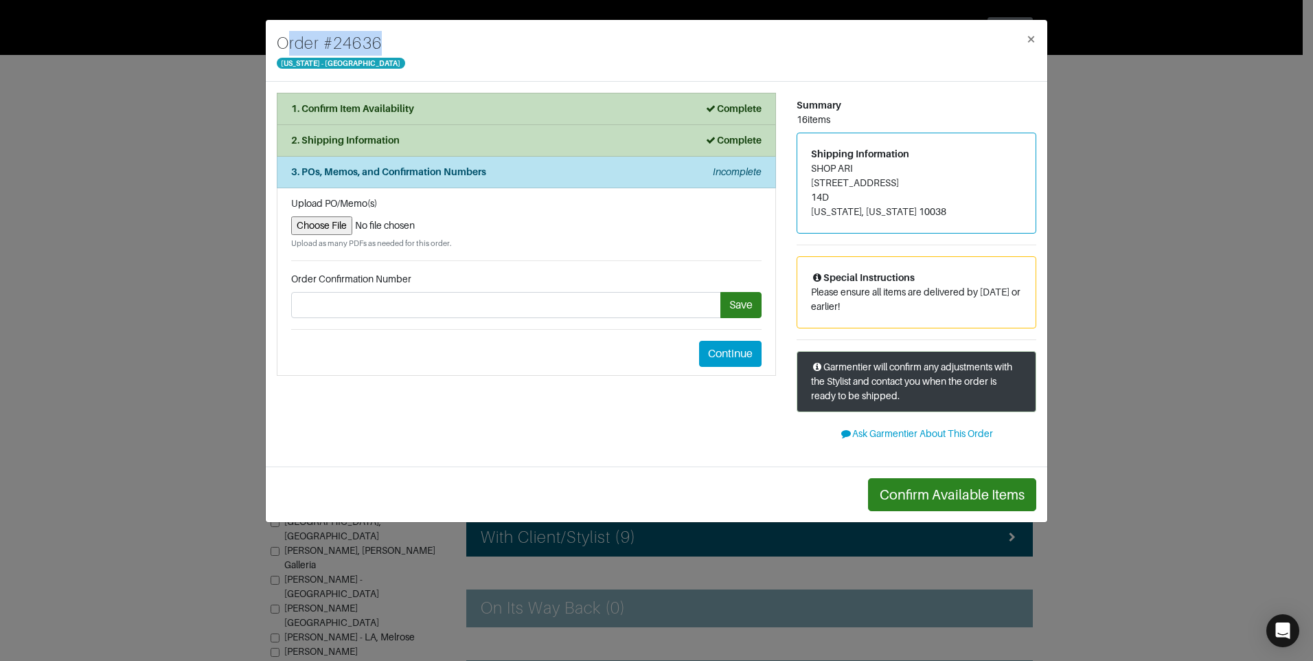
click at [418, 47] on div "Order # 24636 [US_STATE] - [GEOGRAPHIC_DATA] ×" at bounding box center [657, 51] width 782 height 62
drag, startPoint x: 376, startPoint y: 44, endPoint x: 398, endPoint y: 43, distance: 21.3
click at [378, 43] on h4 "Order # 24636" at bounding box center [341, 43] width 128 height 25
click at [399, 43] on div "Order # 24636 [US_STATE] - [GEOGRAPHIC_DATA] ×" at bounding box center [657, 51] width 782 height 62
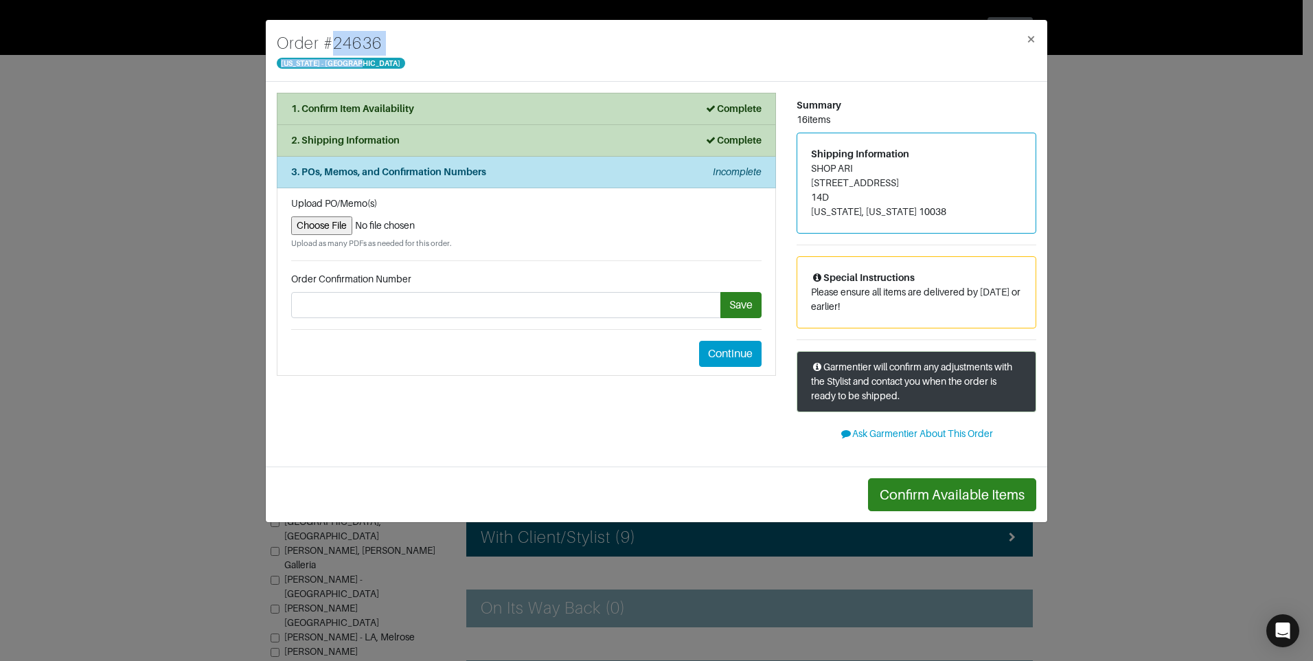
drag, startPoint x: 326, startPoint y: 35, endPoint x: 378, endPoint y: 56, distance: 57.0
click at [378, 56] on div "Order # 24636 [US_STATE] - [GEOGRAPHIC_DATA]" at bounding box center [341, 50] width 128 height 39
copy div "# 24636 [US_STATE][GEOGRAPHIC_DATA]"
click at [332, 233] on input "file" at bounding box center [526, 225] width 470 height 19
type input "C:\fakepath\#24636 Return.pdf"
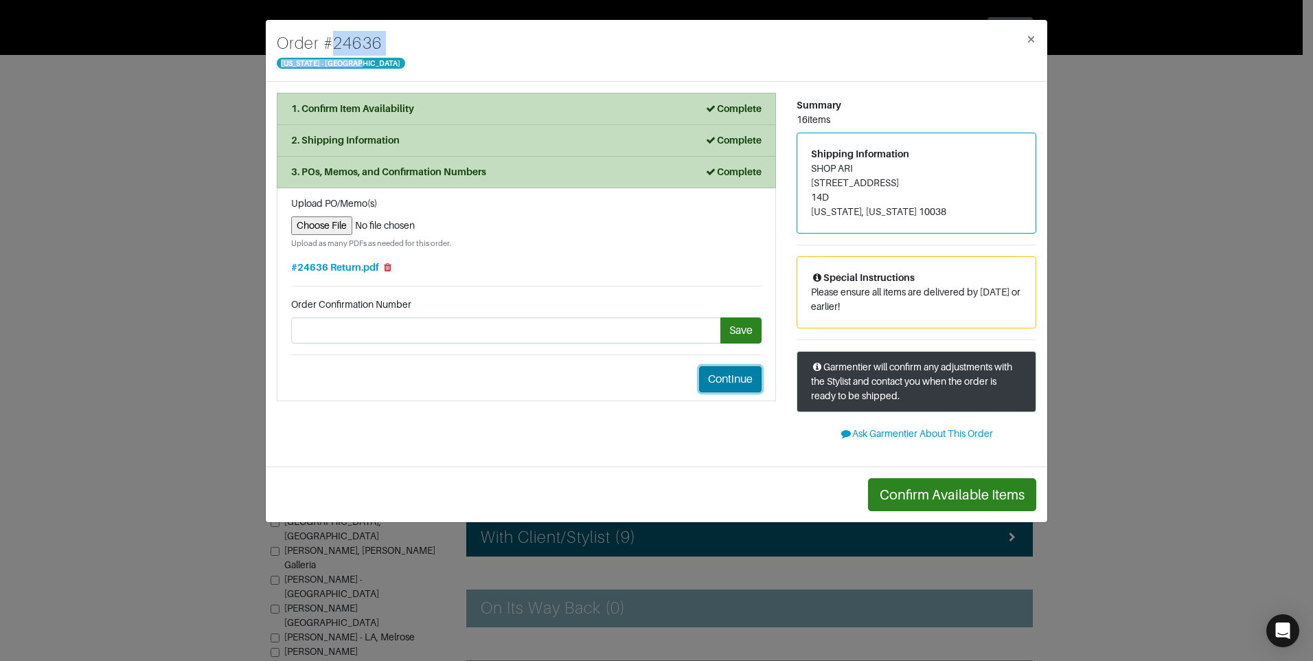
click at [742, 391] on button "Continue" at bounding box center [730, 379] width 62 height 26
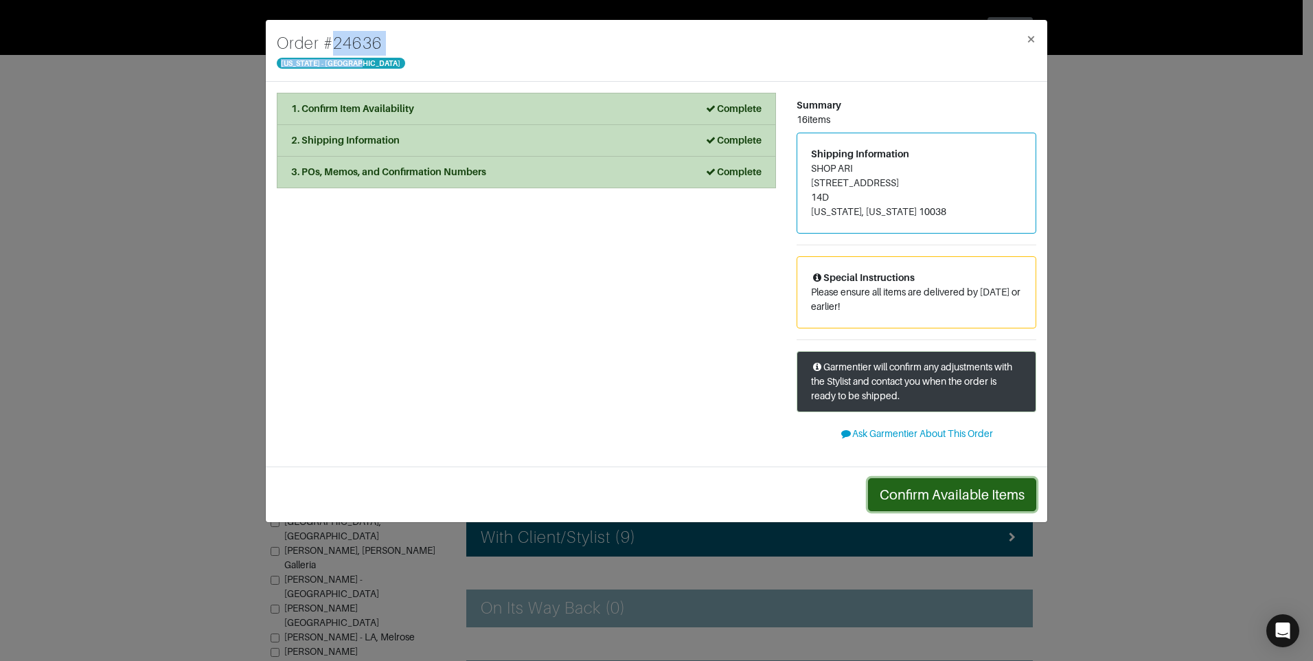
click at [978, 494] on button "Confirm Available Items" at bounding box center [952, 494] width 168 height 33
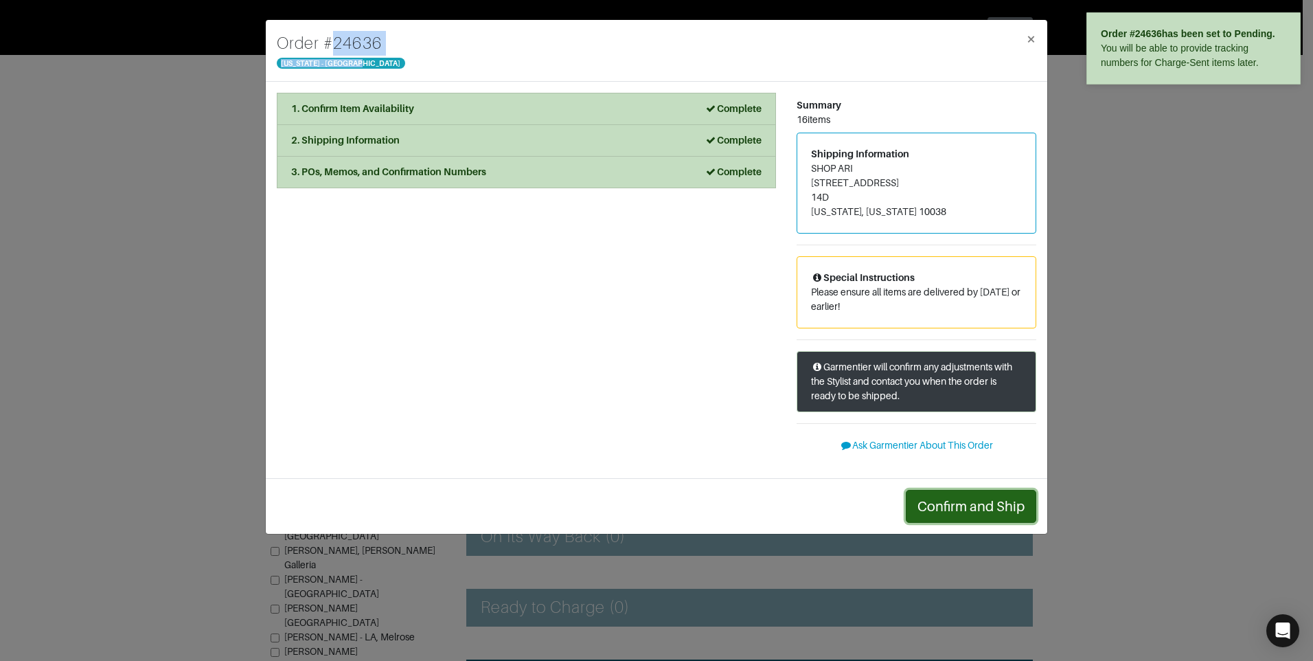
click at [956, 504] on button "Confirm and Ship" at bounding box center [971, 506] width 130 height 33
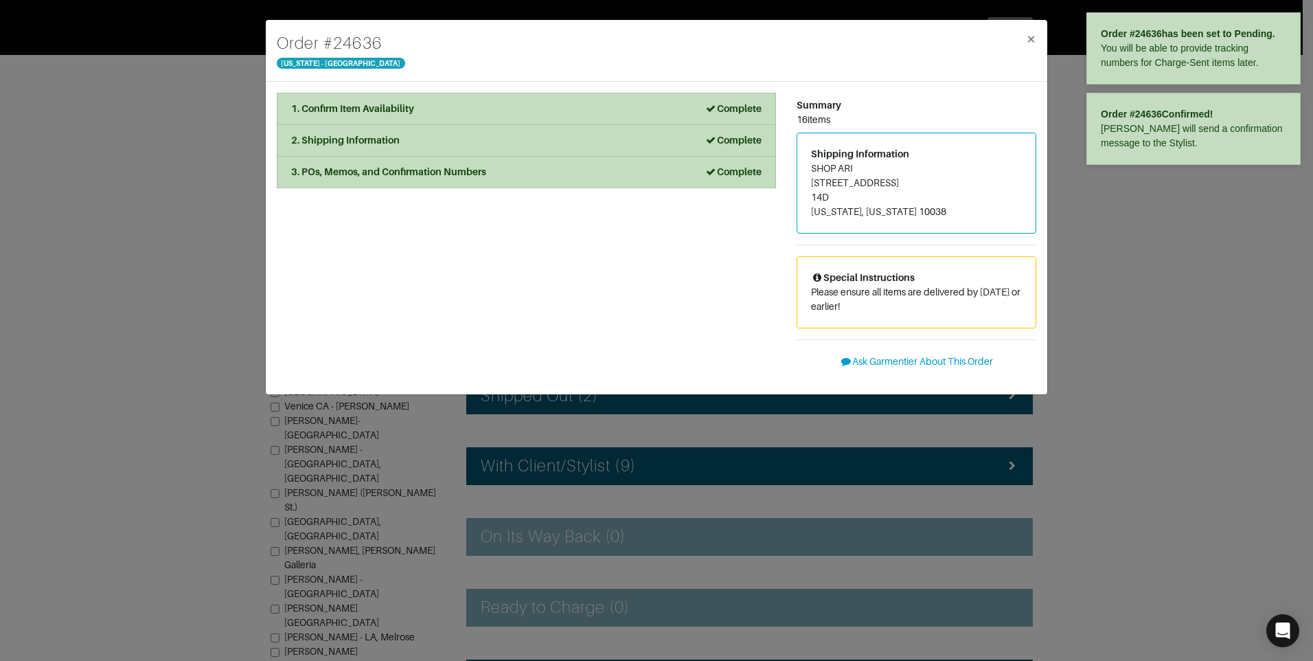
click at [1152, 388] on div "Order # 24636 [US_STATE] - [GEOGRAPHIC_DATA] × 1. Confirm Item Availability Com…" at bounding box center [656, 330] width 1313 height 661
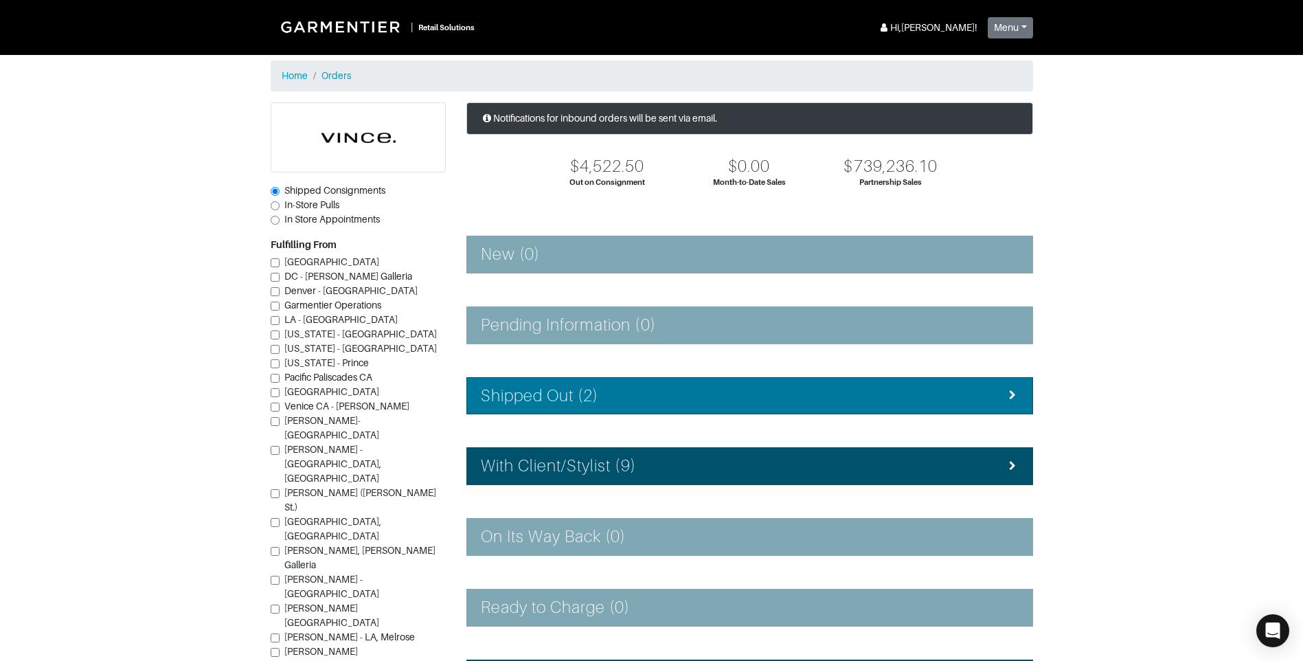
click at [615, 386] on div "Shipped Out (2)" at bounding box center [750, 396] width 538 height 20
